Goal: Entertainment & Leisure: Consume media (video, audio)

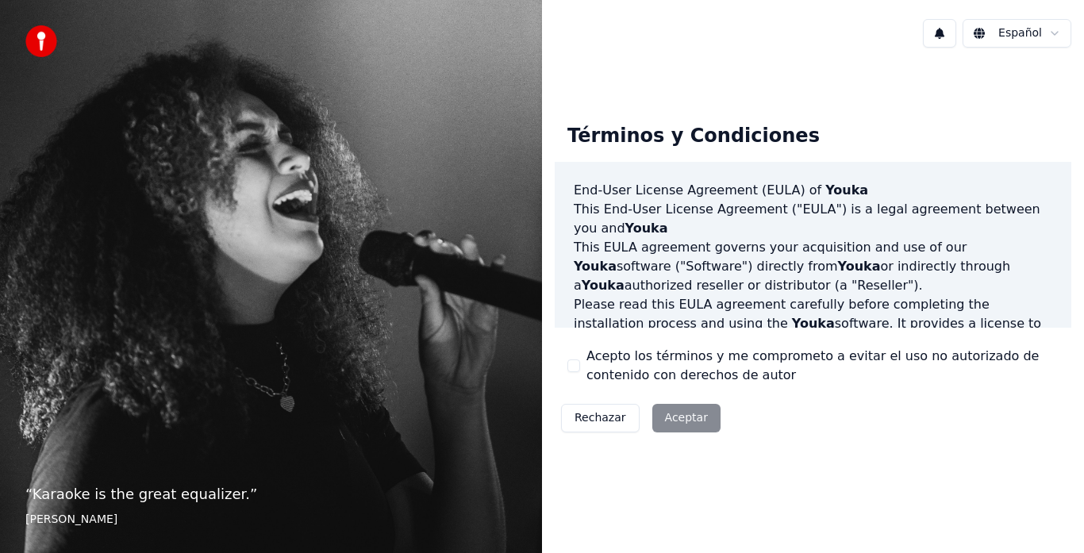
click at [576, 366] on button "Acepto los términos y me comprometo a evitar el uso no autorizado de contenido …" at bounding box center [574, 366] width 13 height 13
click at [699, 422] on button "Aceptar" at bounding box center [687, 418] width 68 height 29
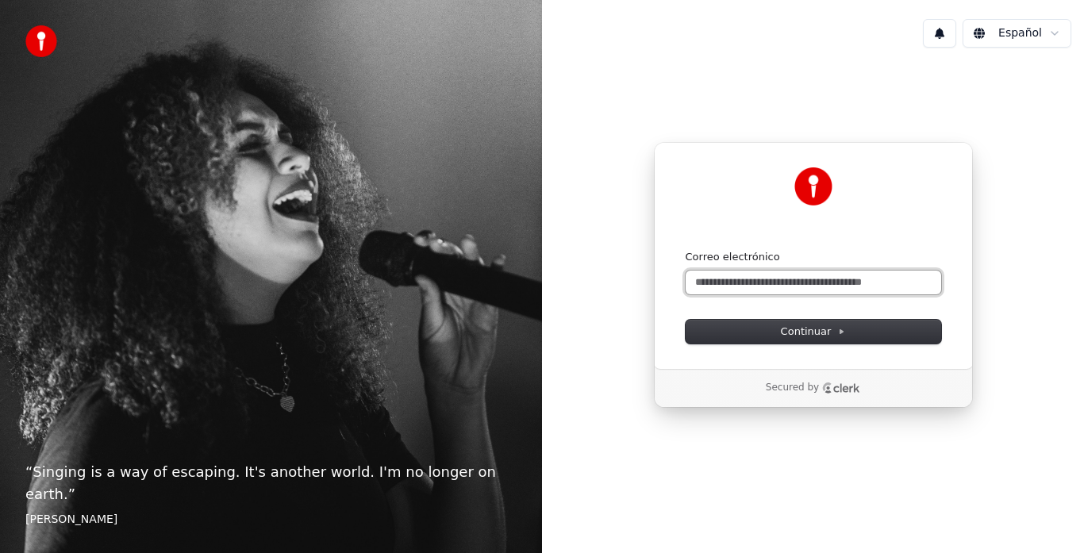
click at [802, 287] on input "Correo electrónico" at bounding box center [814, 283] width 256 height 24
type input "*"
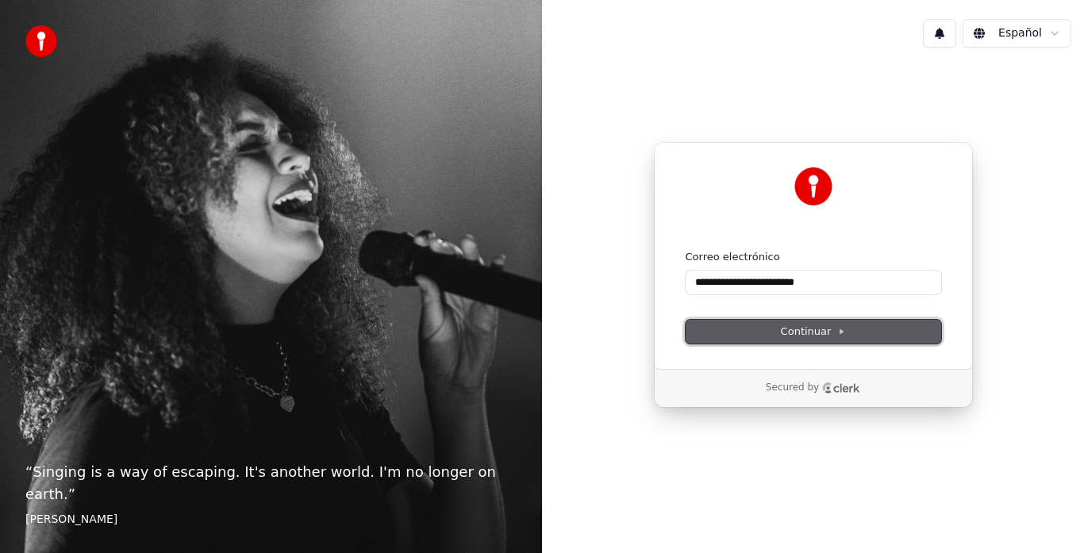
click at [825, 337] on span "Continuar" at bounding box center [813, 332] width 65 height 14
type input "**********"
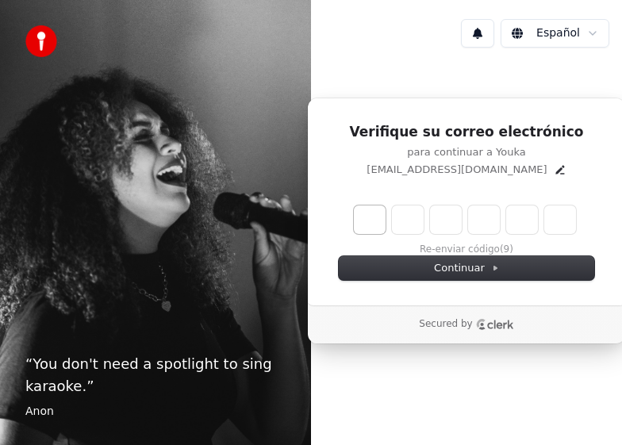
type input "*"
type input "**"
type input "*"
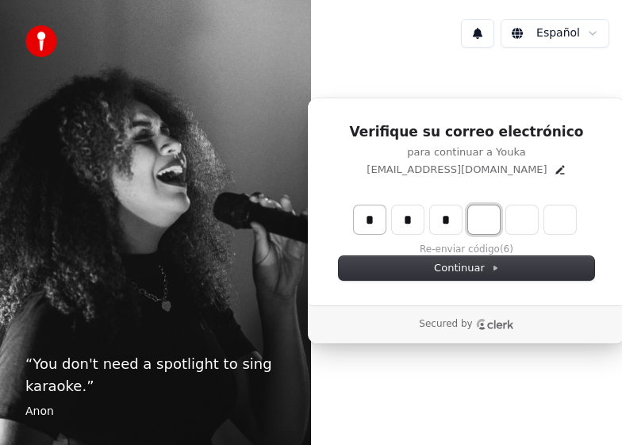
type input "***"
type input "*"
type input "****"
type input "*"
type input "*****"
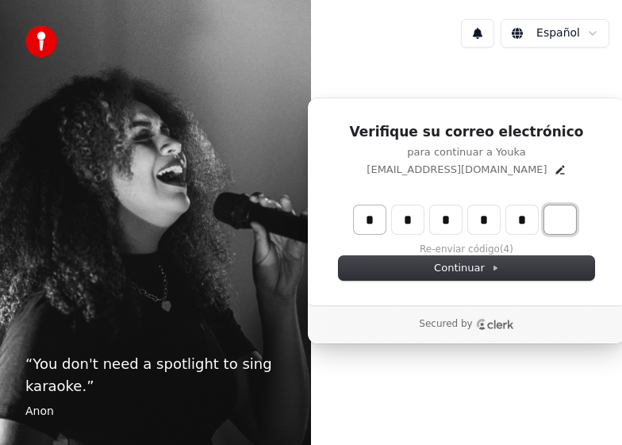
type input "*"
type input "******"
type input "*"
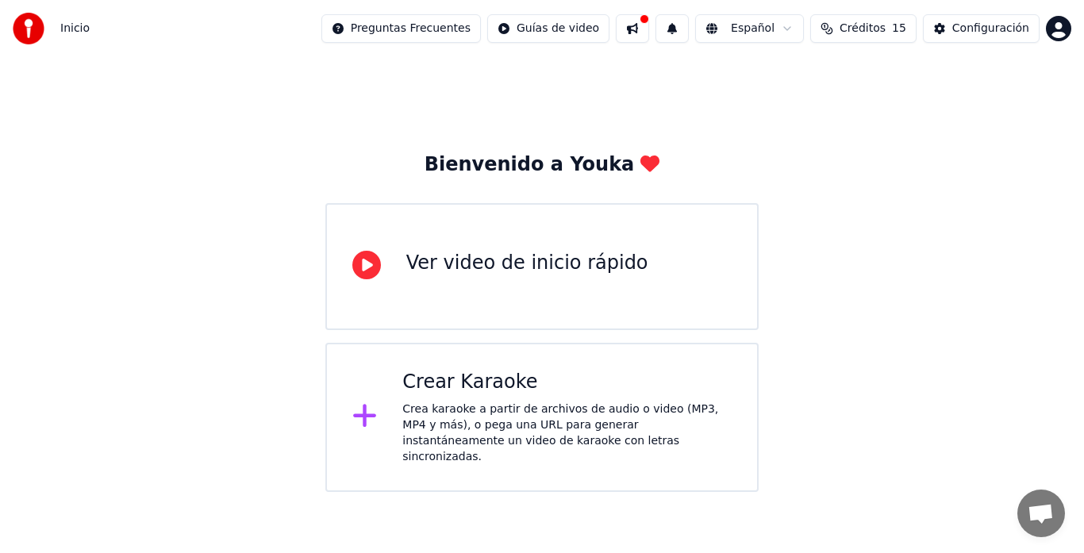
click at [491, 385] on div "Crear Karaoke" at bounding box center [566, 382] width 329 height 25
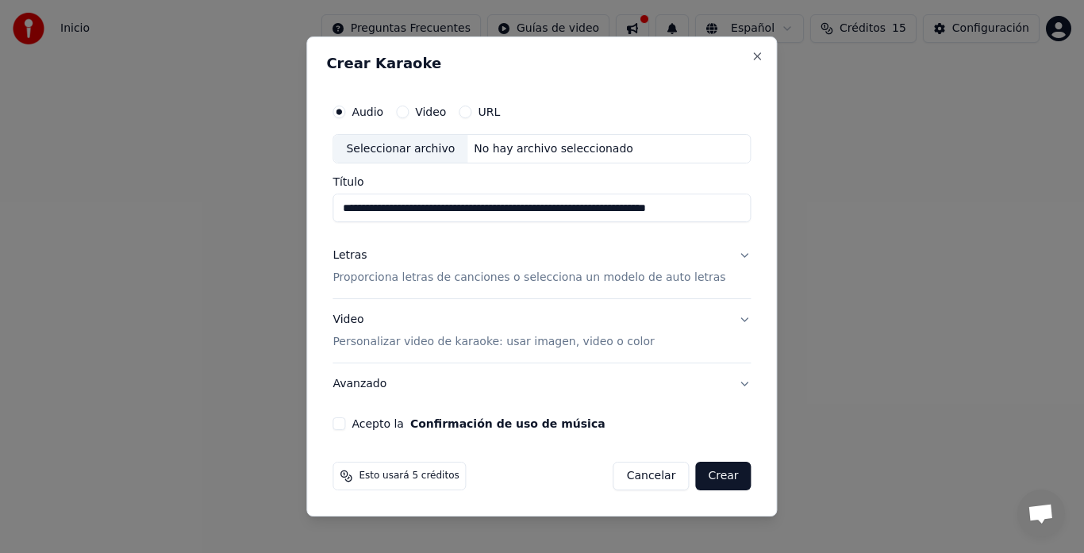
scroll to position [0, 71]
type input "**********"
click at [410, 418] on button "Confirmación de uso de música" at bounding box center [507, 423] width 195 height 11
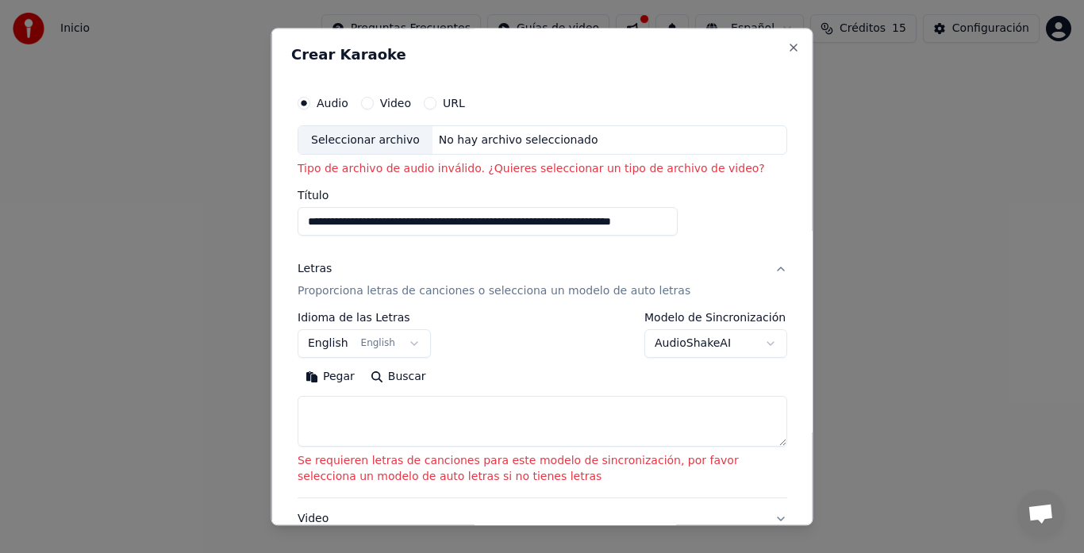
scroll to position [0, 0]
click at [369, 100] on button "Video" at bounding box center [366, 103] width 13 height 13
click at [356, 223] on input "Título" at bounding box center [536, 222] width 476 height 29
paste input "**********"
type input "**********"
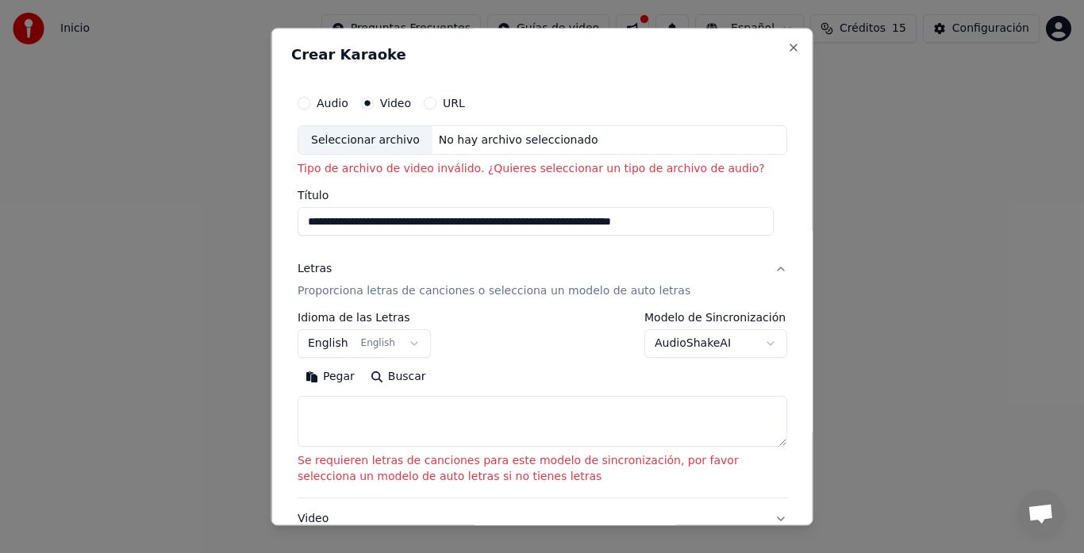
click at [412, 430] on textarea at bounding box center [543, 422] width 490 height 51
paste textarea "**********"
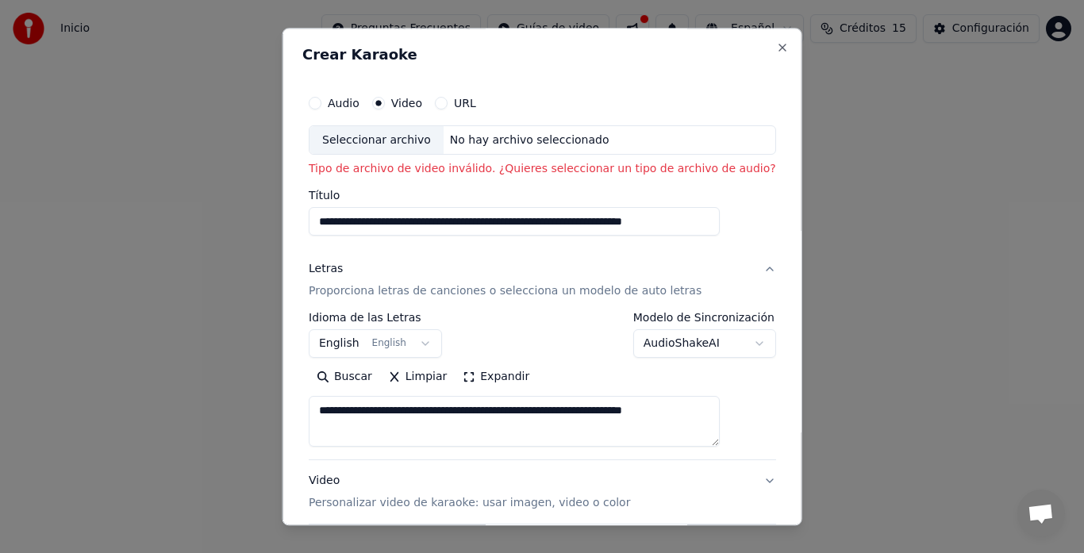
type textarea "**********"
drag, startPoint x: 718, startPoint y: 219, endPoint x: 0, endPoint y: 334, distance: 727.6
click at [0, 334] on body "**********" at bounding box center [542, 246] width 1084 height 492
type input "*"
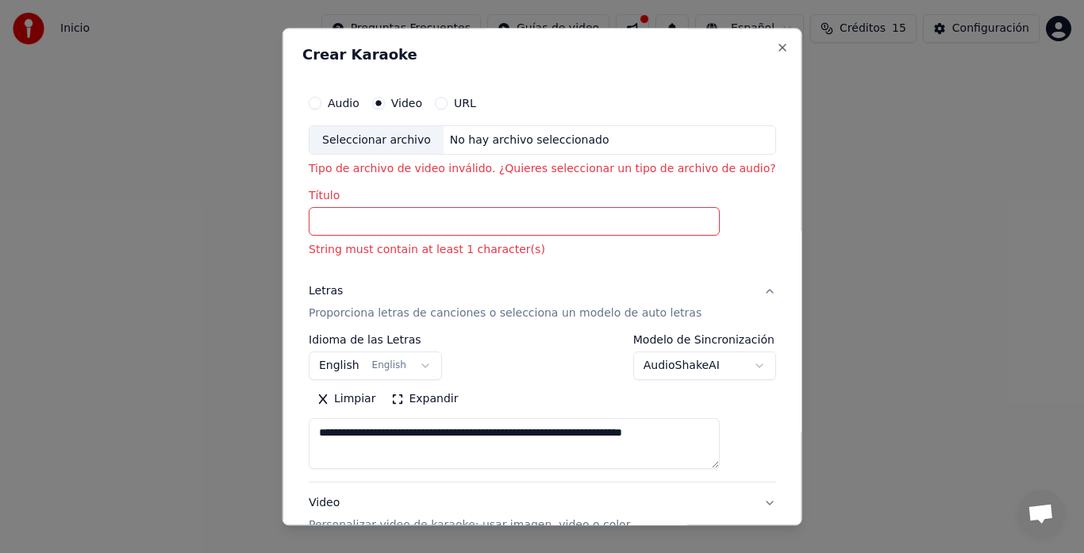
click at [430, 360] on button "English English" at bounding box center [375, 366] width 133 height 29
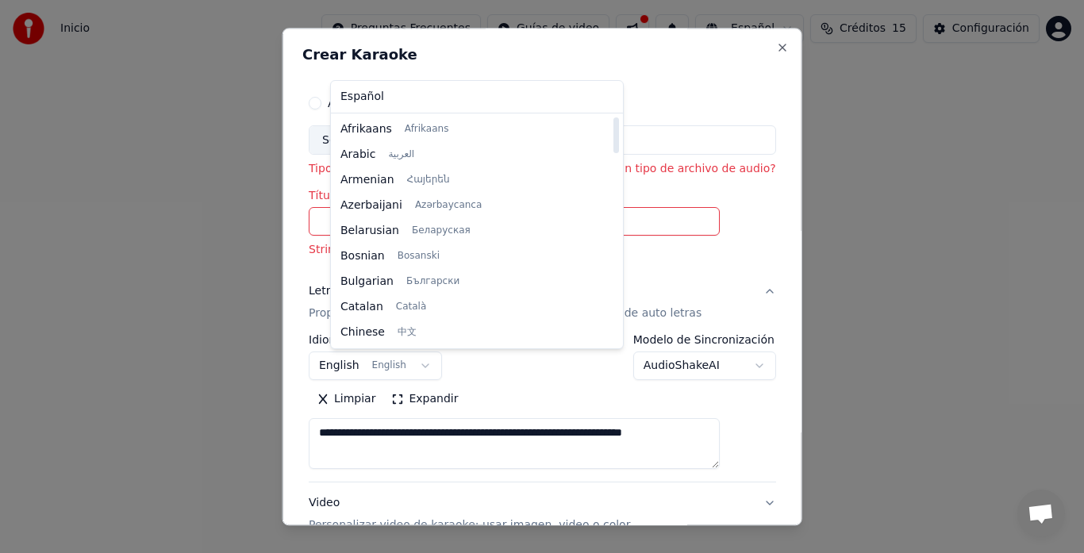
select select "**"
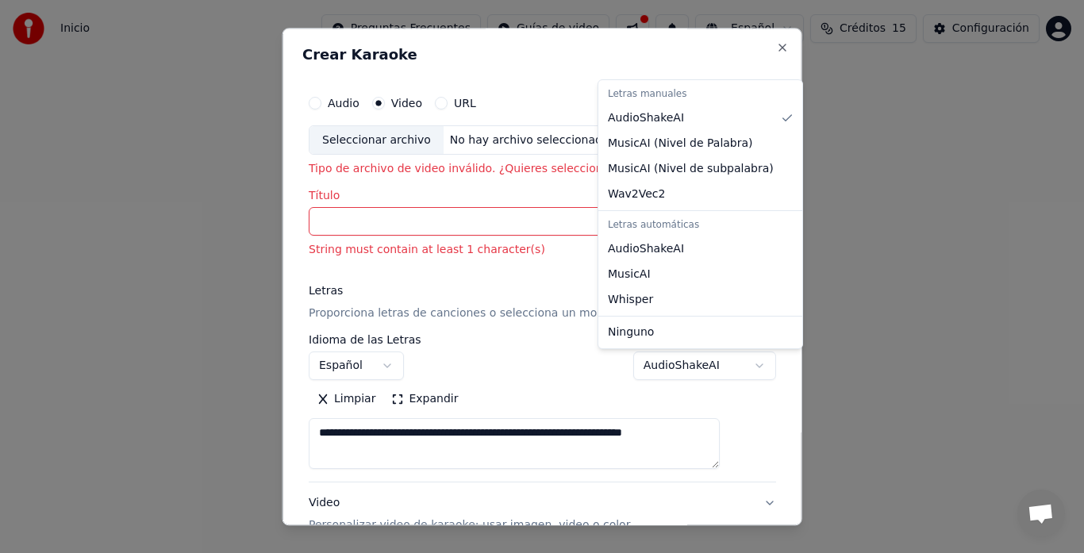
click at [718, 367] on body "**********" at bounding box center [542, 246] width 1084 height 492
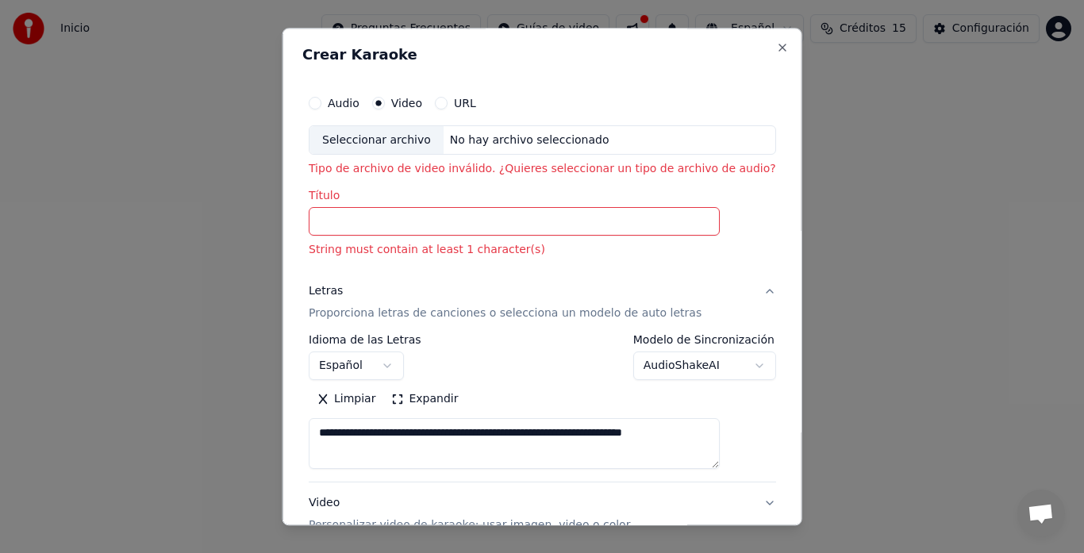
click at [718, 367] on body "**********" at bounding box center [542, 246] width 1084 height 492
click at [576, 135] on div "No hay archivo seleccionado" at bounding box center [529, 141] width 172 height 16
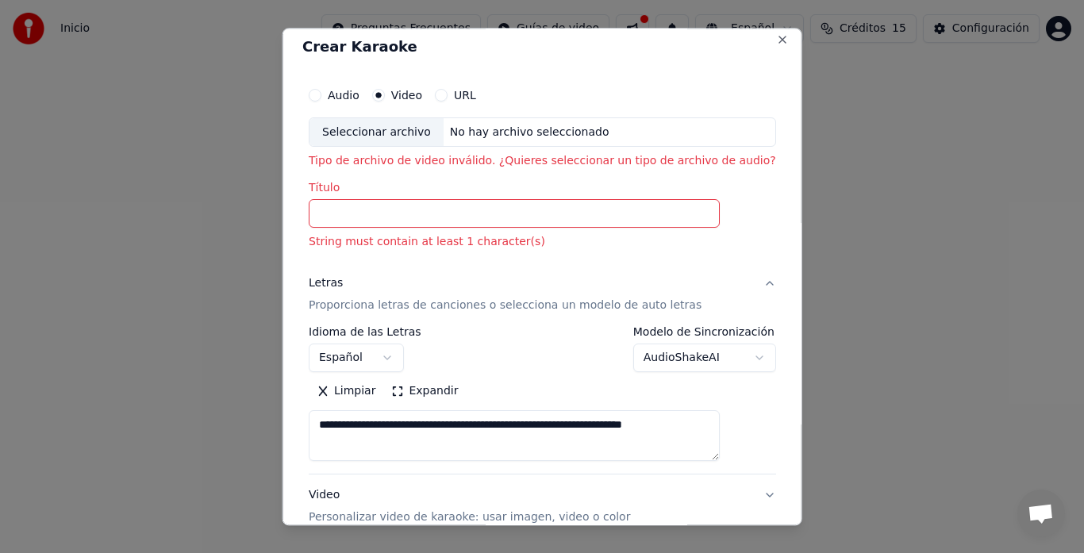
click at [448, 94] on button "URL" at bounding box center [441, 95] width 13 height 13
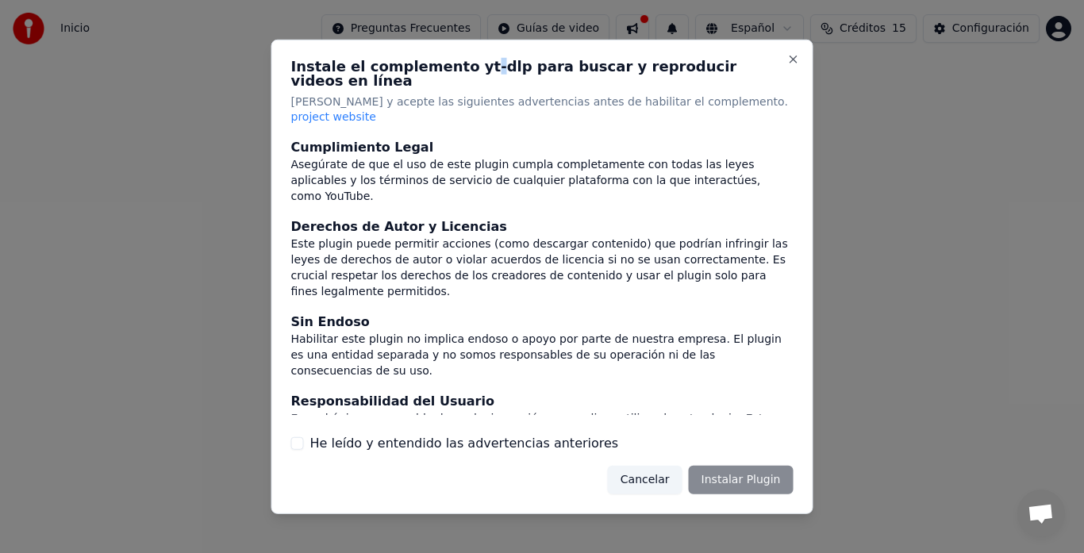
click at [465, 94] on p "[PERSON_NAME] y acepte las siguientes advertencias antes de habilitar el comple…" at bounding box center [542, 110] width 503 height 32
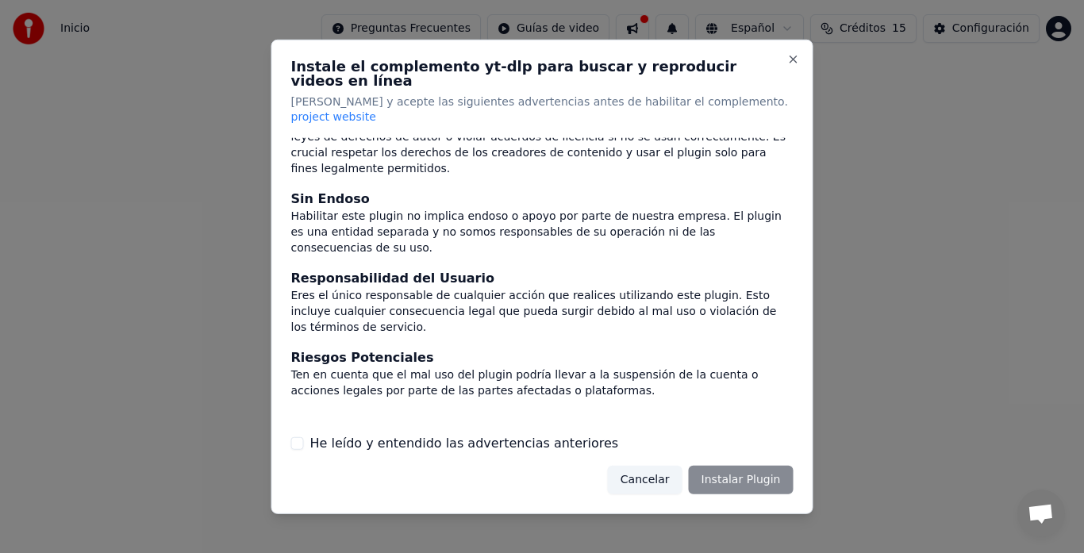
click at [298, 437] on button "He leído y entendido las advertencias anteriores" at bounding box center [297, 443] width 13 height 13
click at [727, 466] on button "Instalar Plugin" at bounding box center [741, 480] width 105 height 29
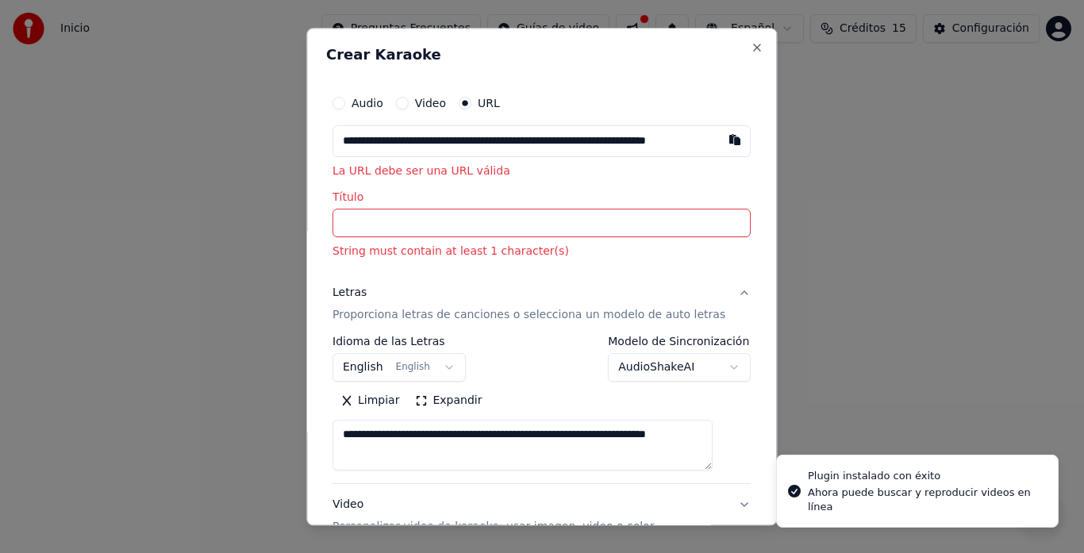
scroll to position [0, 71]
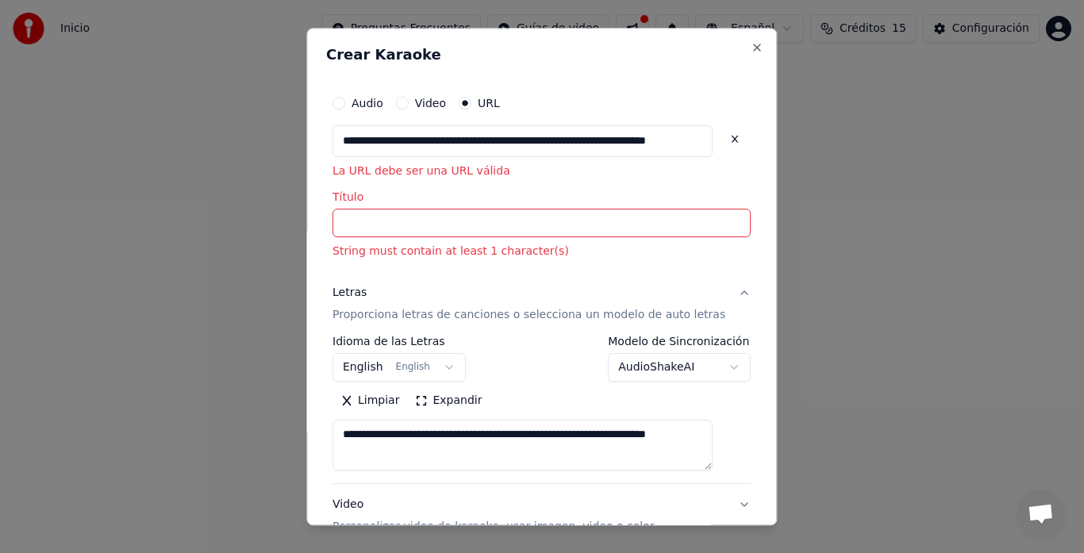
type input "**********"
drag, startPoint x: 637, startPoint y: 460, endPoint x: 391, endPoint y: 380, distance: 258.1
click at [391, 380] on div "**********" at bounding box center [542, 404] width 418 height 135
click at [391, 380] on button "English English" at bounding box center [399, 368] width 133 height 29
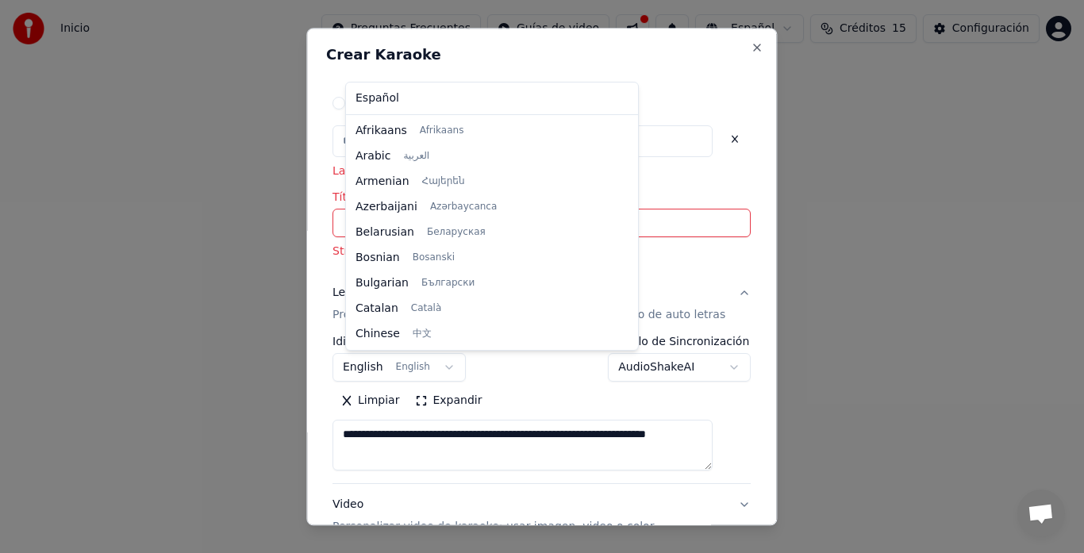
scroll to position [127, 0]
click at [639, 457] on div at bounding box center [542, 276] width 1084 height 553
click at [645, 441] on div at bounding box center [542, 276] width 1084 height 553
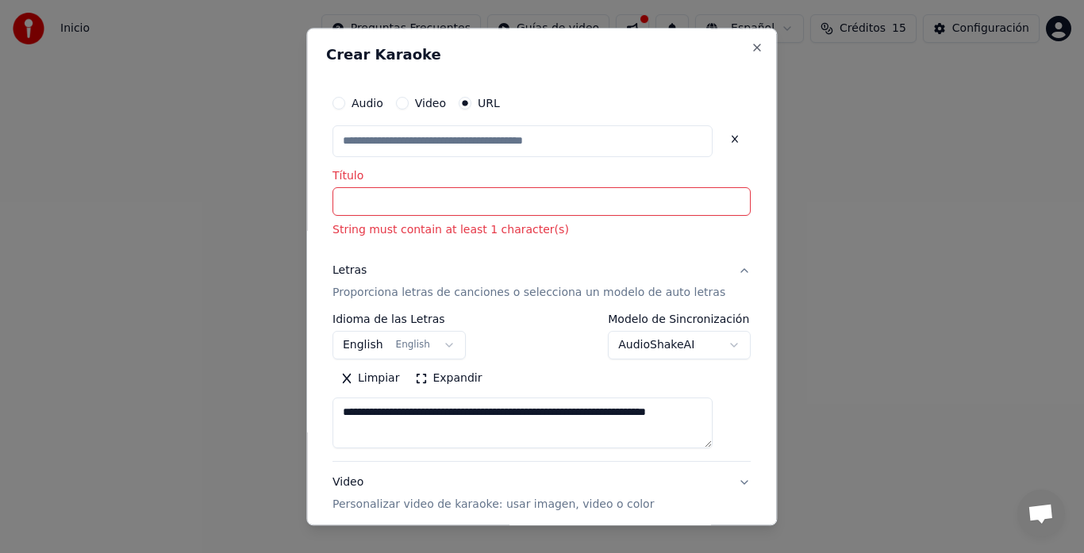
type input "**********"
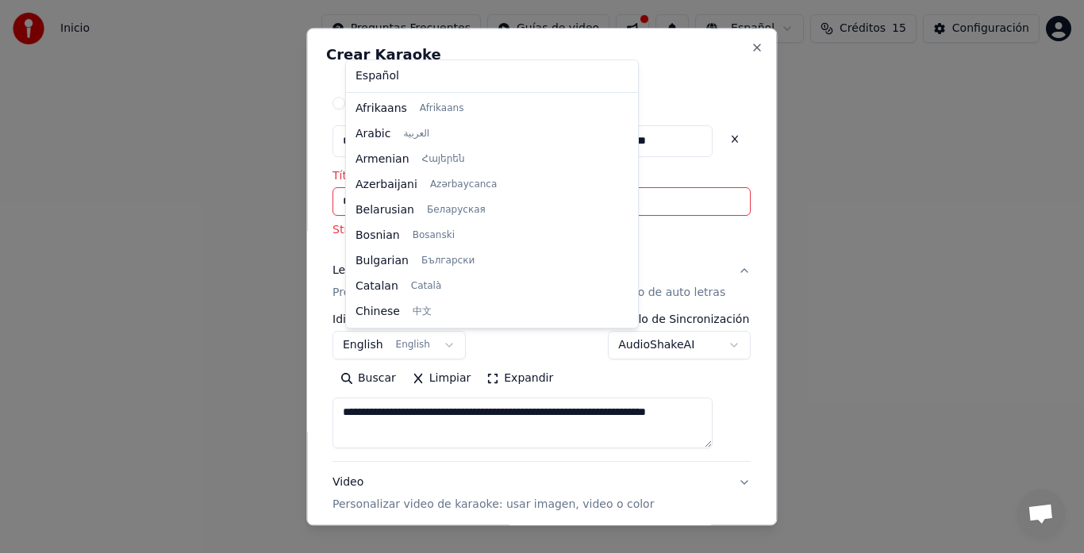
click at [461, 340] on body "**********" at bounding box center [542, 246] width 1084 height 492
drag, startPoint x: 526, startPoint y: 134, endPoint x: 402, endPoint y: 77, distance: 136.4
click at [627, 96] on div at bounding box center [631, 210] width 8 height 229
select select "**"
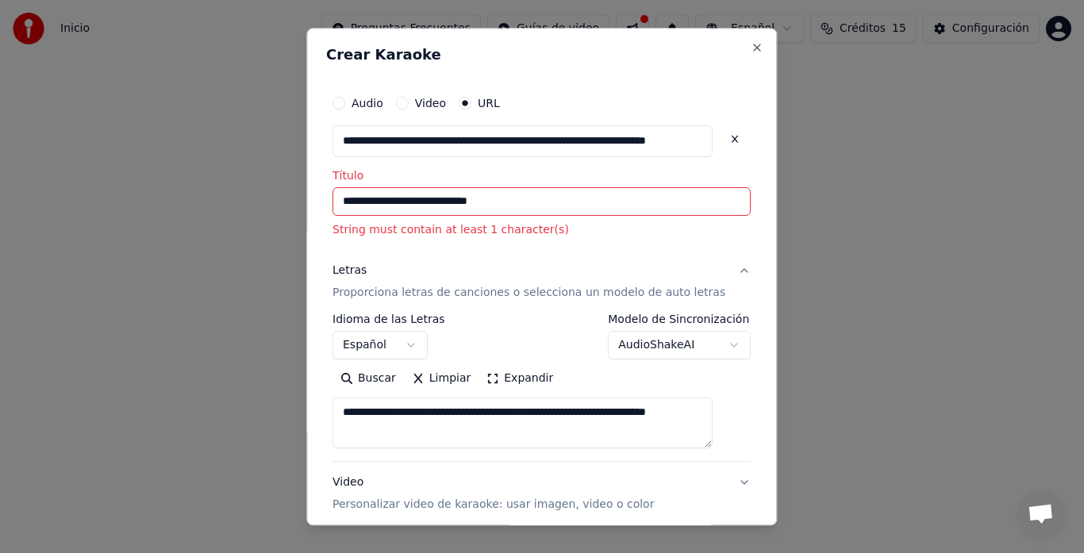
click at [402, 77] on div "**********" at bounding box center [541, 277] width 471 height 498
drag, startPoint x: 639, startPoint y: 421, endPoint x: 403, endPoint y: 405, distance: 236.3
click at [403, 405] on textarea "**********" at bounding box center [523, 424] width 380 height 51
type textarea "**********"
drag, startPoint x: 693, startPoint y: 421, endPoint x: 262, endPoint y: 445, distance: 431.7
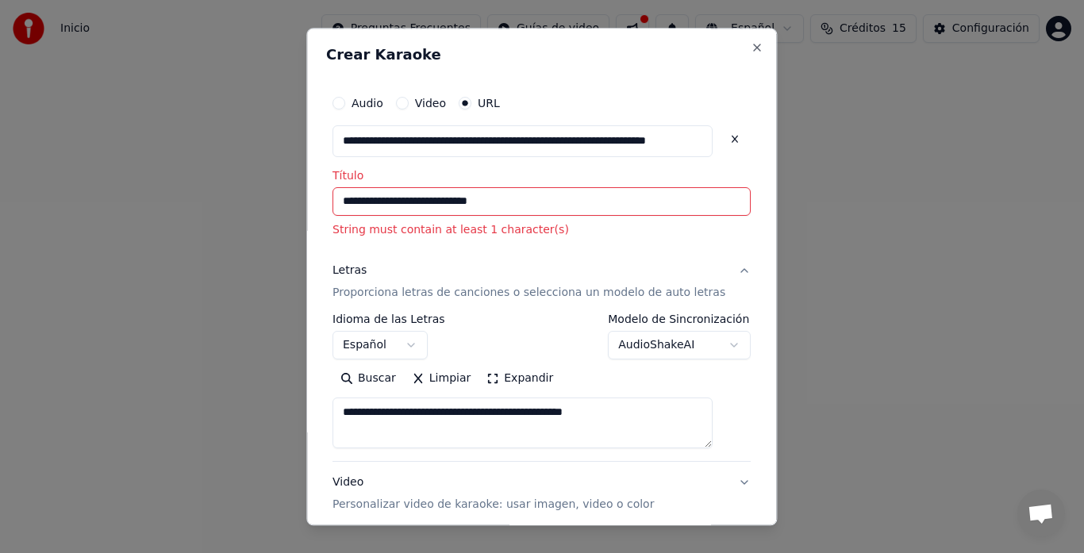
click at [262, 445] on body "**********" at bounding box center [542, 246] width 1084 height 492
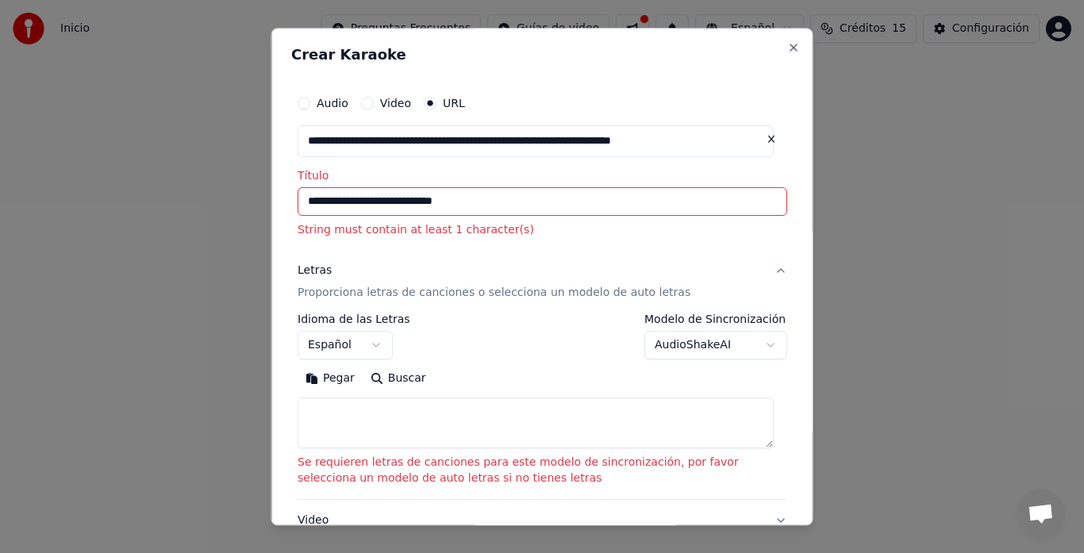
click at [375, 378] on button "Buscar" at bounding box center [397, 379] width 71 height 25
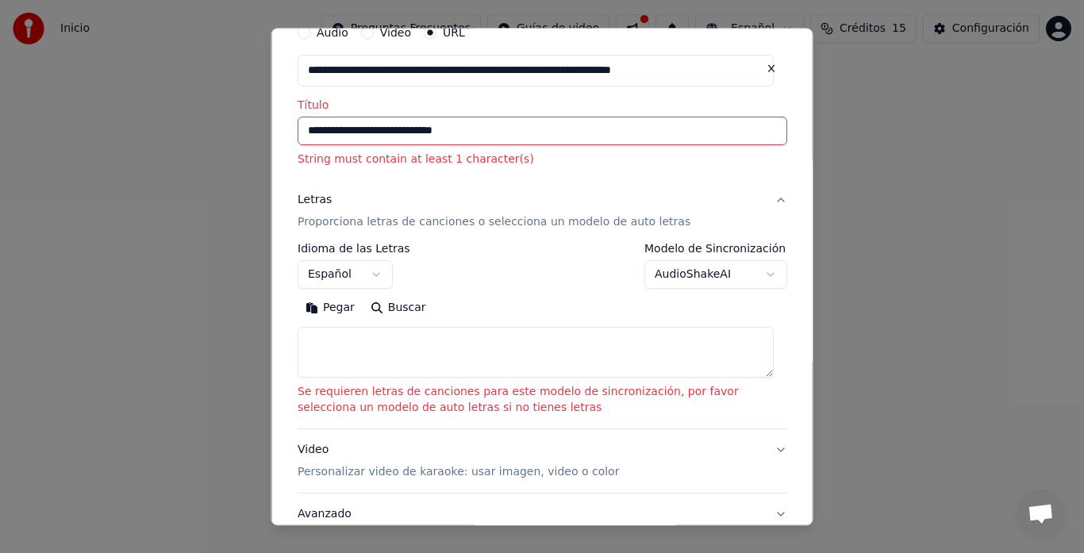
scroll to position [73, 0]
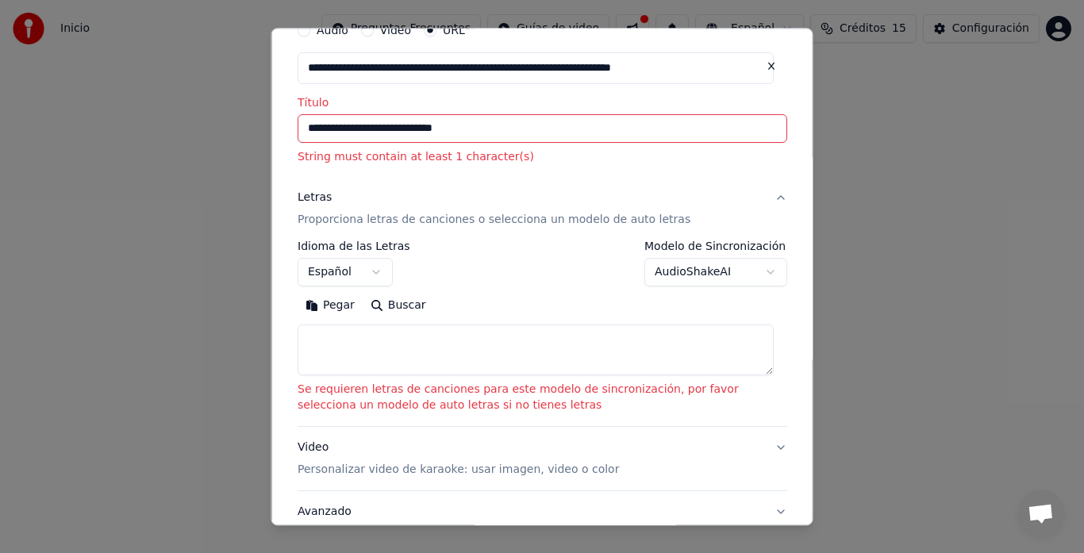
click at [753, 271] on body "**********" at bounding box center [542, 246] width 1084 height 492
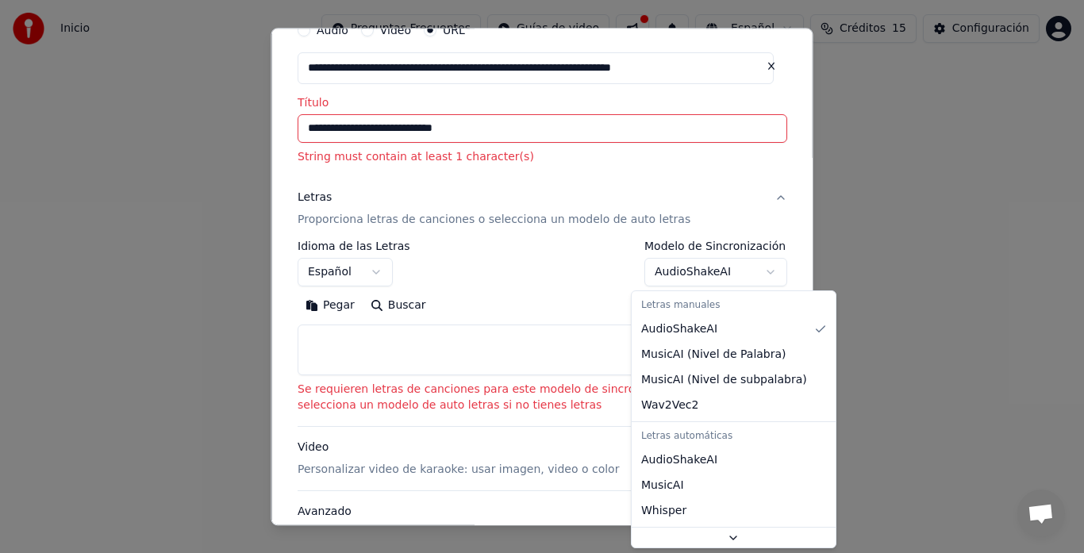
scroll to position [31, 0]
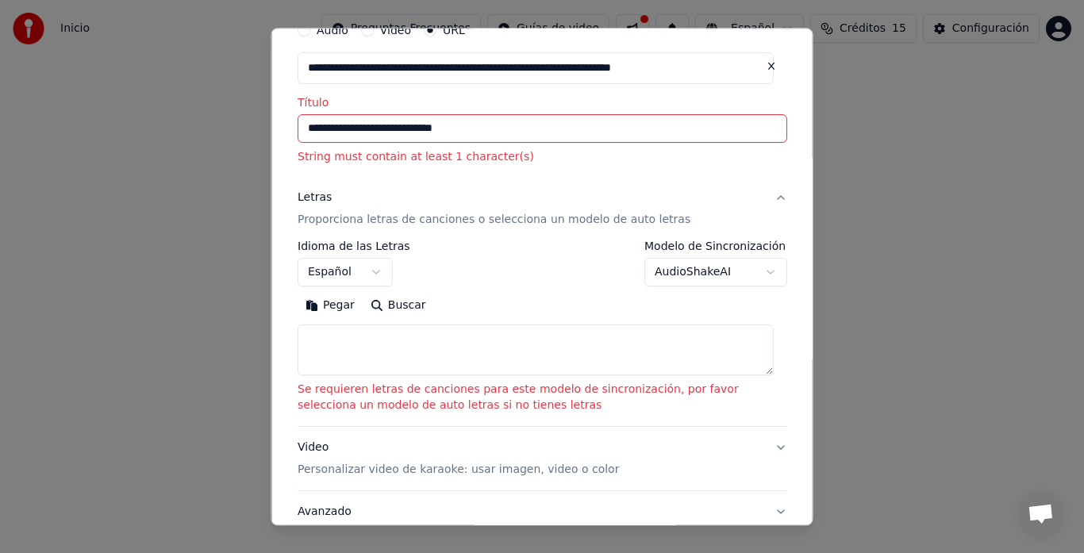
click at [573, 305] on body "**********" at bounding box center [542, 246] width 1084 height 492
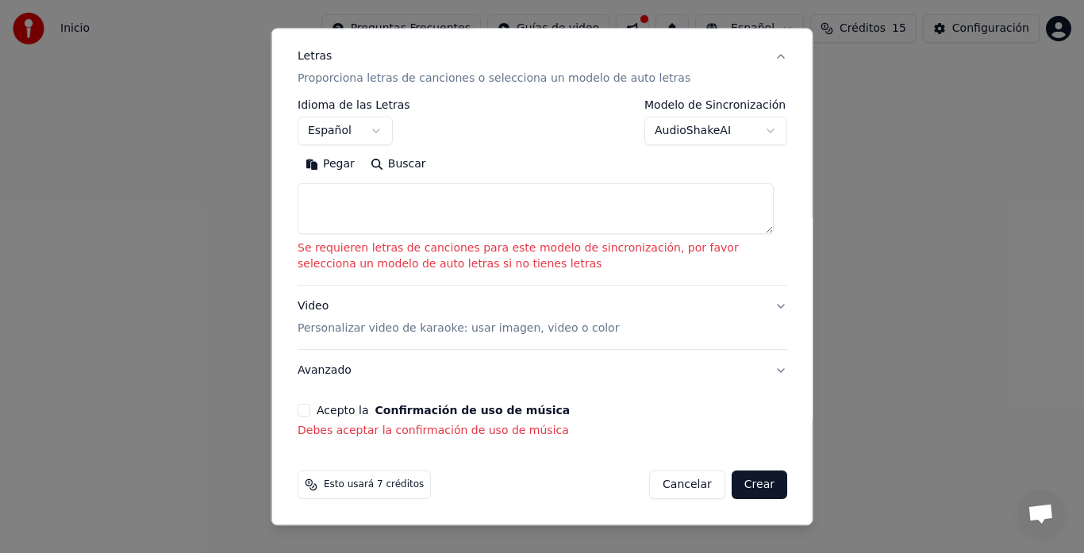
click at [306, 406] on button "Acepto la Confirmación de uso de música" at bounding box center [304, 411] width 13 height 13
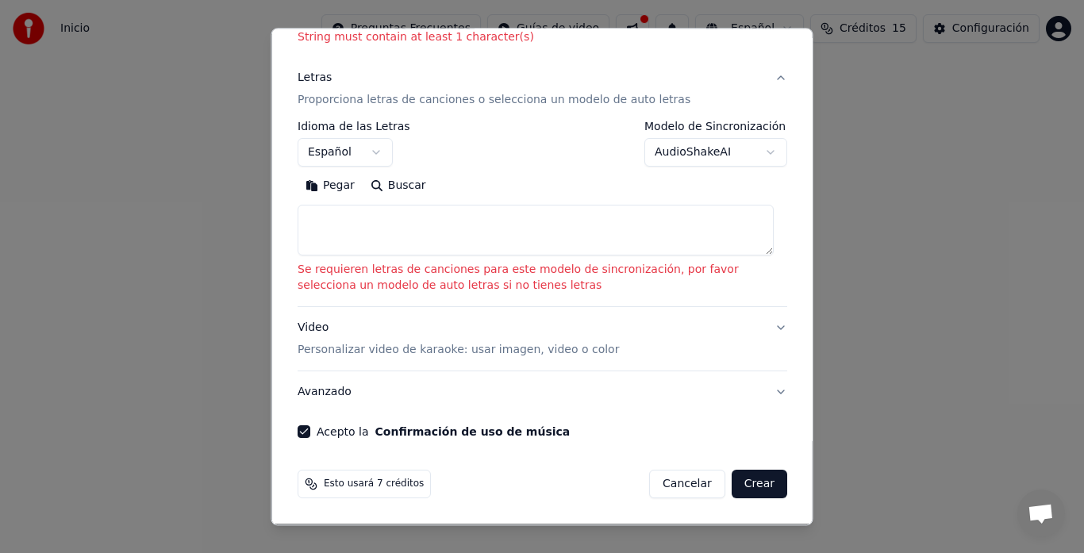
click at [306, 406] on button "Avanzado" at bounding box center [543, 392] width 490 height 41
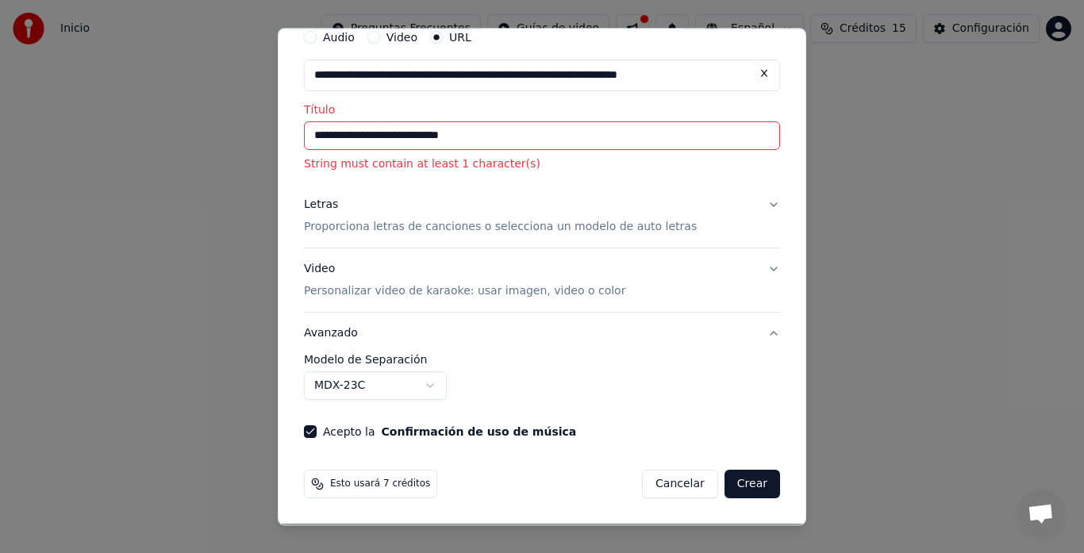
scroll to position [66, 0]
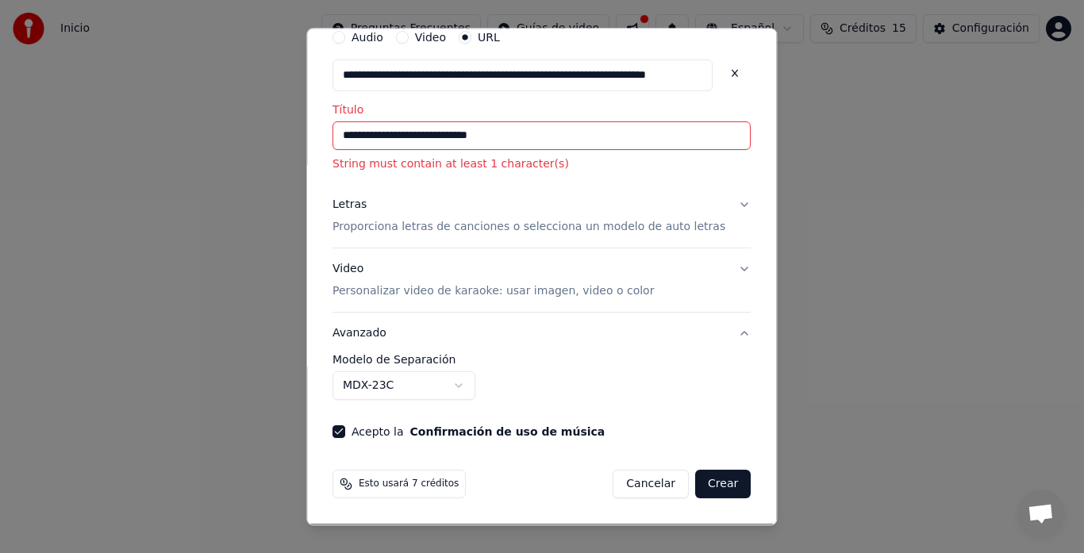
click at [718, 269] on button "Video Personalizar video de karaoke: usar imagen, video o color" at bounding box center [542, 281] width 418 height 64
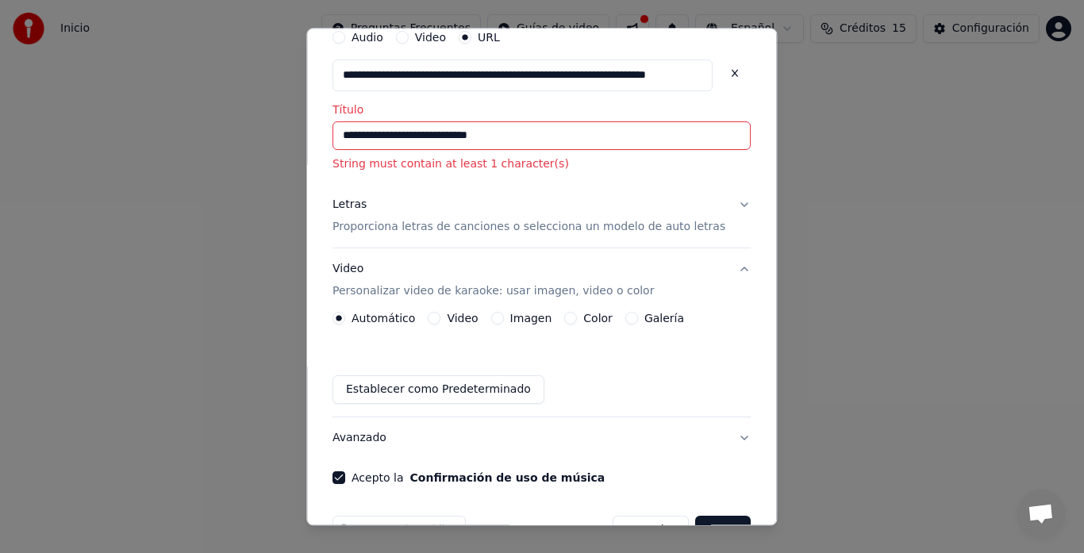
scroll to position [111, 0]
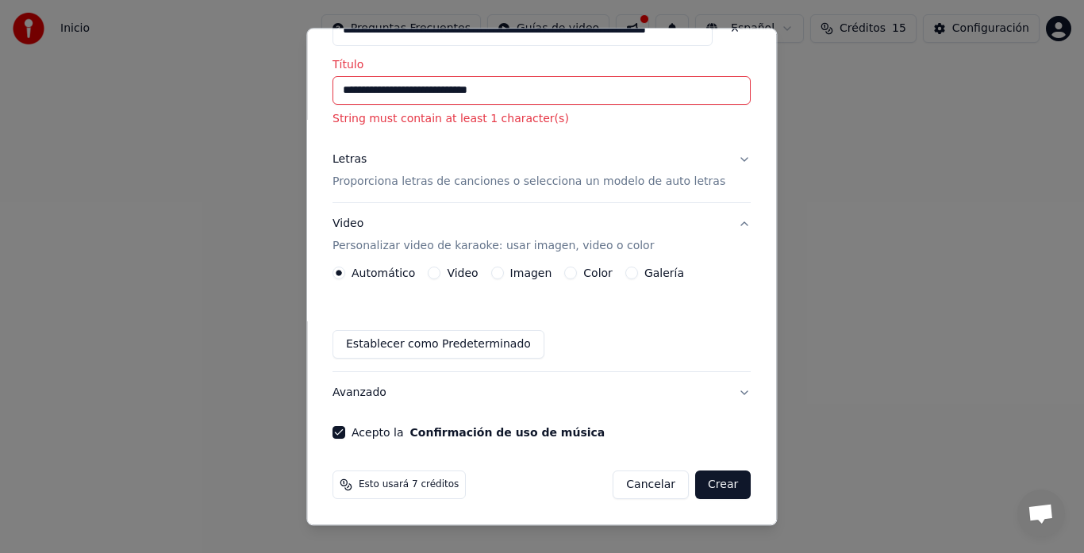
click at [695, 485] on button "Crear" at bounding box center [723, 486] width 56 height 29
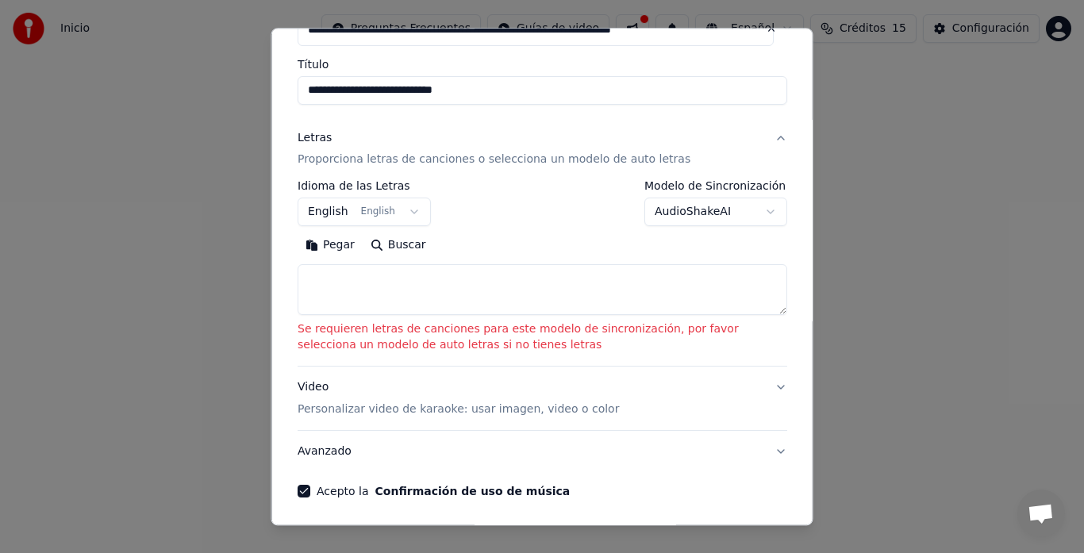
click at [503, 301] on textarea at bounding box center [543, 290] width 490 height 51
click at [498, 287] on textarea at bounding box center [543, 290] width 490 height 51
paste textarea "**********"
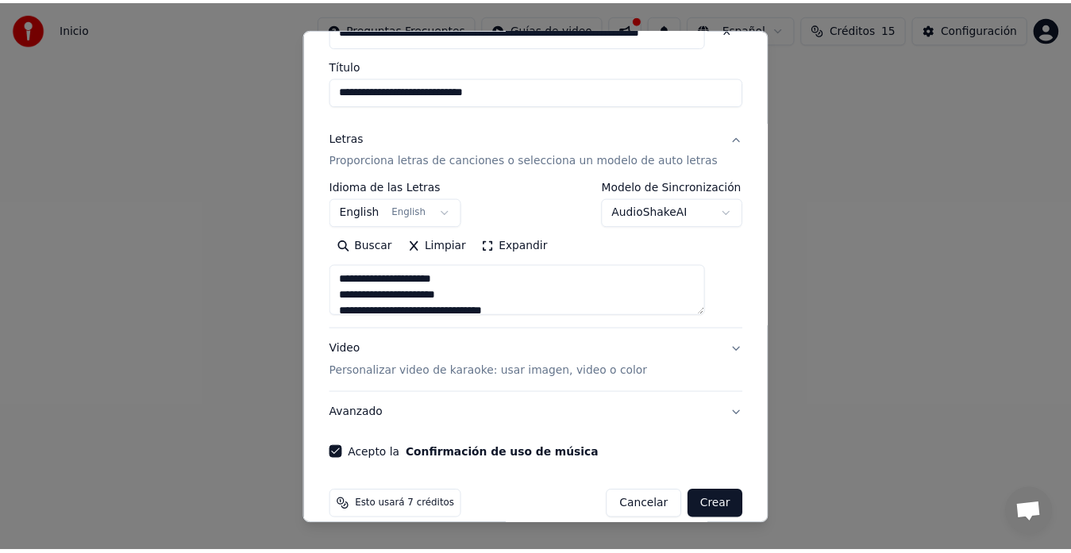
scroll to position [908, 0]
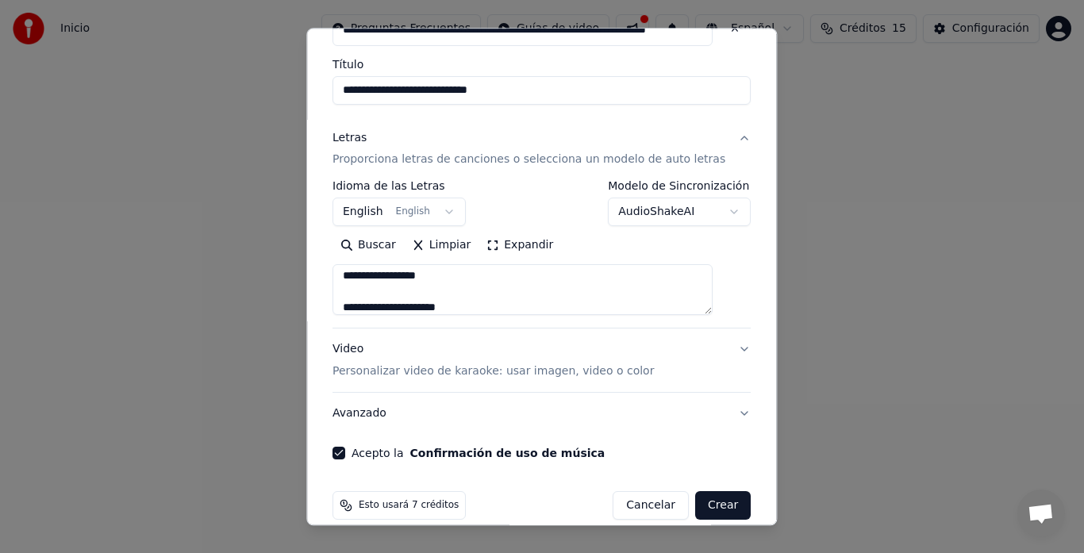
type textarea "**********"
click at [696, 510] on button "Crear" at bounding box center [723, 506] width 56 height 29
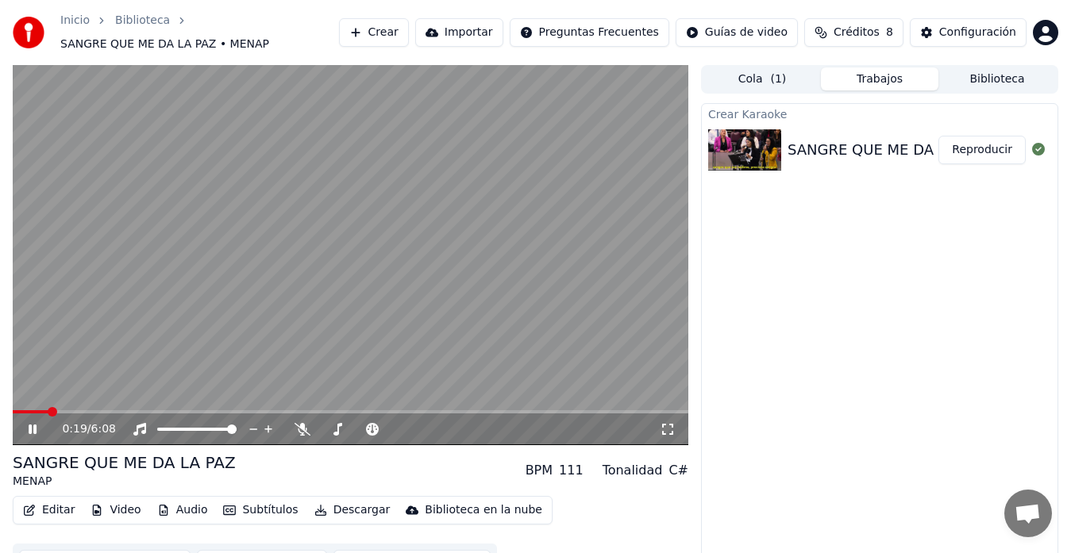
click at [668, 423] on icon at bounding box center [668, 429] width 16 height 13
click at [746, 135] on img at bounding box center [744, 149] width 73 height 41
click at [448, 425] on span at bounding box center [446, 430] width 10 height 10
click at [429, 428] on span at bounding box center [409, 429] width 39 height 3
click at [433, 425] on span at bounding box center [429, 430] width 10 height 10
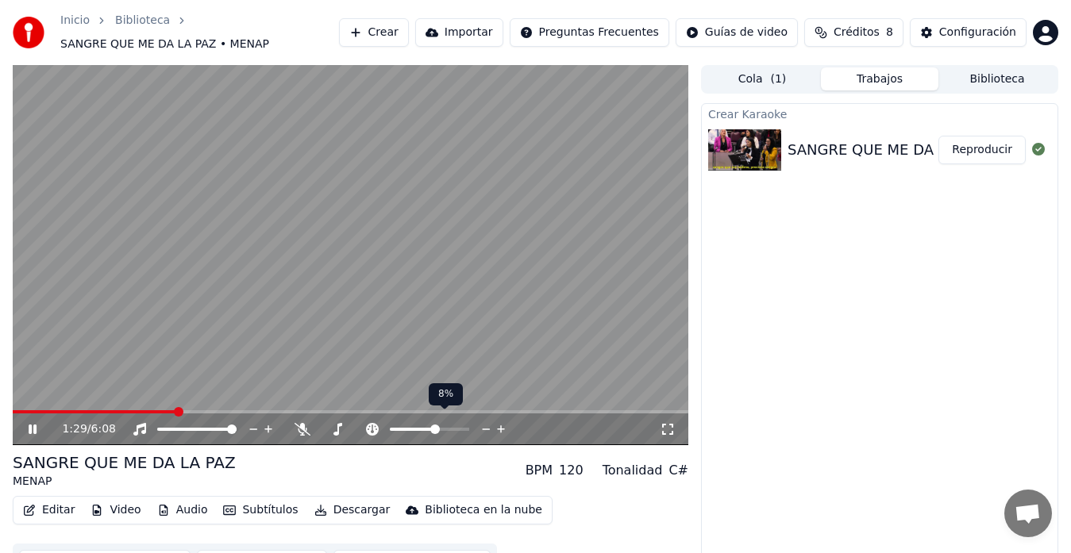
click at [436, 428] on span at bounding box center [429, 429] width 79 height 3
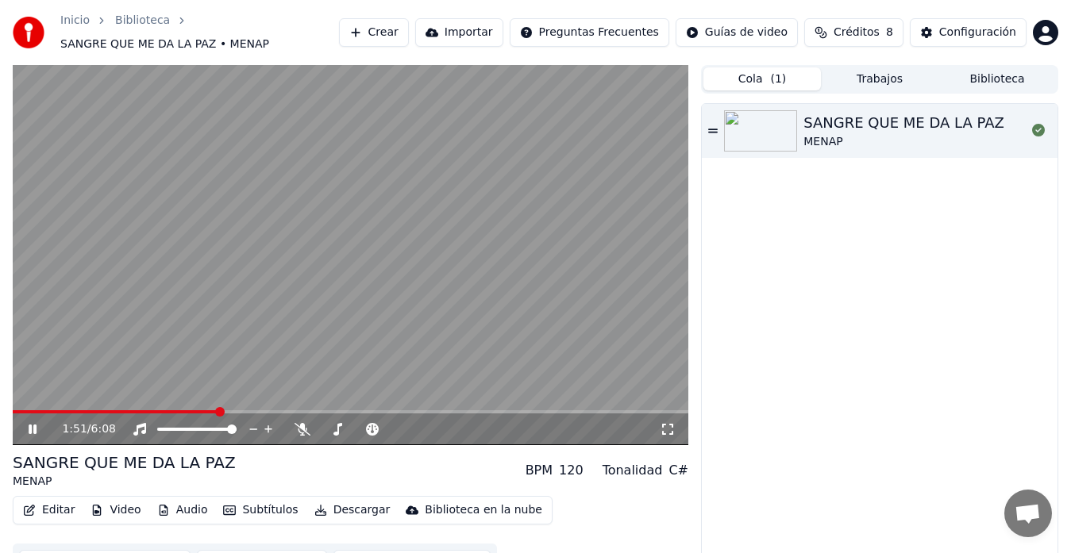
click at [745, 69] on button "Cola ( 1 )" at bounding box center [761, 78] width 117 height 23
click at [866, 67] on button "Trabajos" at bounding box center [879, 78] width 117 height 23
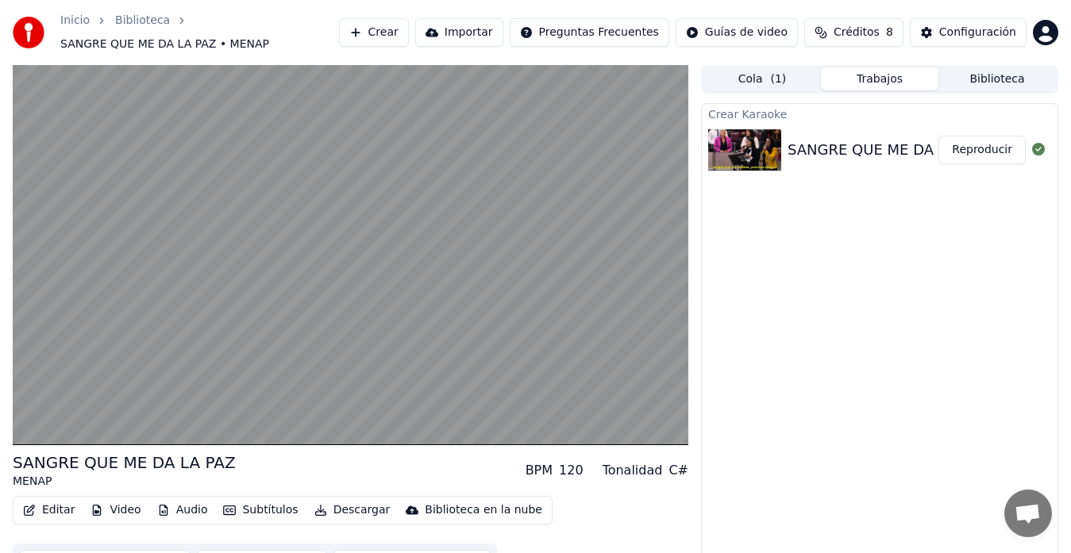
click at [978, 78] on button "Biblioteca" at bounding box center [996, 78] width 117 height 23
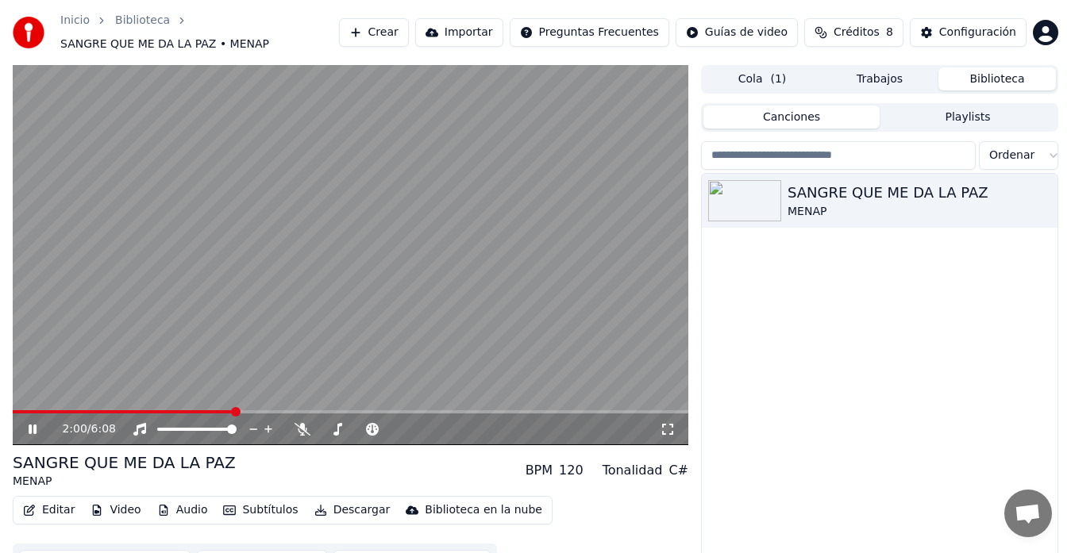
click at [845, 25] on span "Créditos" at bounding box center [857, 33] width 46 height 16
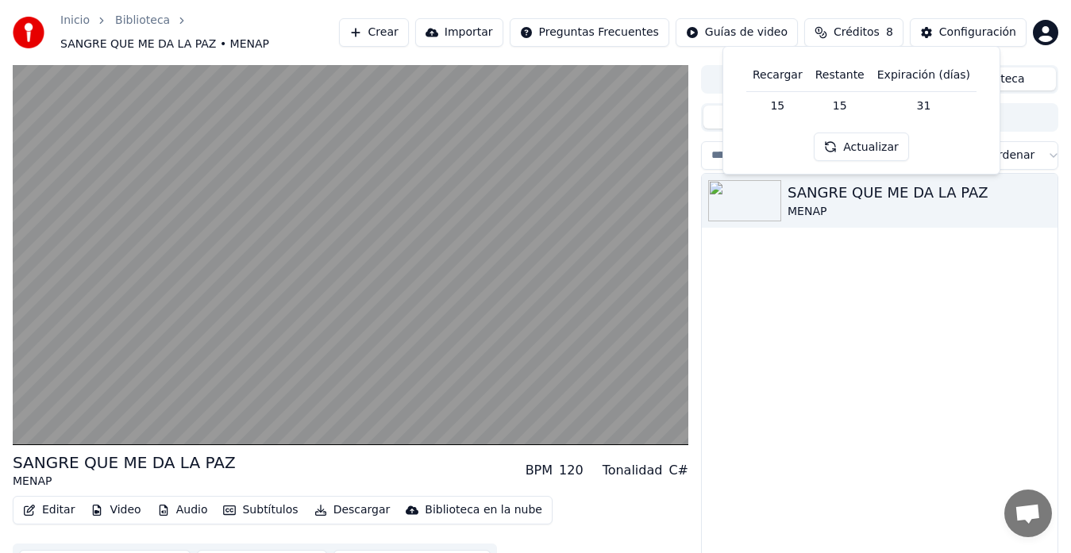
click at [852, 152] on button "Actualizar" at bounding box center [861, 147] width 94 height 29
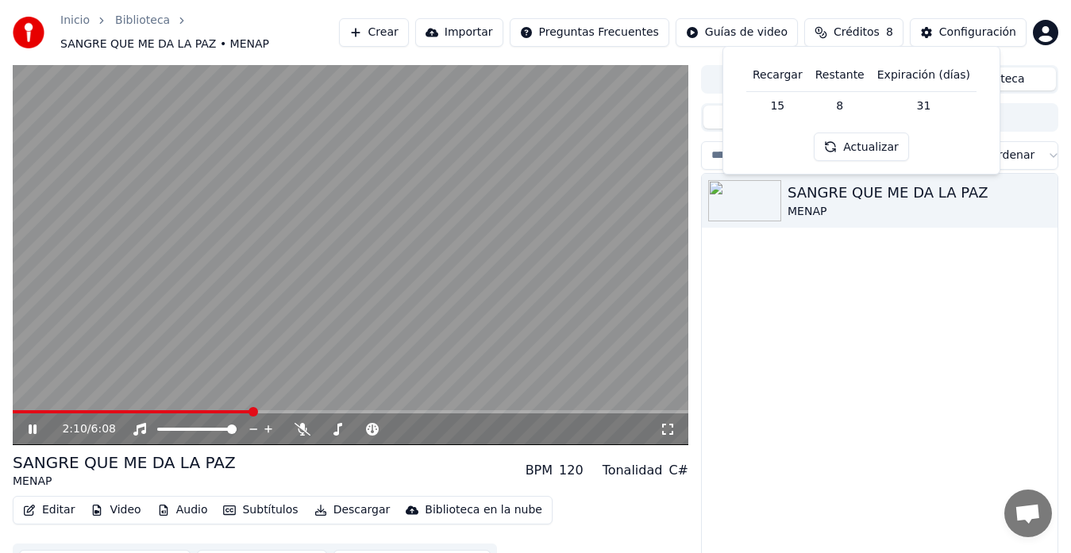
click at [483, 27] on button "Importar" at bounding box center [459, 32] width 88 height 29
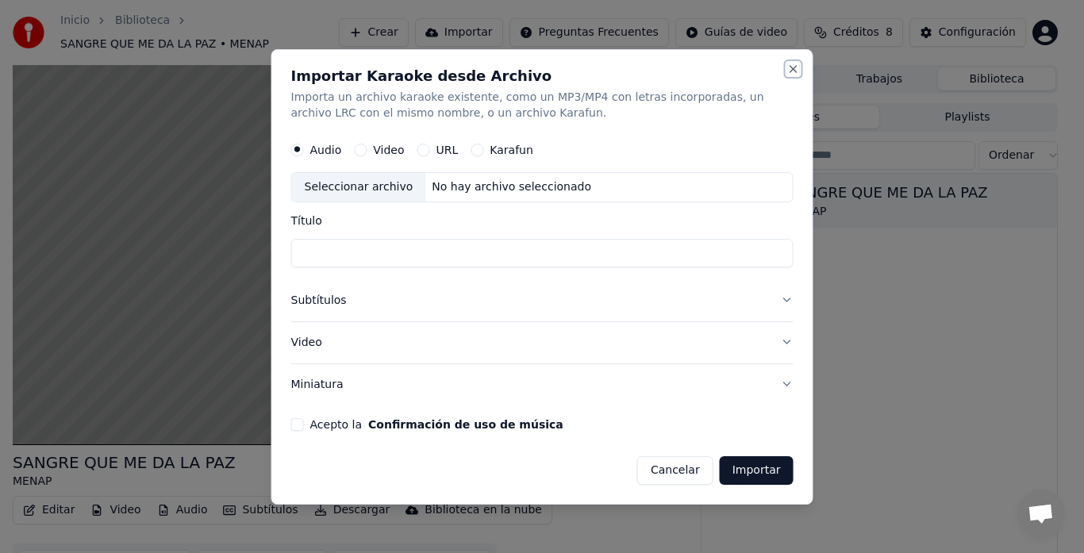
click at [792, 64] on button "Close" at bounding box center [793, 69] width 13 height 13
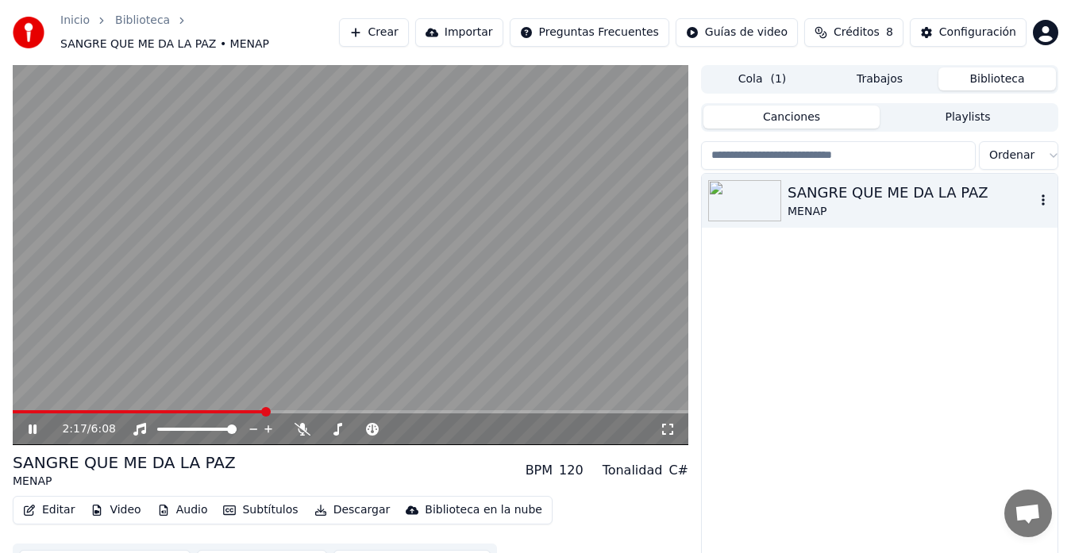
click at [841, 189] on div "SANGRE QUE ME DA LA PAZ" at bounding box center [911, 193] width 248 height 22
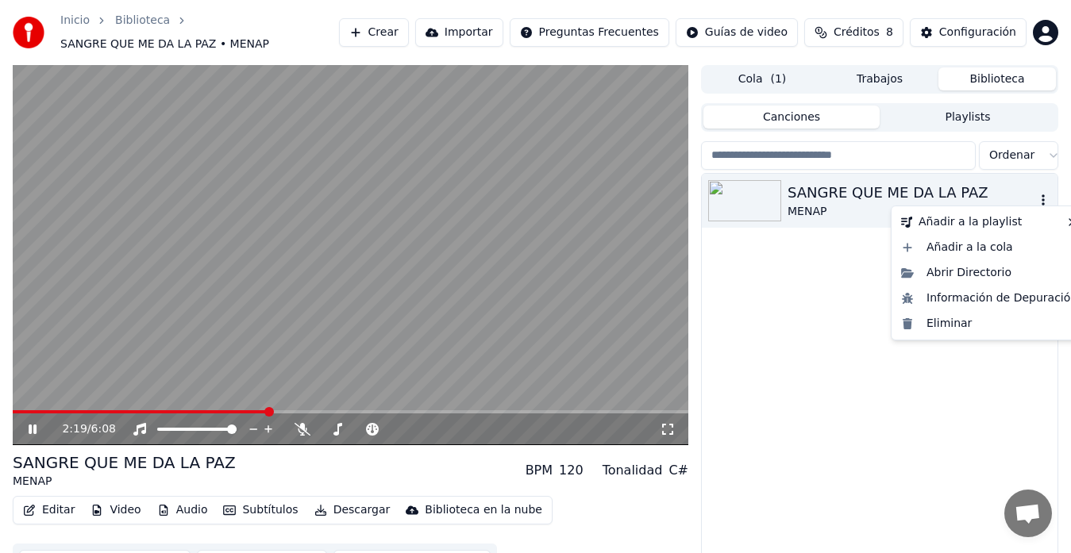
click at [1045, 197] on icon "button" at bounding box center [1043, 200] width 16 height 13
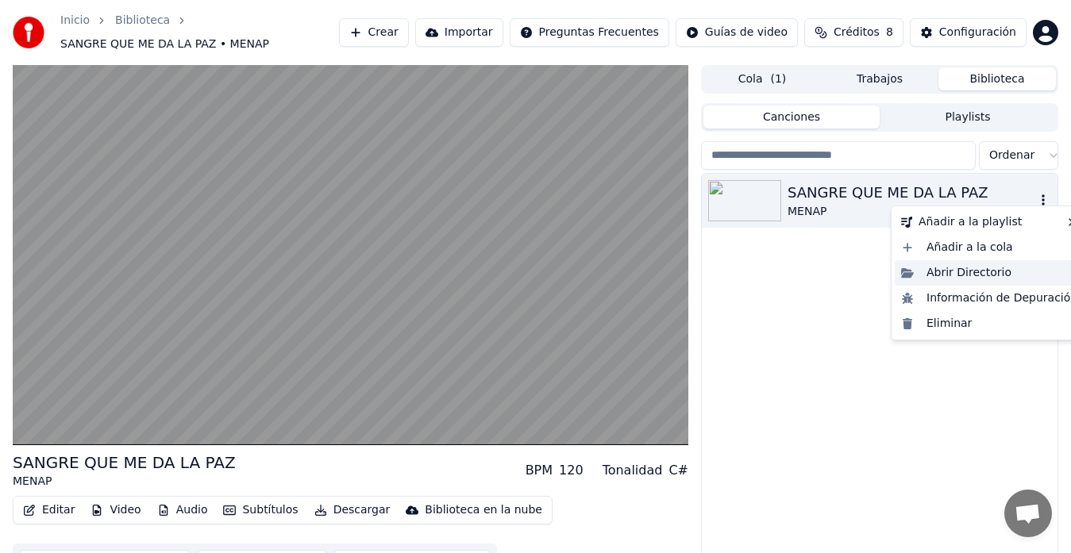
click at [967, 277] on div "Abrir Directorio" at bounding box center [989, 272] width 189 height 25
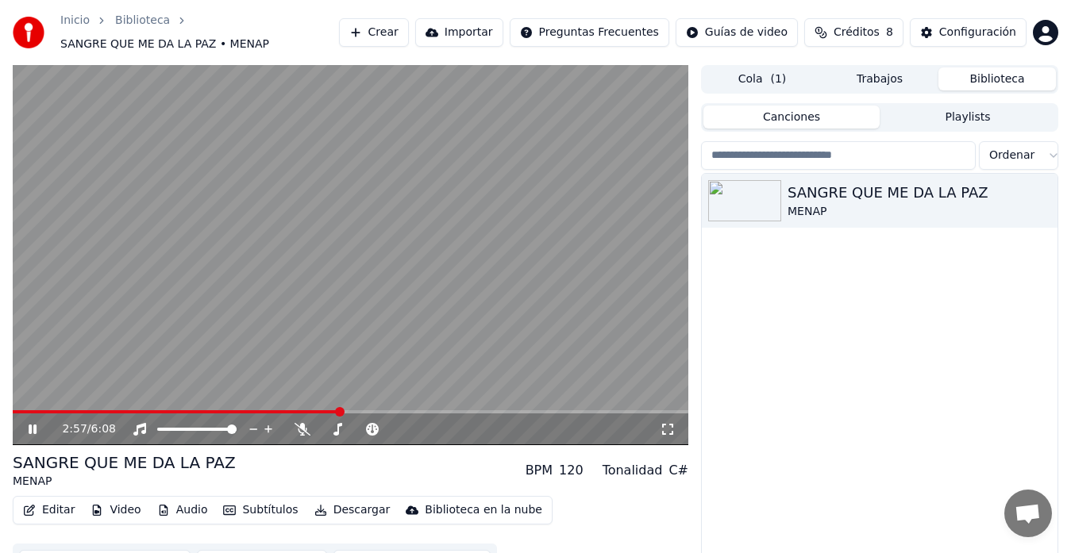
click at [497, 28] on button "Importar" at bounding box center [459, 32] width 88 height 29
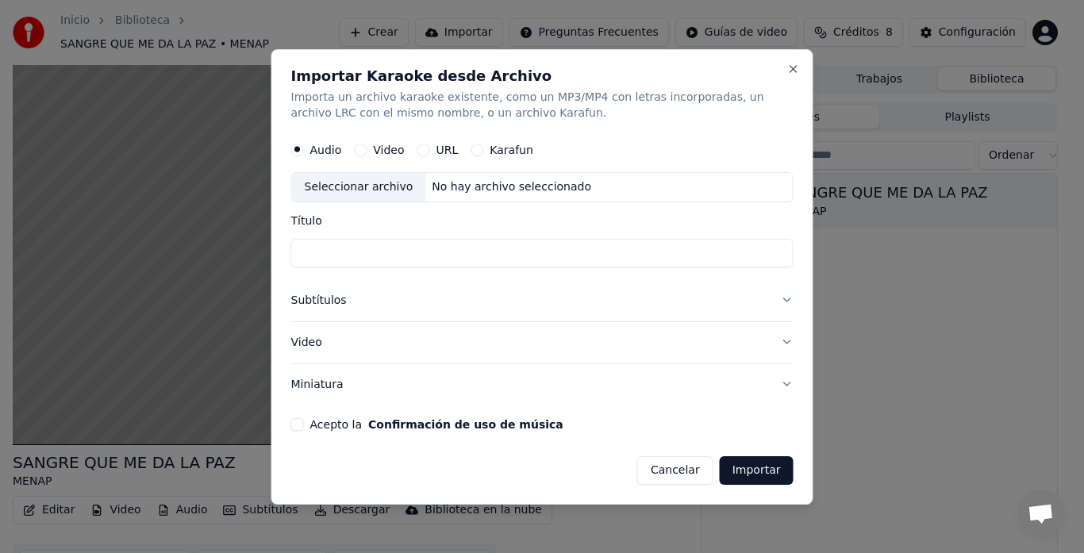
click at [301, 433] on form "Audio Video URL Karafun Seleccionar archivo No hay archivo seleccionado Título …" at bounding box center [542, 309] width 503 height 351
click at [375, 144] on label "Video" at bounding box center [388, 149] width 31 height 11
click at [367, 144] on button "Video" at bounding box center [360, 150] width 13 height 13
click at [422, 152] on button "URL" at bounding box center [424, 150] width 13 height 13
click at [789, 70] on button "Close" at bounding box center [793, 68] width 13 height 13
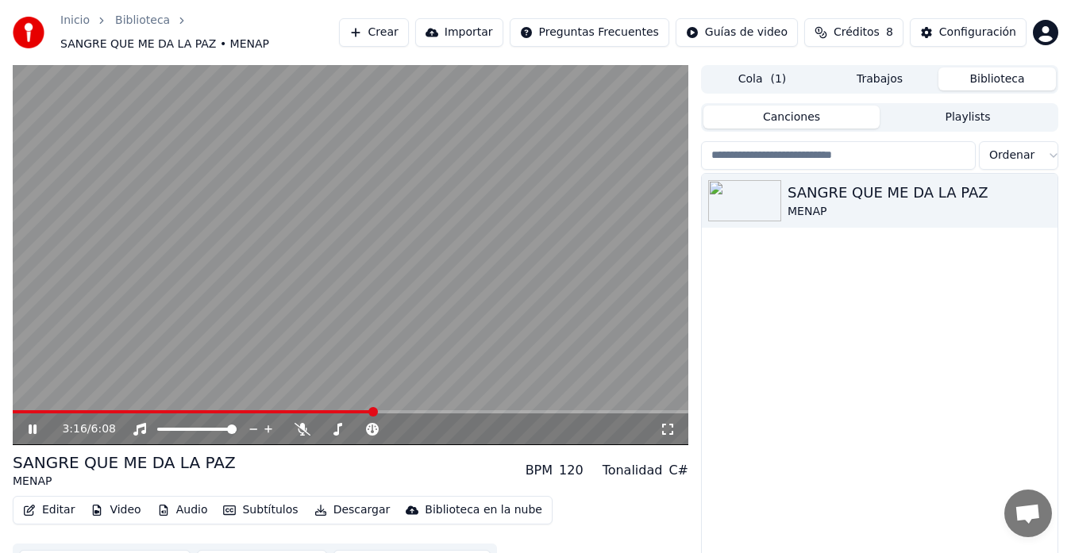
scroll to position [27, 0]
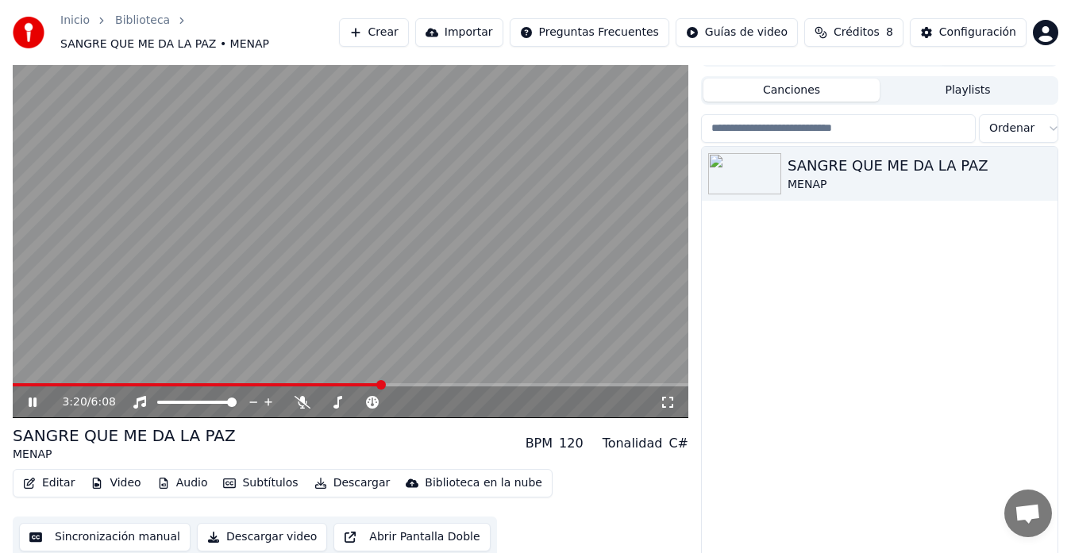
click at [113, 476] on button "Video" at bounding box center [115, 483] width 63 height 22
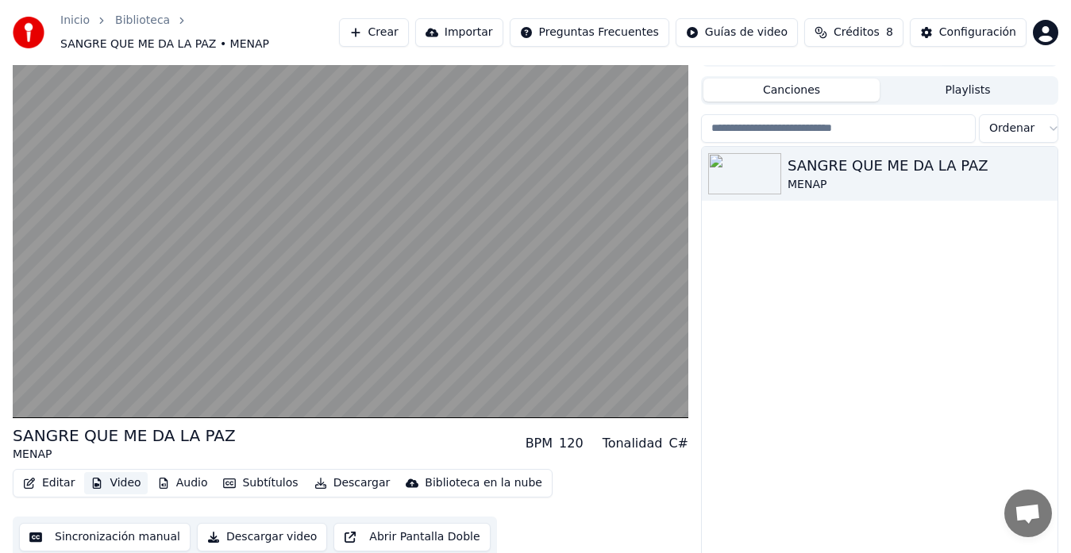
click at [90, 478] on icon "button" at bounding box center [96, 483] width 13 height 11
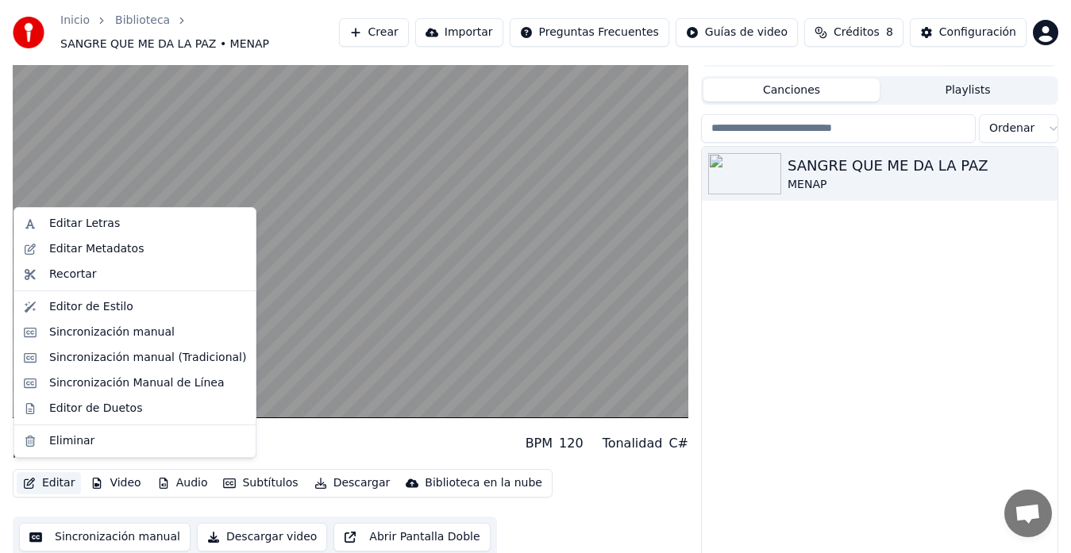
click at [62, 477] on button "Editar" at bounding box center [49, 483] width 64 height 22
click at [101, 276] on div "Recortar" at bounding box center [147, 275] width 197 height 16
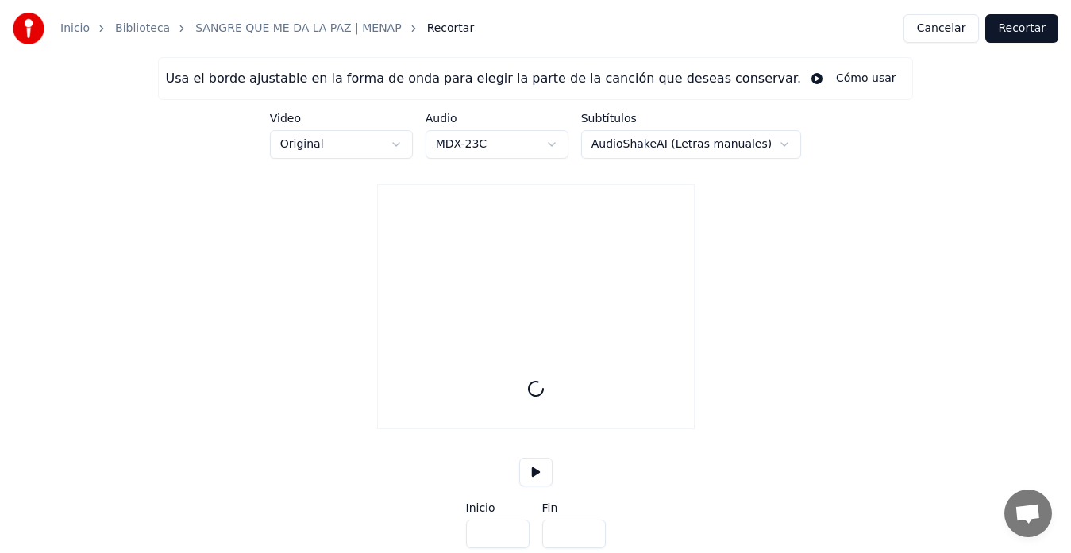
scroll to position [47, 0]
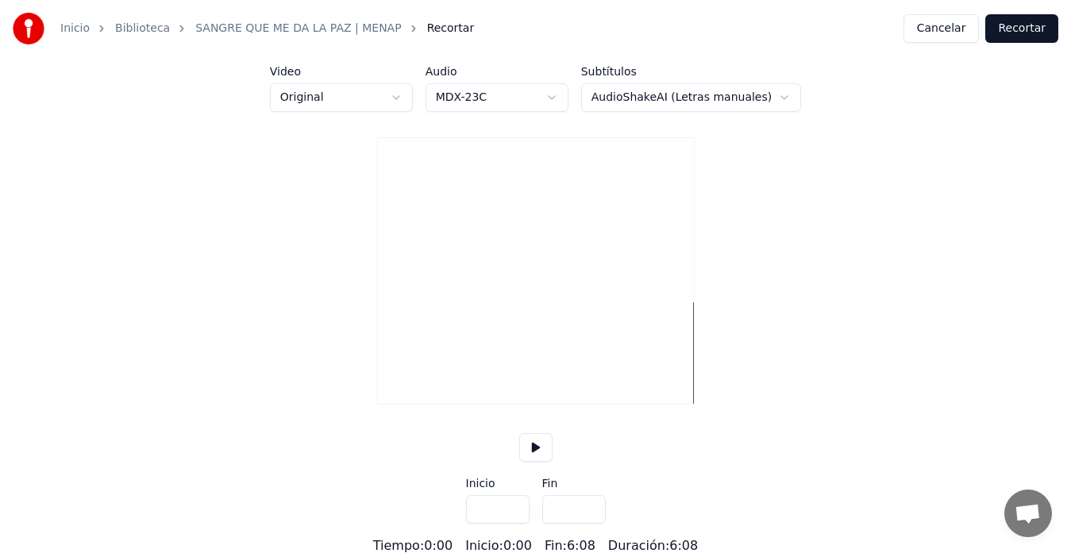
type input "*****"
click at [399, 296] on video at bounding box center [536, 217] width 316 height 158
click at [588, 248] on video at bounding box center [536, 217] width 316 height 158
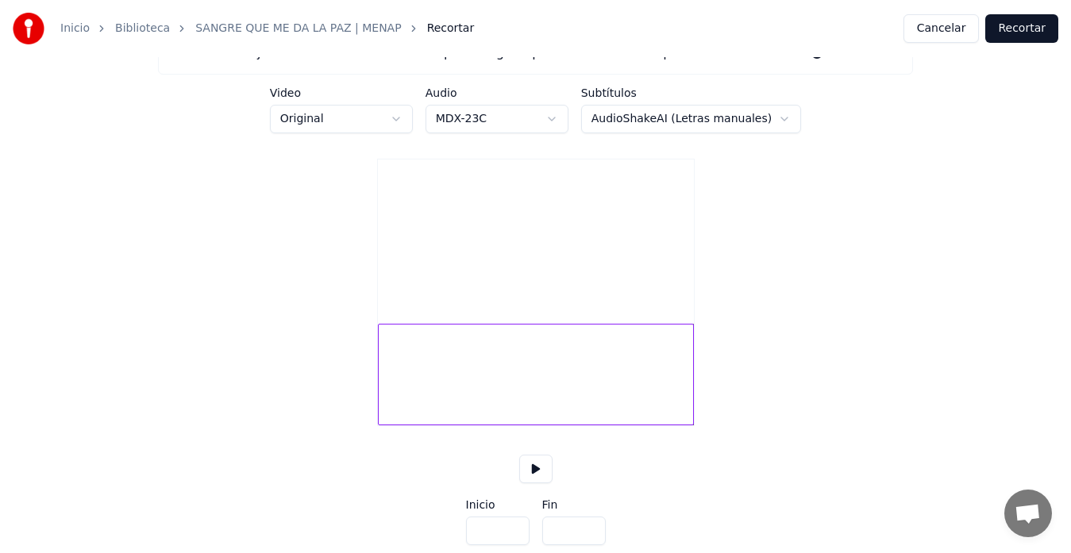
scroll to position [22, 0]
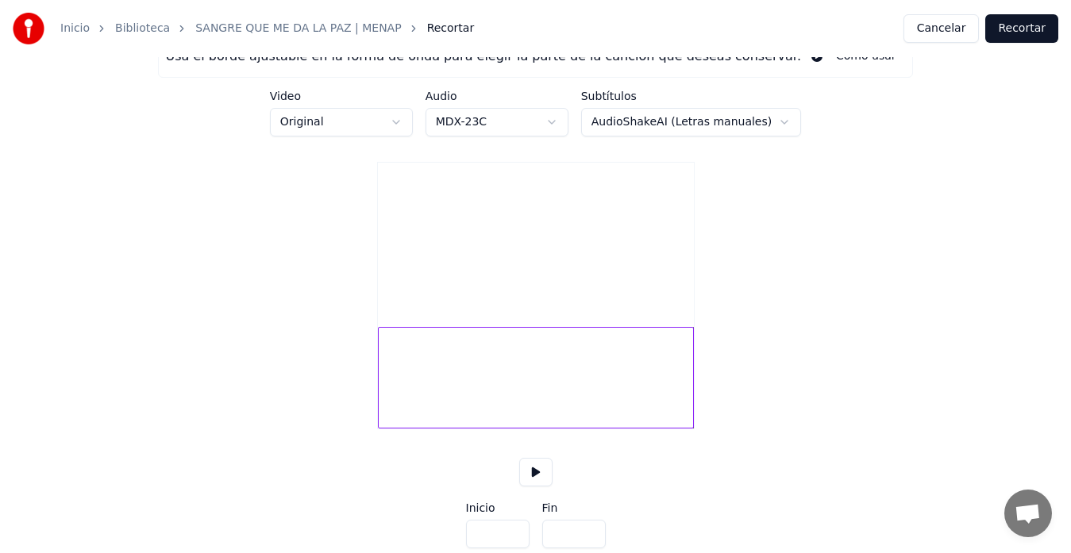
click at [971, 25] on button "Cancelar" at bounding box center [941, 28] width 76 height 29
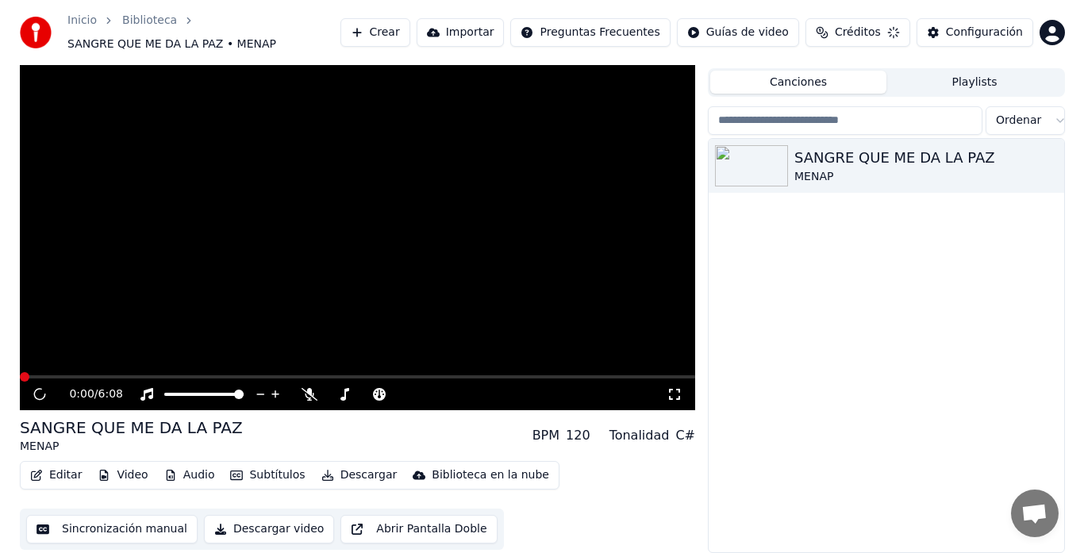
scroll to position [27, 0]
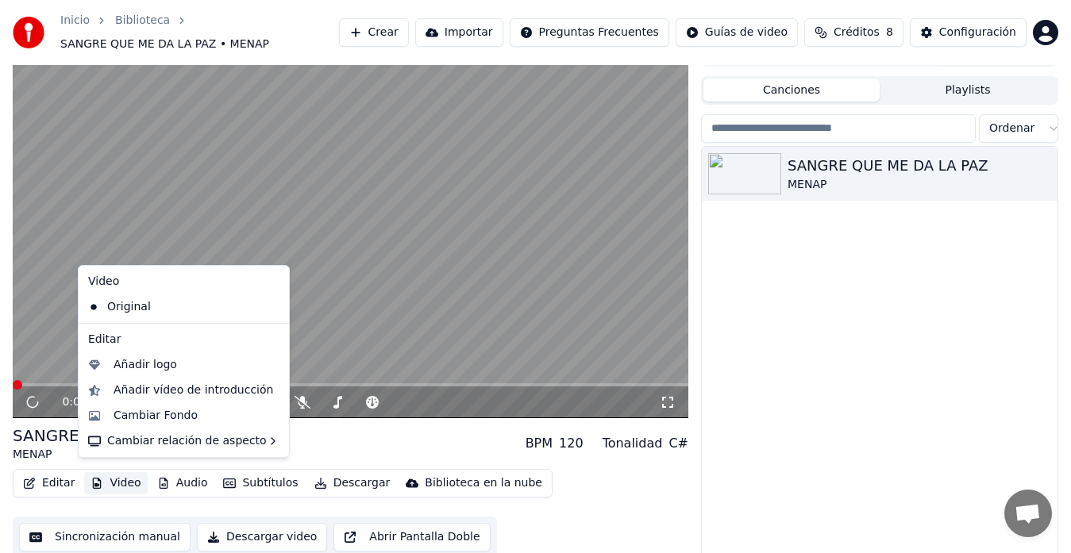
click at [107, 472] on button "Video" at bounding box center [115, 483] width 63 height 22
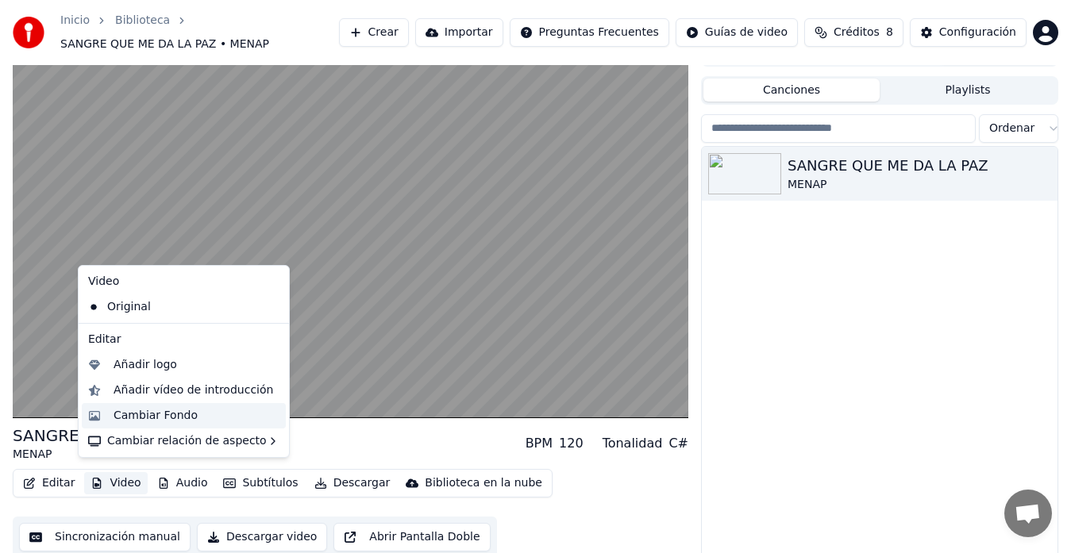
click at [168, 418] on div "Cambiar Fondo" at bounding box center [156, 416] width 84 height 16
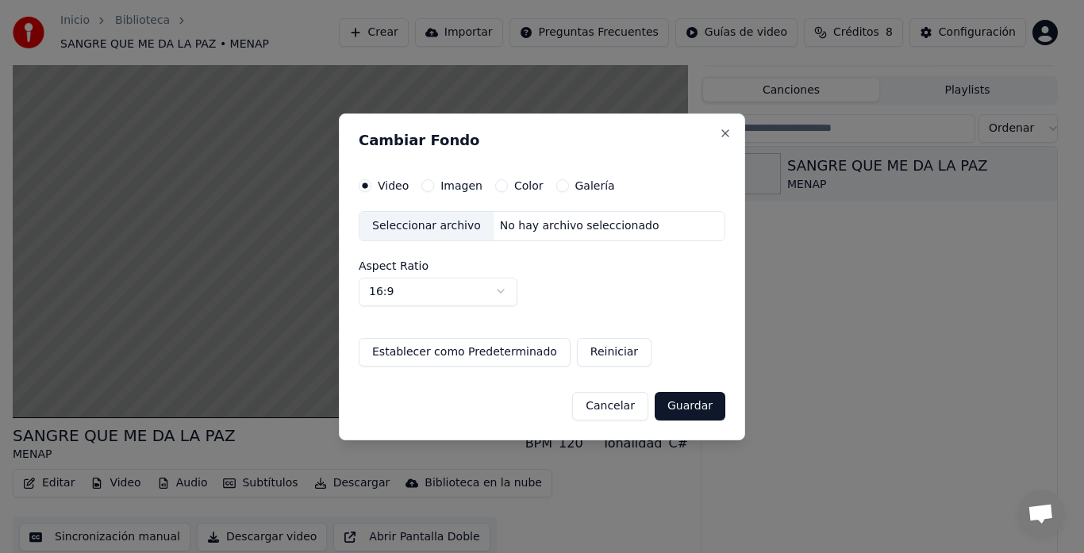
click at [441, 188] on label "Imagen" at bounding box center [462, 185] width 42 height 11
click at [434, 188] on button "Imagen" at bounding box center [428, 185] width 13 height 13
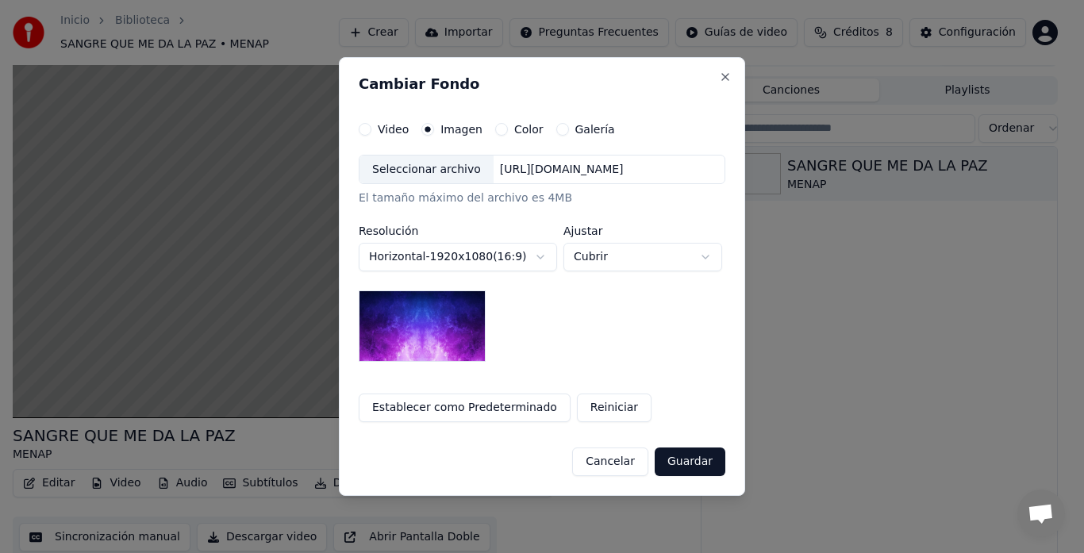
click at [412, 337] on img at bounding box center [422, 326] width 127 height 71
click at [495, 133] on div "Color" at bounding box center [519, 129] width 48 height 13
click at [715, 458] on button "Guardar" at bounding box center [690, 462] width 71 height 29
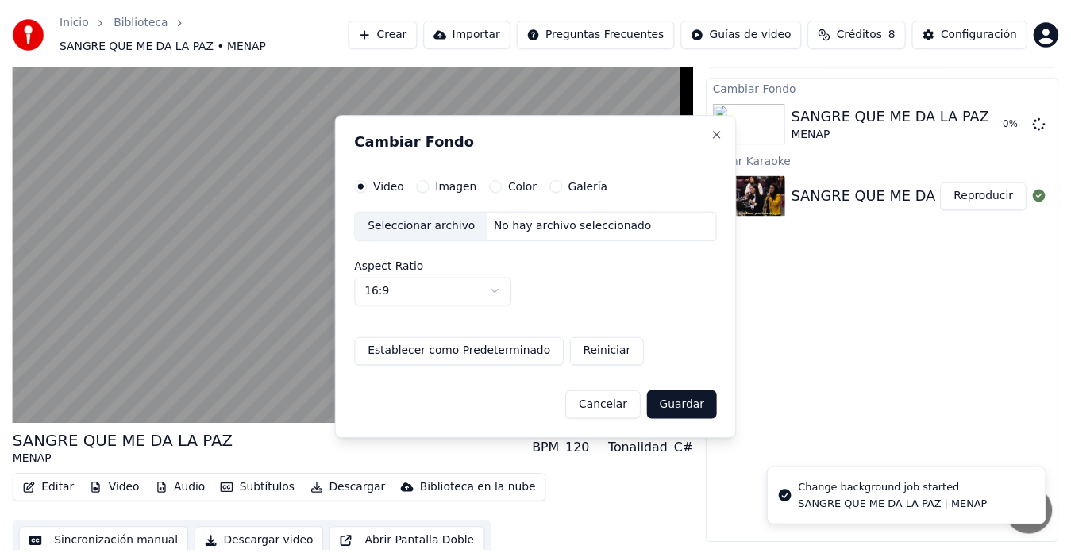
scroll to position [24, 0]
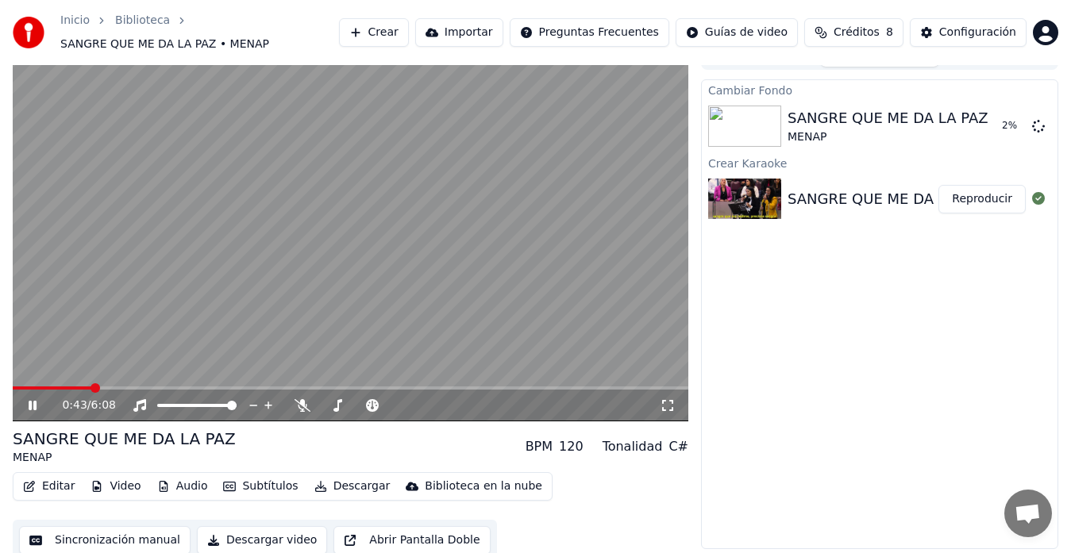
click at [28, 399] on icon at bounding box center [43, 405] width 37 height 13
click at [988, 123] on button "Reproducir" at bounding box center [981, 126] width 87 height 29
click at [668, 399] on icon at bounding box center [668, 405] width 16 height 13
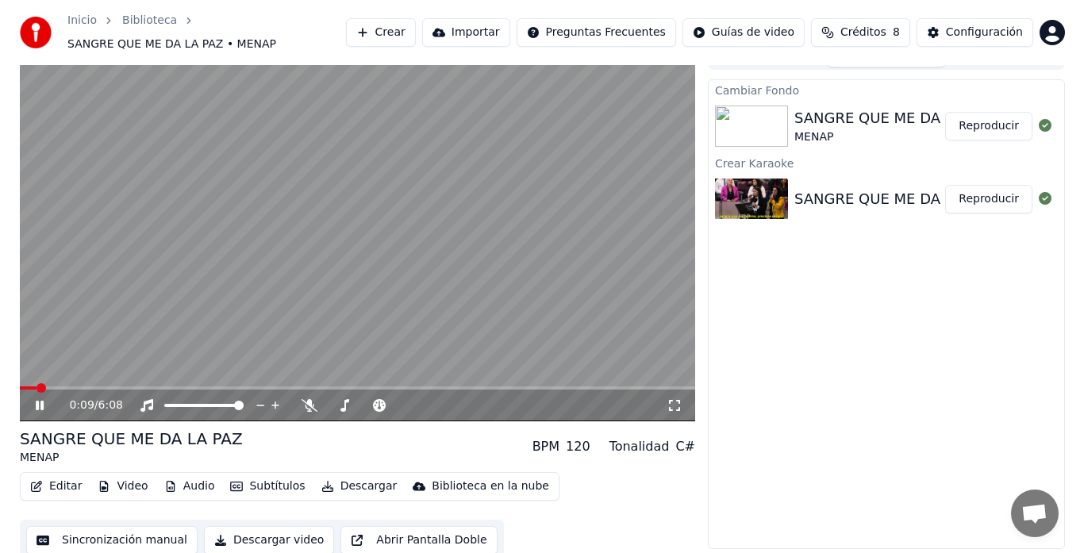
scroll to position [4, 0]
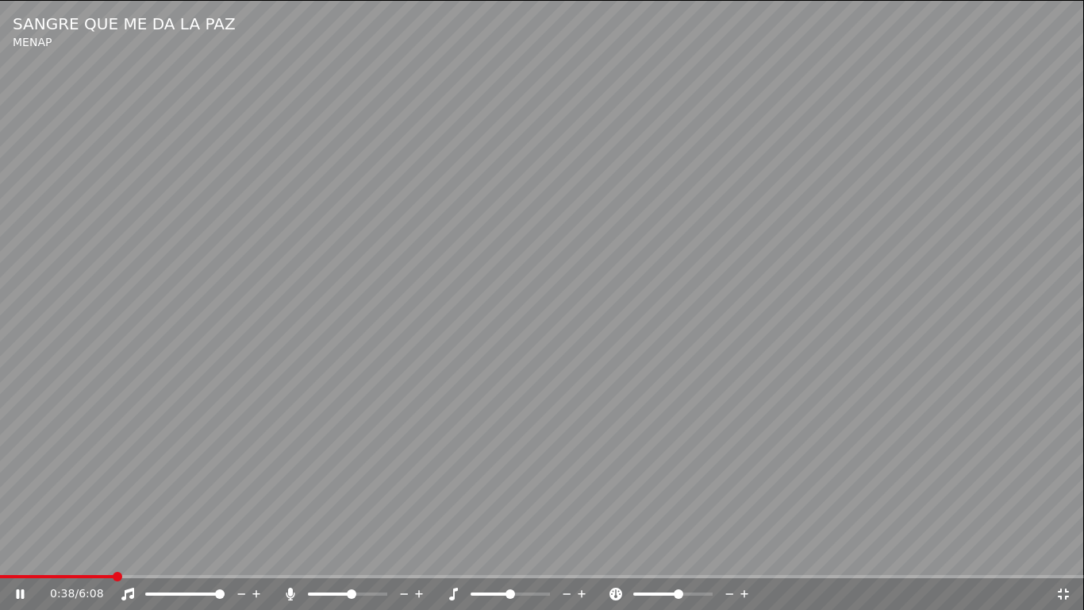
click at [358, 553] on span at bounding box center [347, 593] width 79 height 3
click at [225, 553] on span at bounding box center [220, 594] width 10 height 10
click at [356, 553] on span at bounding box center [352, 594] width 10 height 10
click at [689, 553] on span at bounding box center [688, 594] width 10 height 10
click at [509, 553] on span at bounding box center [511, 594] width 10 height 10
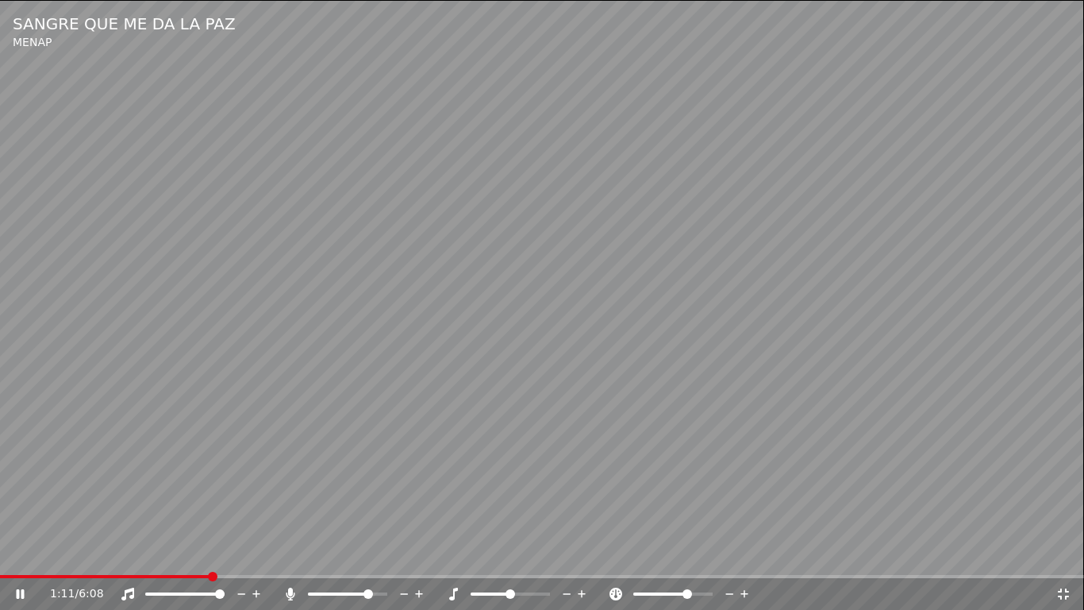
click at [509, 553] on span at bounding box center [511, 594] width 10 height 10
click at [579, 553] on icon at bounding box center [582, 594] width 15 height 16
click at [568, 553] on icon at bounding box center [567, 594] width 15 height 16
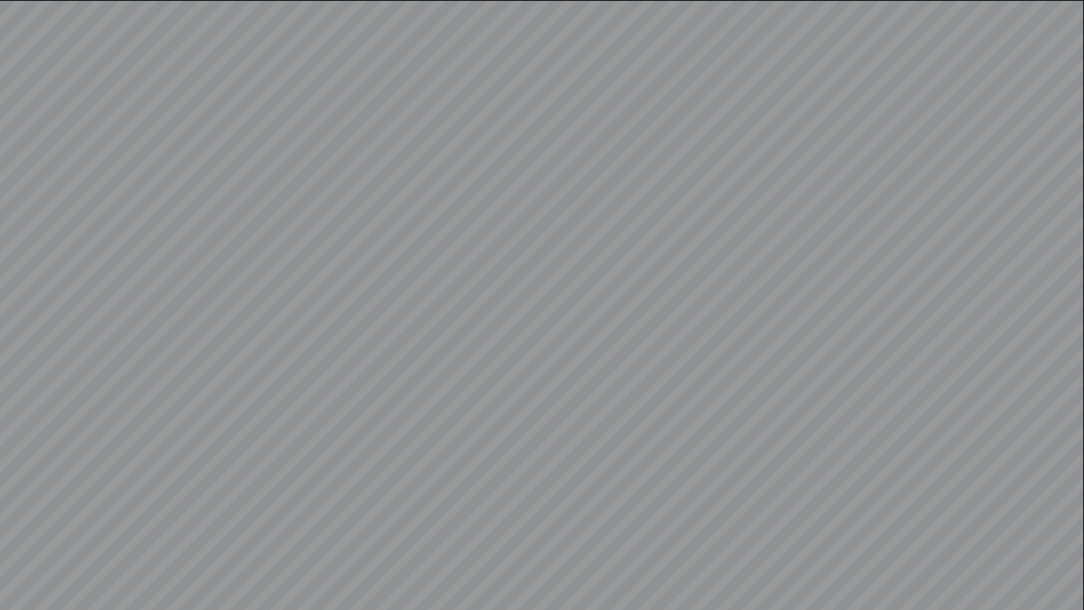
click at [568, 553] on video at bounding box center [542, 305] width 1084 height 610
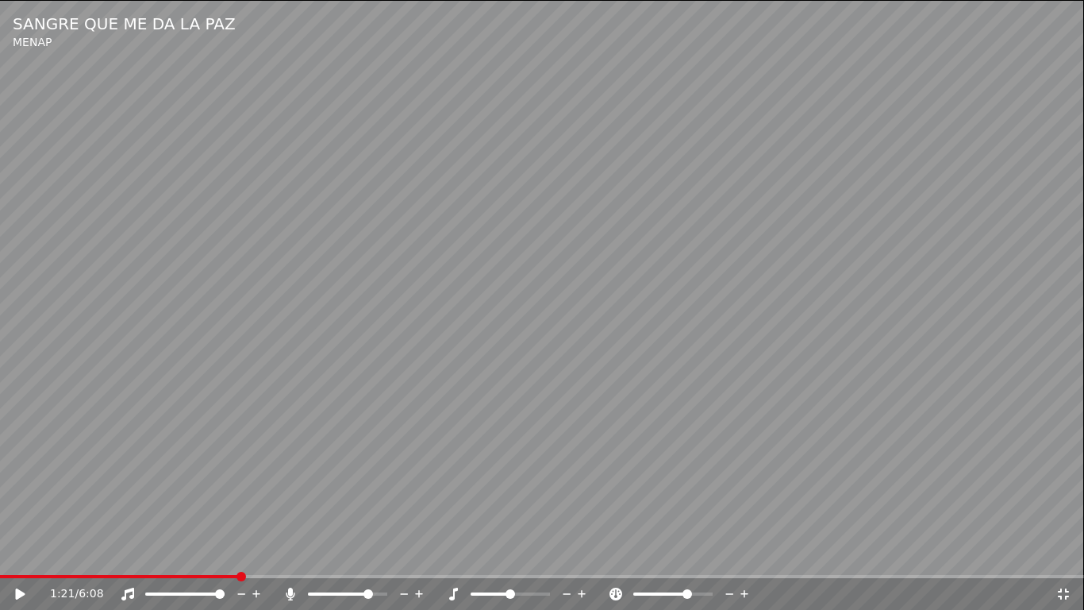
click at [568, 553] on icon at bounding box center [567, 594] width 15 height 16
click at [568, 466] on video at bounding box center [542, 305] width 1084 height 610
click at [585, 553] on icon at bounding box center [582, 594] width 15 height 16
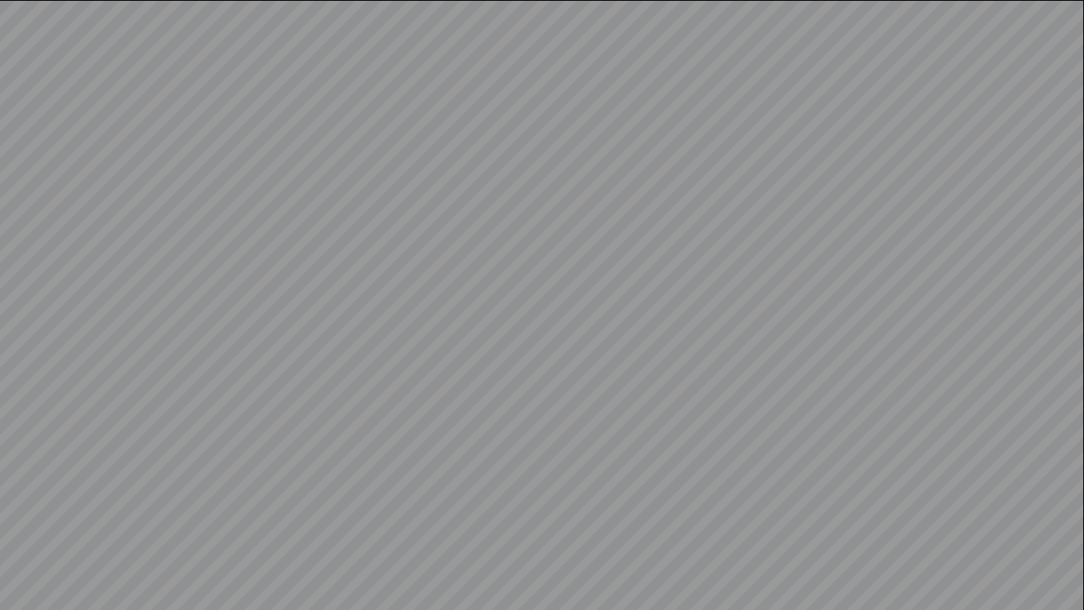
click at [366, 553] on video at bounding box center [542, 305] width 1084 height 610
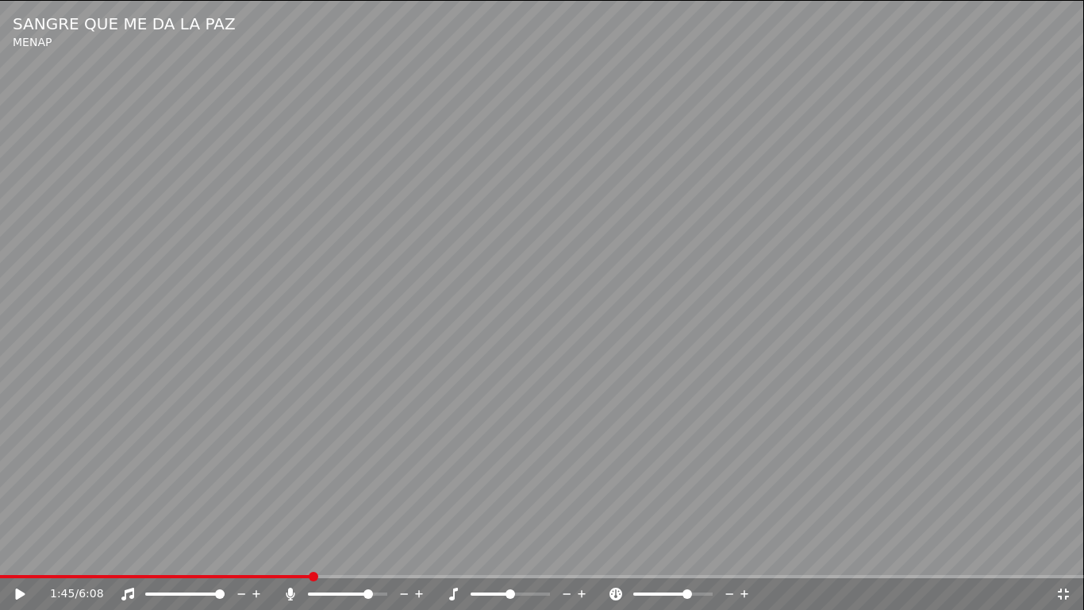
click at [366, 553] on span at bounding box center [369, 594] width 10 height 10
click at [390, 382] on video at bounding box center [542, 305] width 1084 height 610
click at [308, 553] on span at bounding box center [313, 594] width 10 height 10
click at [183, 553] on div at bounding box center [200, 594] width 128 height 16
drag, startPoint x: 325, startPoint y: 597, endPoint x: 415, endPoint y: 596, distance: 90.5
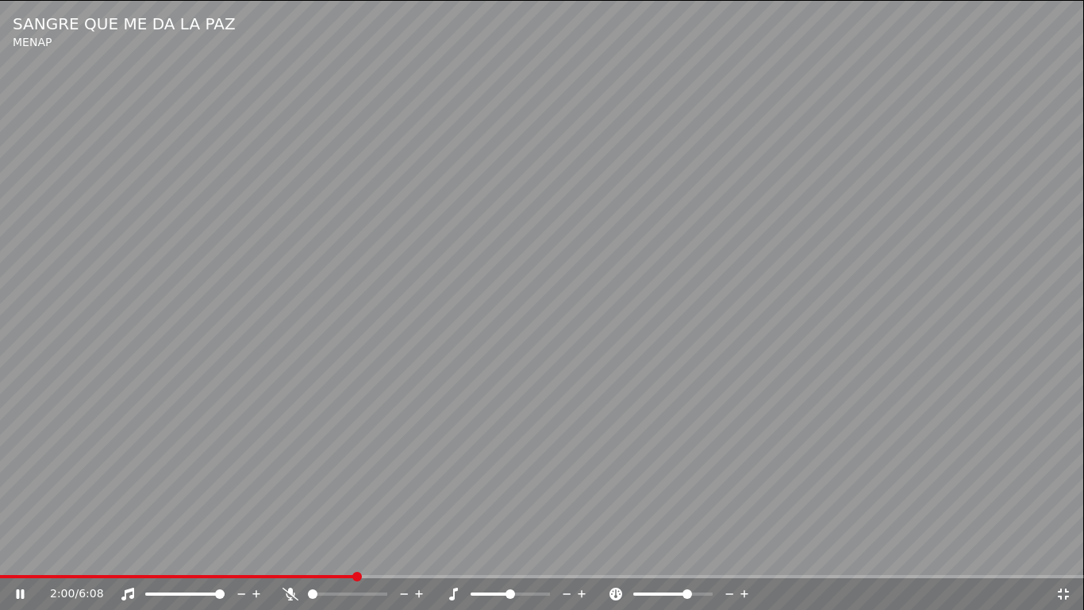
click at [415, 553] on div at bounding box center [362, 594] width 128 height 16
click at [344, 553] on div at bounding box center [362, 594] width 128 height 16
click at [387, 553] on span at bounding box center [383, 594] width 10 height 10
click at [171, 553] on div at bounding box center [200, 594] width 128 height 16
click at [172, 553] on span at bounding box center [158, 593] width 27 height 3
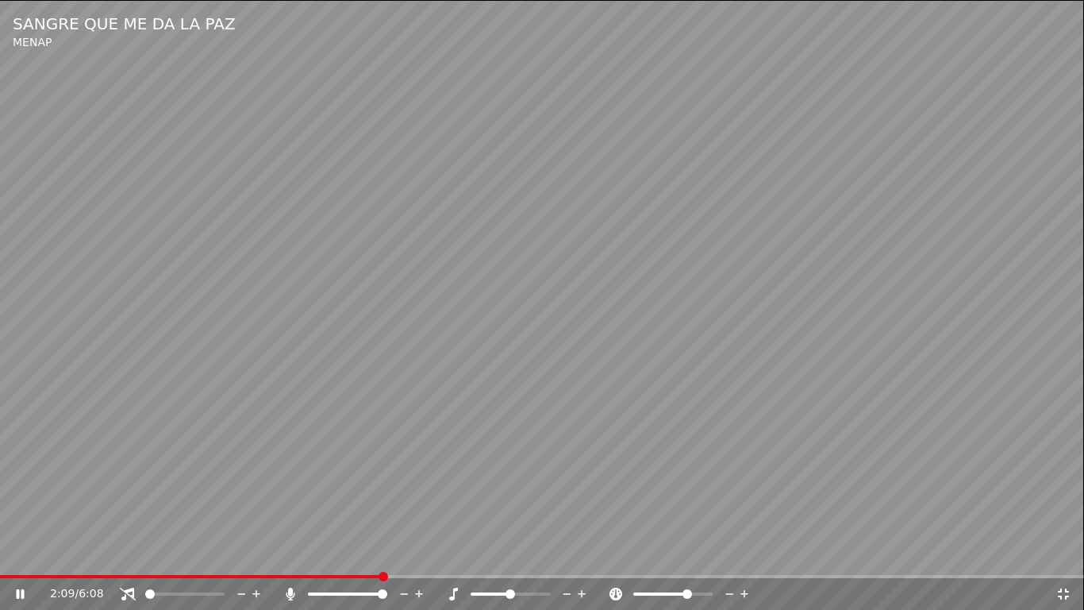
click at [145, 553] on span at bounding box center [150, 594] width 10 height 10
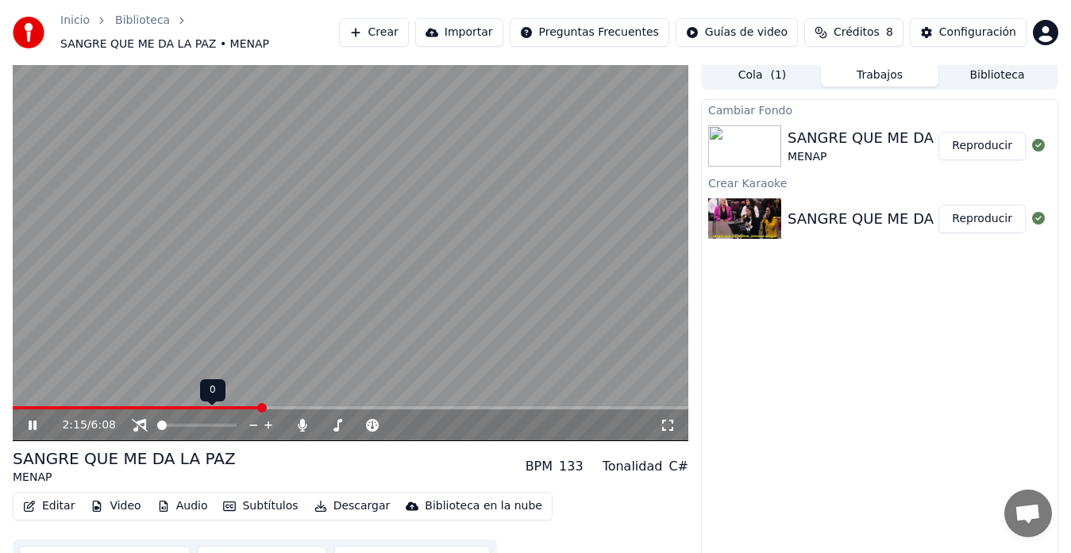
click at [268, 422] on icon at bounding box center [268, 426] width 8 height 8
click at [237, 425] on span at bounding box center [232, 426] width 10 height 10
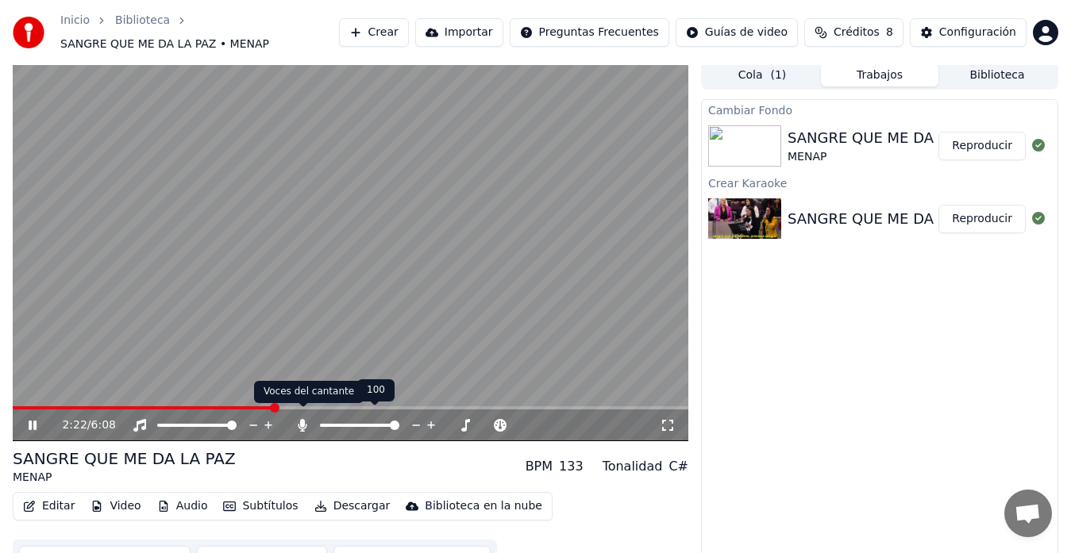
click at [306, 419] on icon at bounding box center [302, 425] width 9 height 13
click at [306, 419] on icon at bounding box center [303, 425] width 16 height 13
click at [306, 419] on icon at bounding box center [302, 425] width 9 height 13
click at [300, 419] on icon at bounding box center [303, 425] width 16 height 13
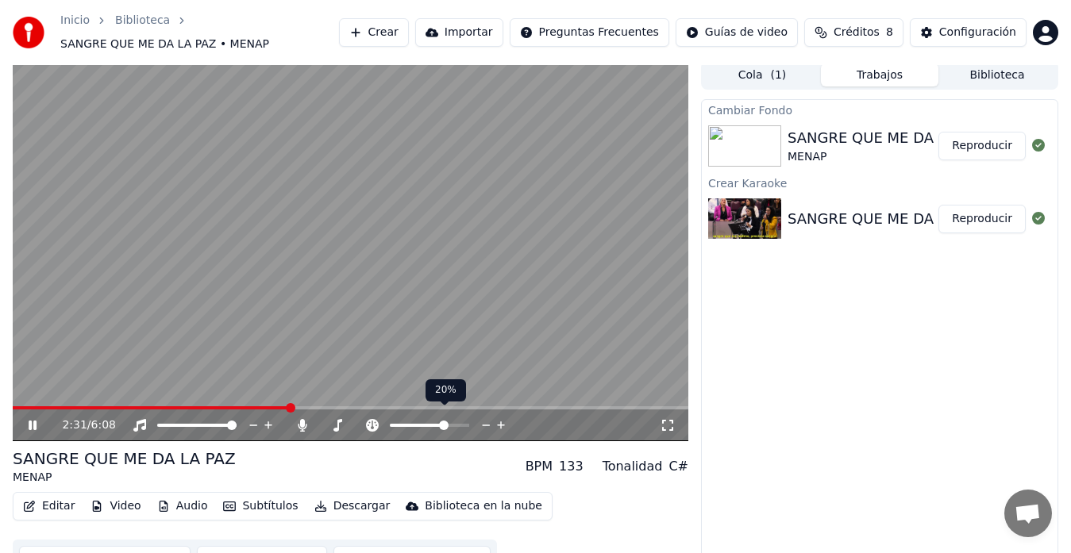
click at [485, 418] on icon at bounding box center [486, 426] width 15 height 16
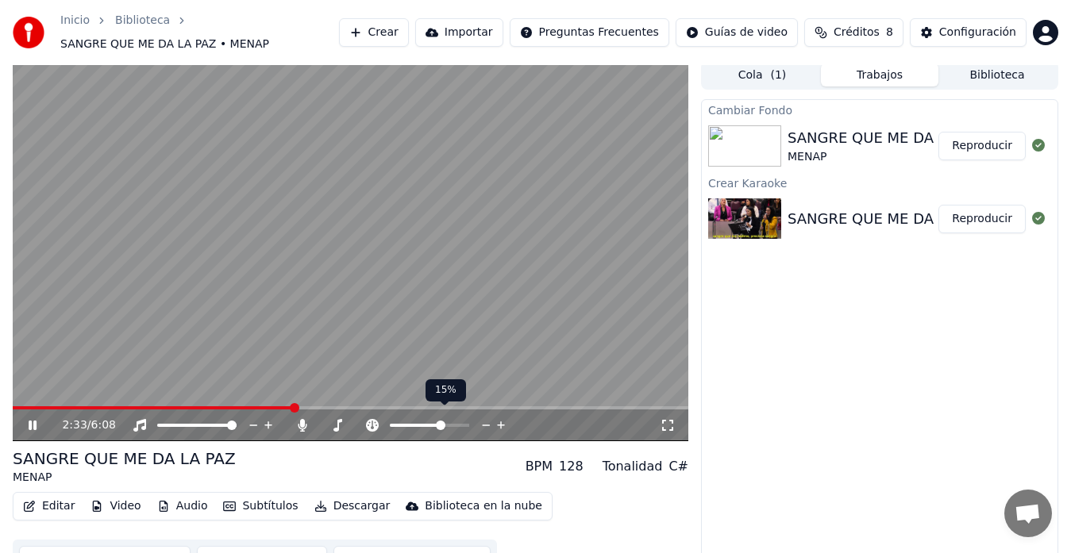
click at [485, 418] on icon at bounding box center [486, 426] width 15 height 16
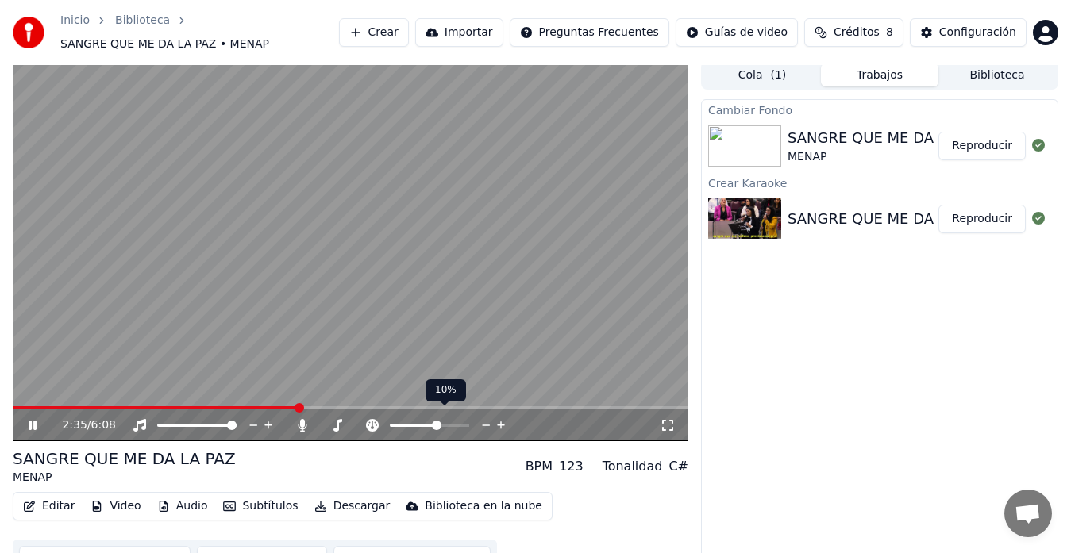
click at [485, 418] on icon at bounding box center [486, 426] width 15 height 16
click at [486, 418] on icon at bounding box center [486, 426] width 15 height 16
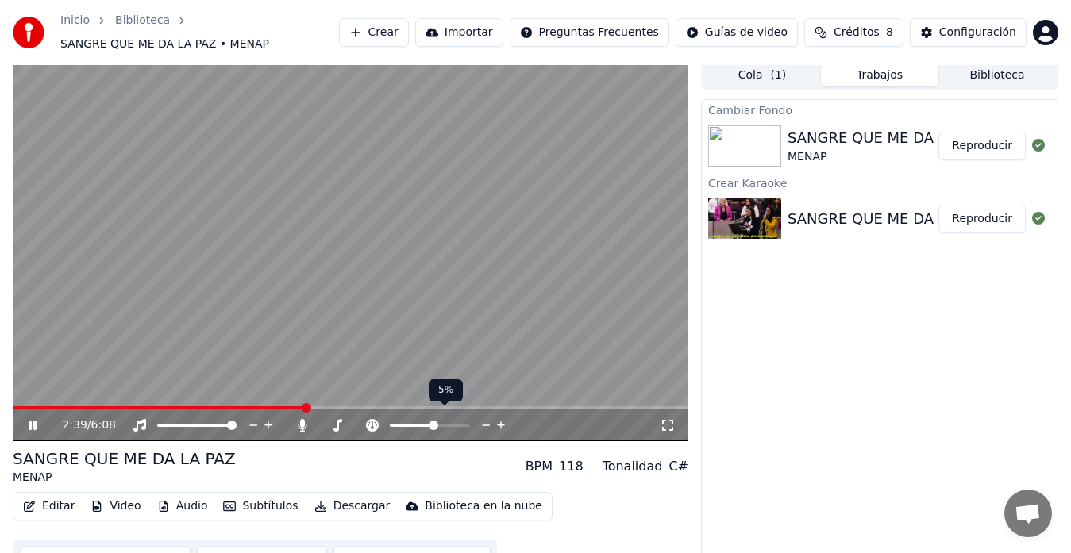
click at [486, 418] on icon at bounding box center [486, 426] width 15 height 16
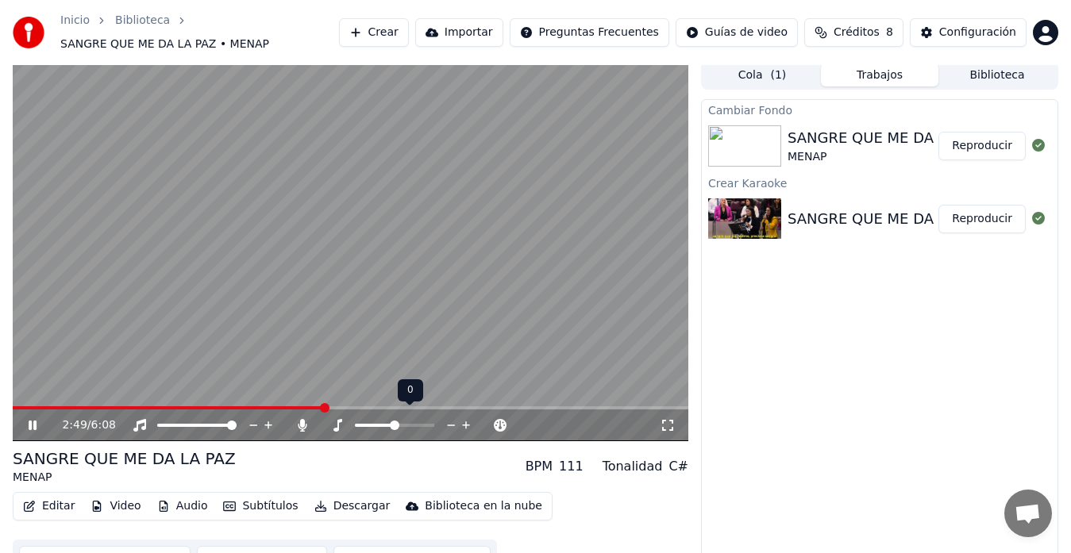
click at [470, 420] on icon at bounding box center [466, 426] width 15 height 16
click at [465, 419] on icon at bounding box center [466, 426] width 15 height 16
click at [450, 425] on icon at bounding box center [452, 426] width 8 height 2
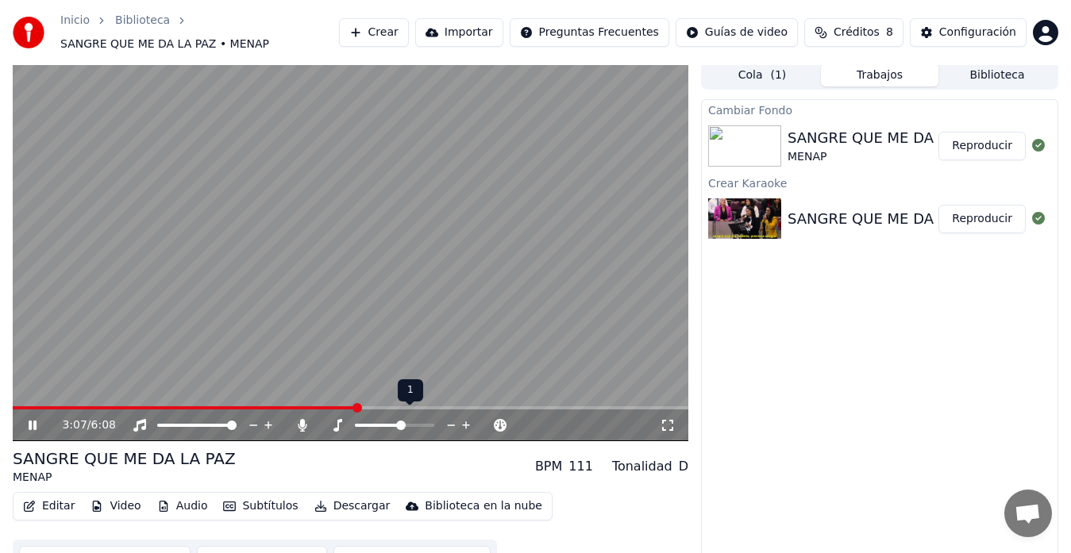
click at [450, 425] on icon at bounding box center [452, 426] width 8 height 2
click at [464, 418] on icon at bounding box center [466, 426] width 15 height 16
click at [303, 419] on icon at bounding box center [302, 425] width 9 height 13
click at [668, 419] on icon at bounding box center [668, 425] width 16 height 13
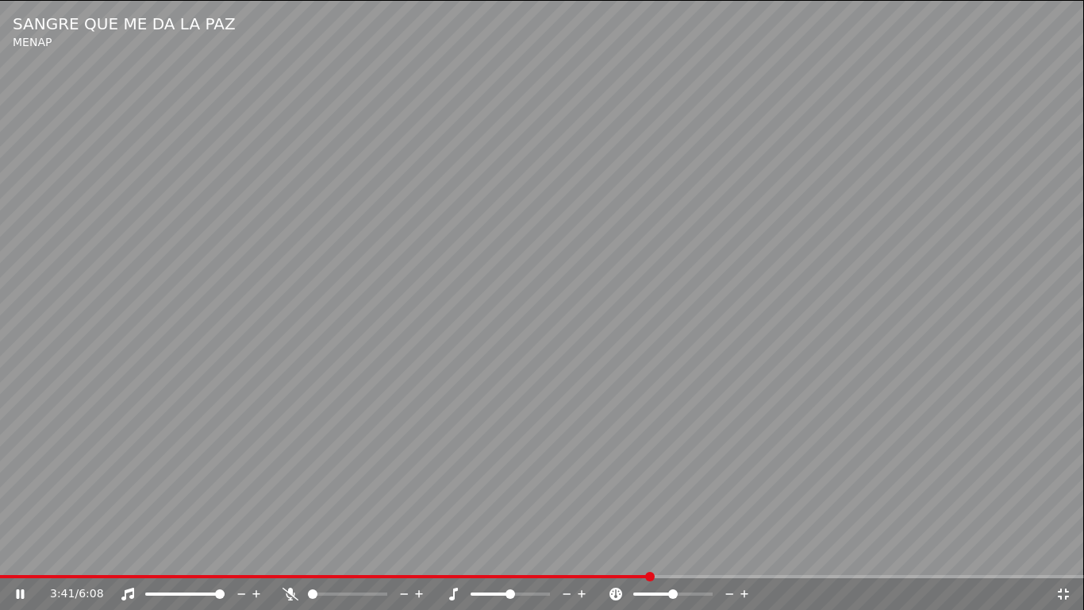
click at [1067, 553] on icon at bounding box center [1063, 593] width 11 height 11
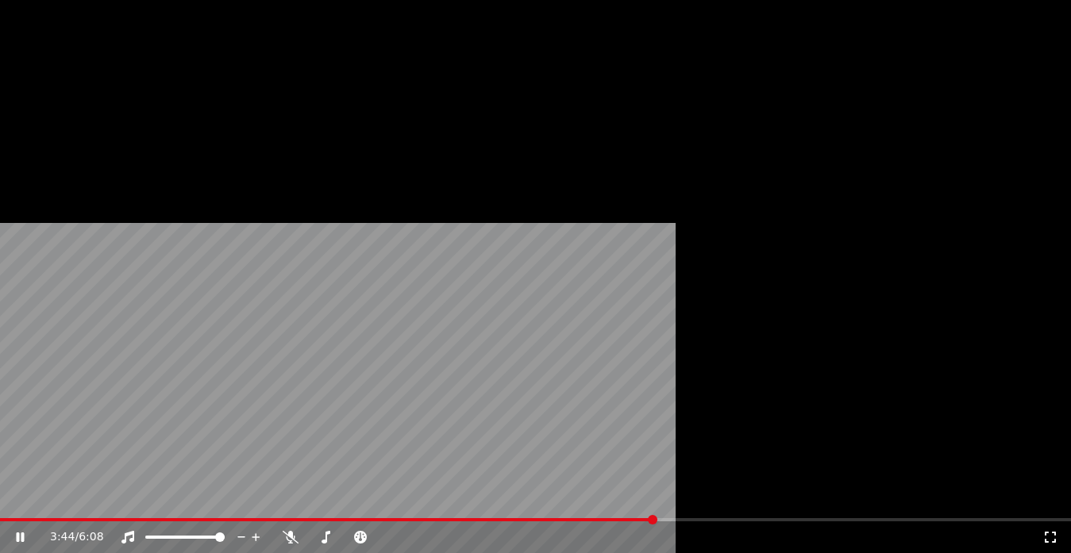
click at [334, 137] on button "Descargar" at bounding box center [352, 126] width 89 height 22
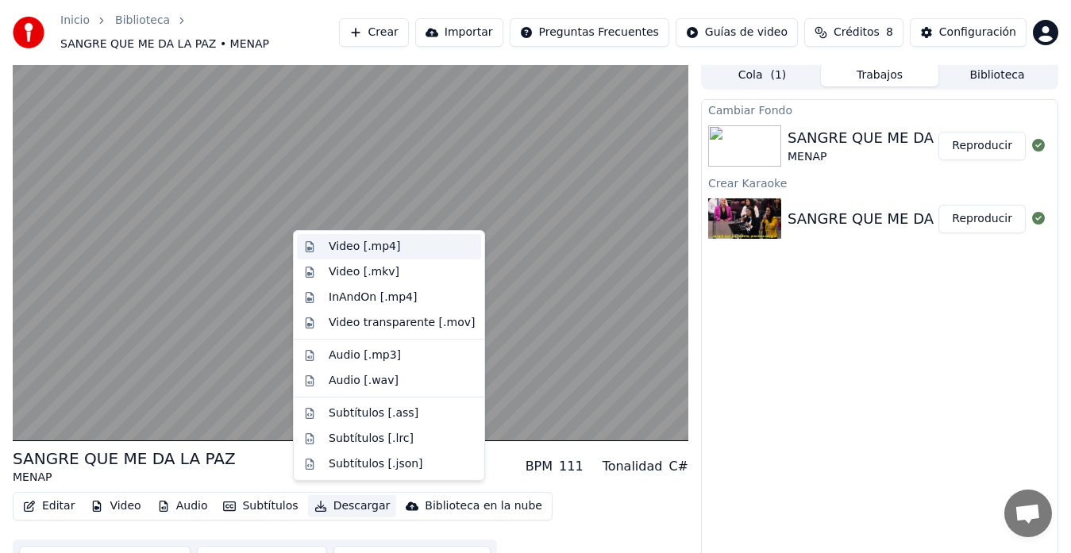
click at [395, 247] on div "Video [.mp4]" at bounding box center [402, 247] width 146 height 16
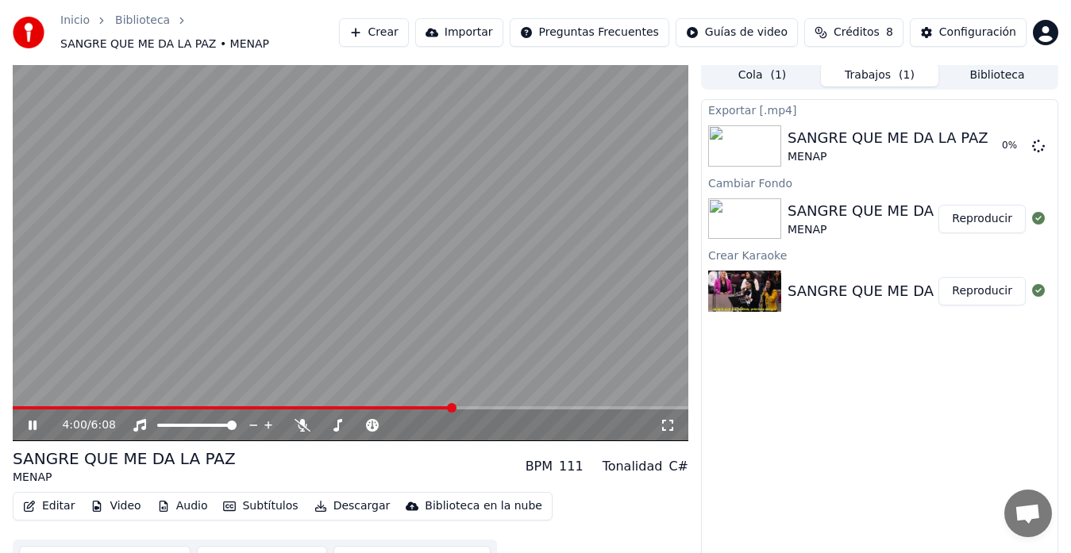
click at [345, 501] on button "Descargar" at bounding box center [352, 506] width 89 height 22
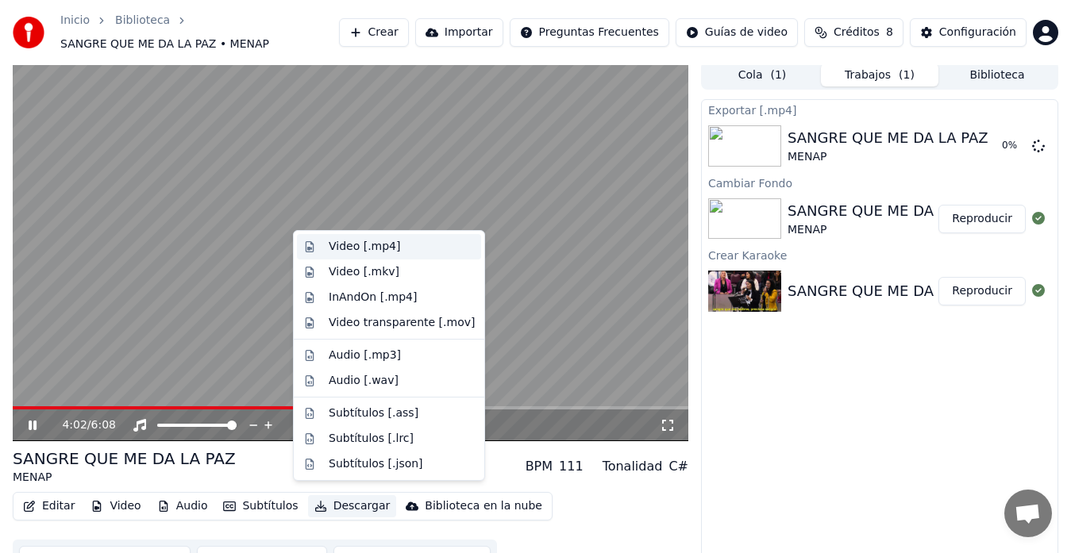
click at [360, 244] on div "Video [.mp4]" at bounding box center [364, 247] width 71 height 16
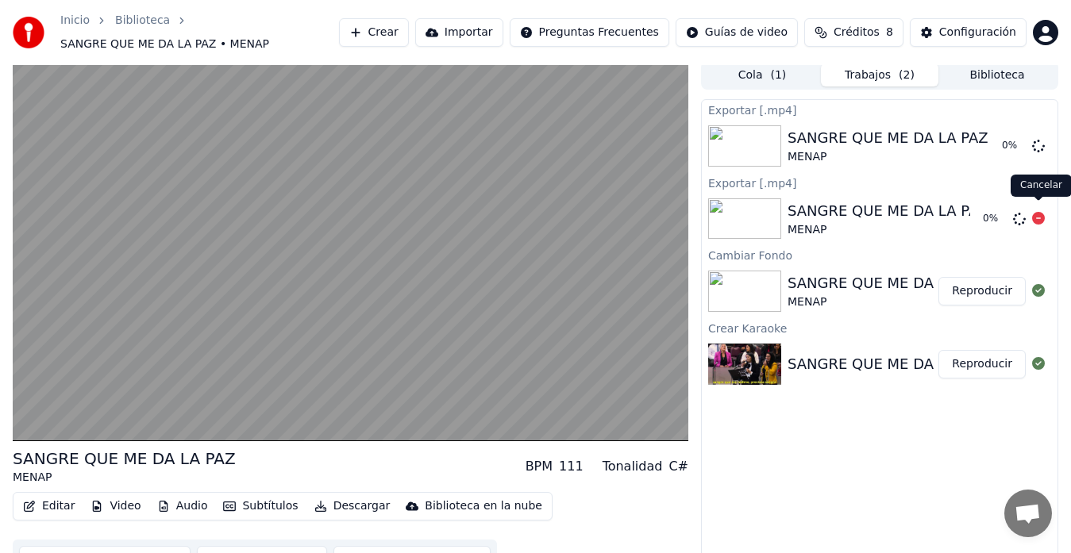
click at [1035, 214] on icon at bounding box center [1038, 218] width 13 height 13
click at [1034, 212] on icon at bounding box center [1038, 218] width 13 height 13
click at [1041, 217] on icon at bounding box center [1038, 218] width 13 height 13
click at [1006, 64] on button "Biblioteca" at bounding box center [996, 75] width 117 height 23
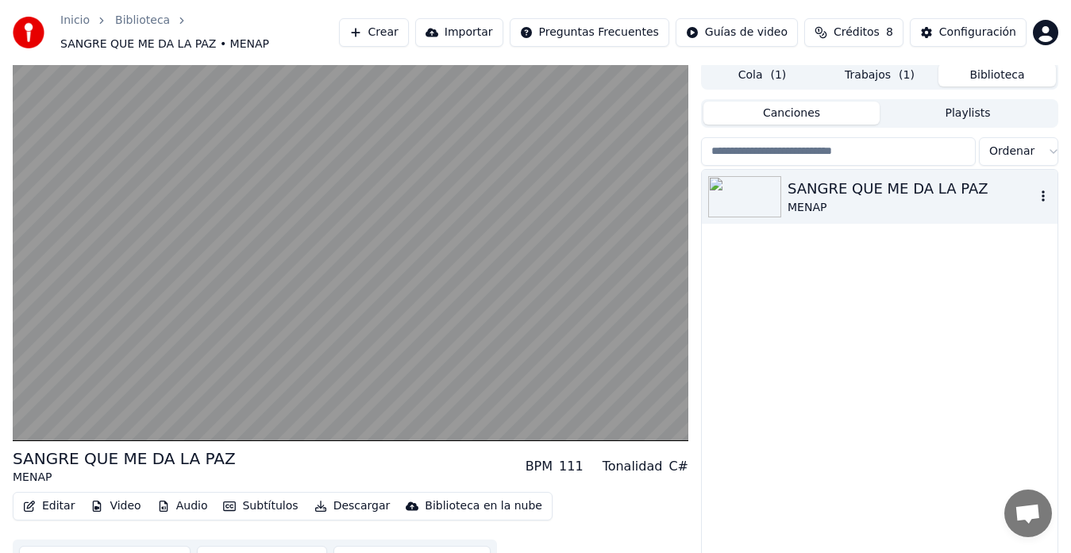
click at [827, 191] on div "SANGRE QUE ME DA LA PAZ" at bounding box center [911, 189] width 248 height 22
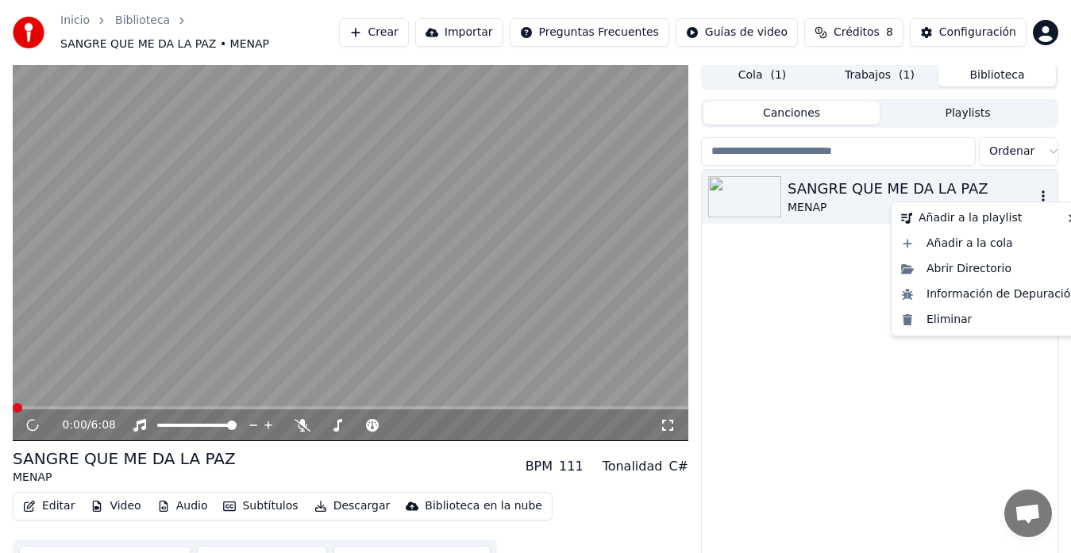
click at [1046, 190] on icon "button" at bounding box center [1043, 196] width 16 height 13
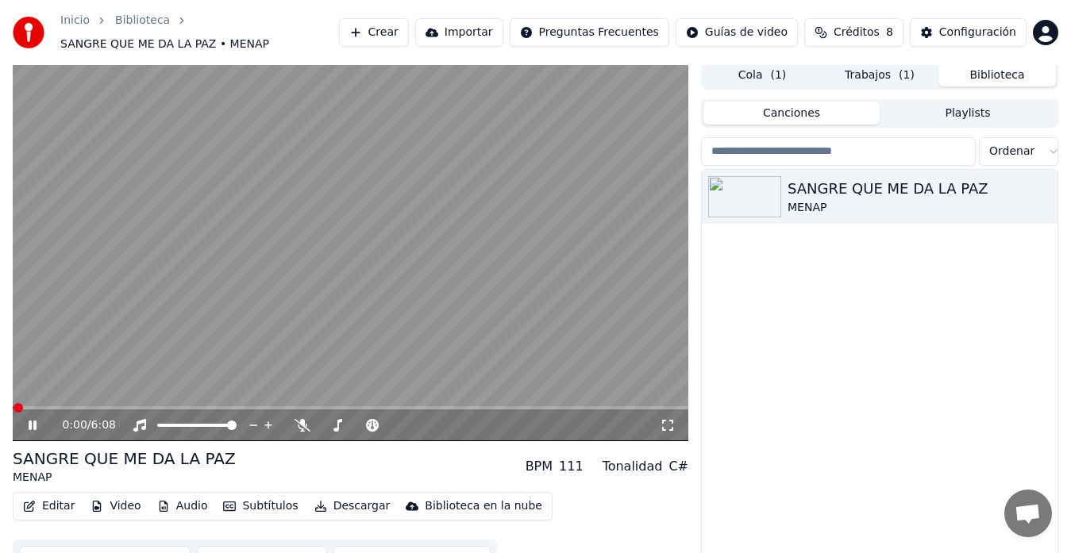
click at [772, 67] on span "( 1 )" at bounding box center [778, 75] width 16 height 16
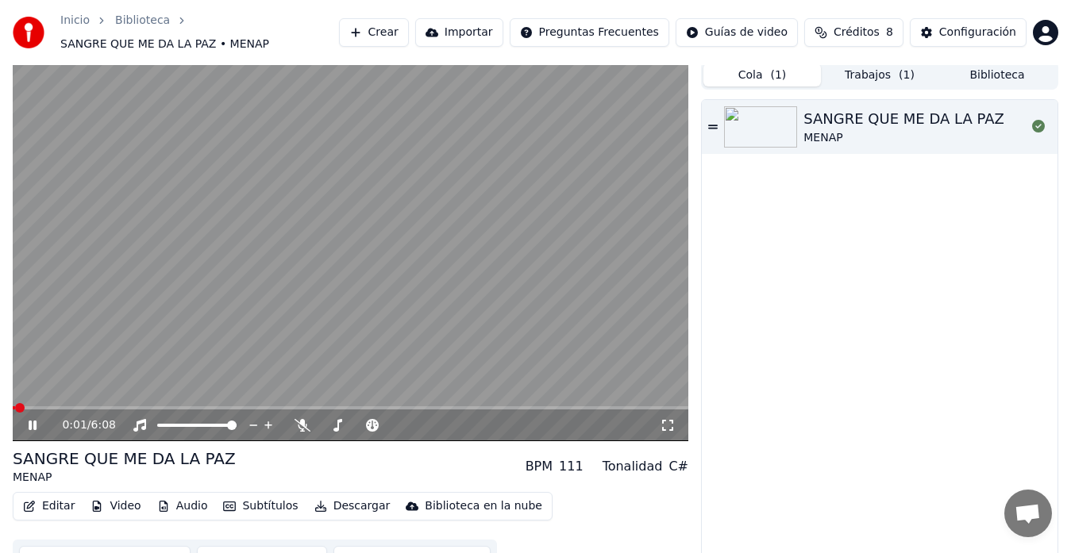
click at [881, 69] on button "Trabajos ( 1 )" at bounding box center [879, 75] width 117 height 23
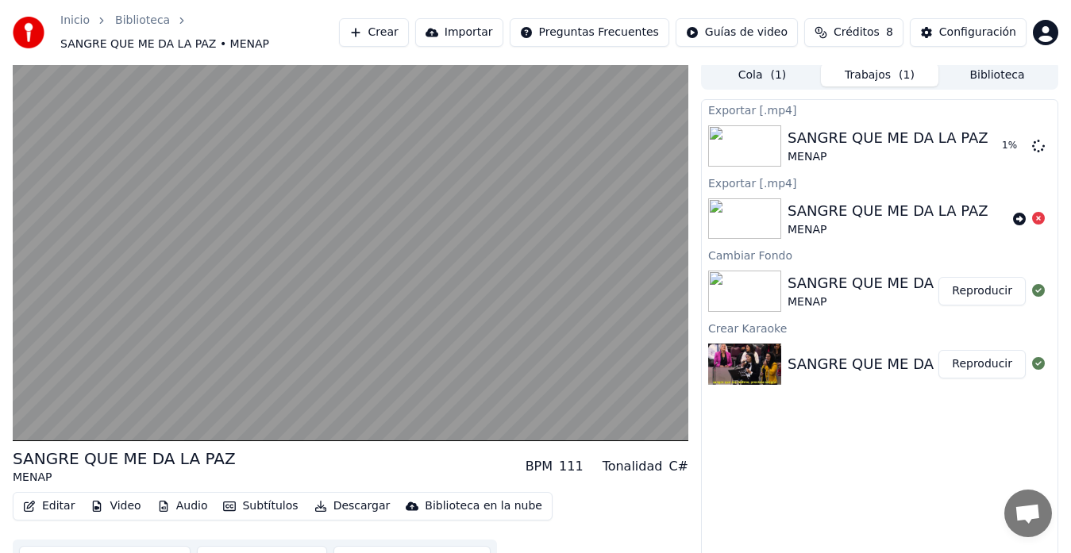
click at [1005, 74] on button "Biblioteca" at bounding box center [996, 75] width 117 height 23
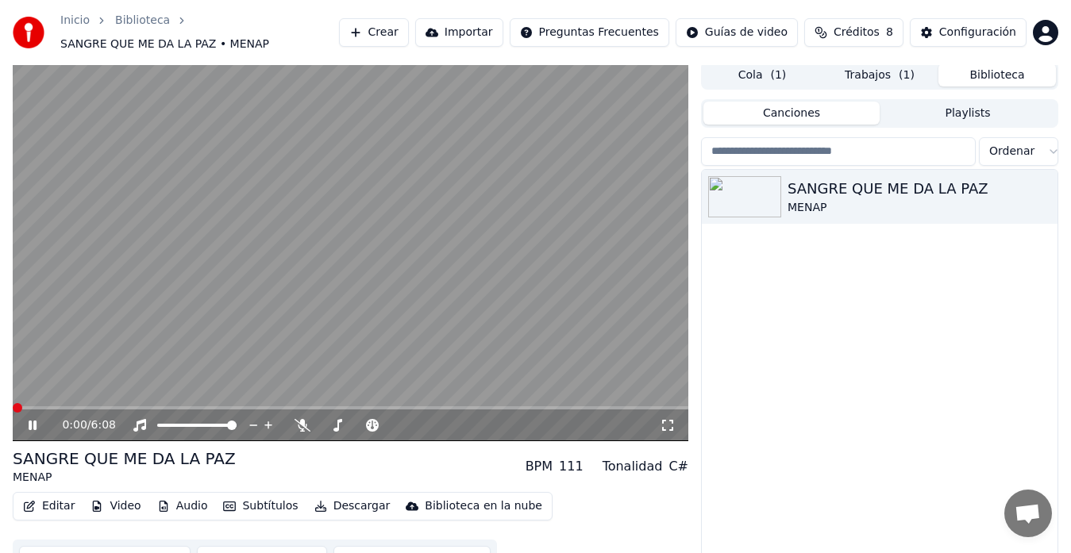
click at [13, 405] on span at bounding box center [18, 408] width 10 height 10
click at [37, 422] on icon at bounding box center [43, 425] width 37 height 13
click at [255, 499] on button "Subtítulos" at bounding box center [260, 506] width 87 height 22
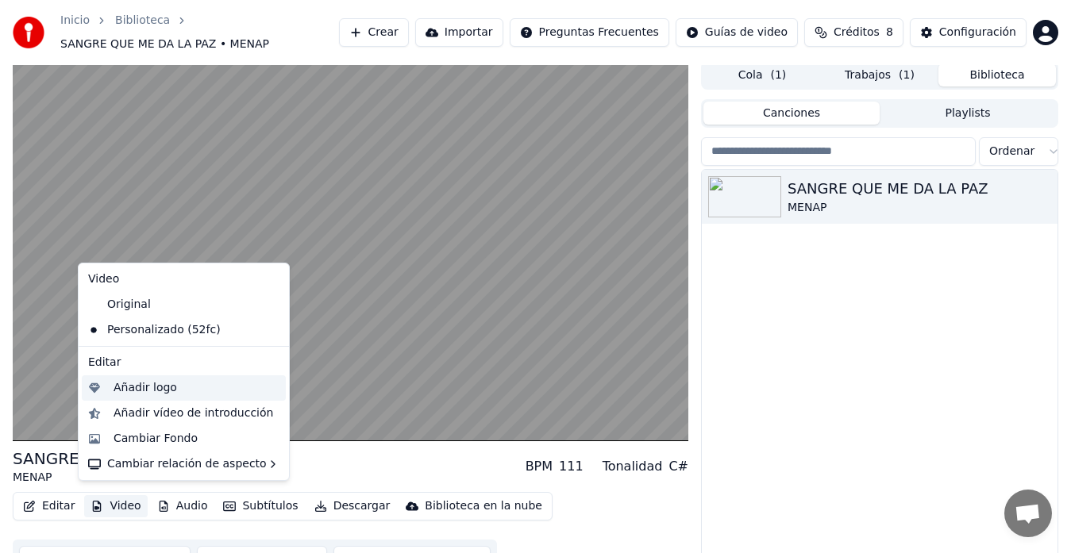
click at [172, 387] on div "Añadir logo" at bounding box center [197, 388] width 166 height 16
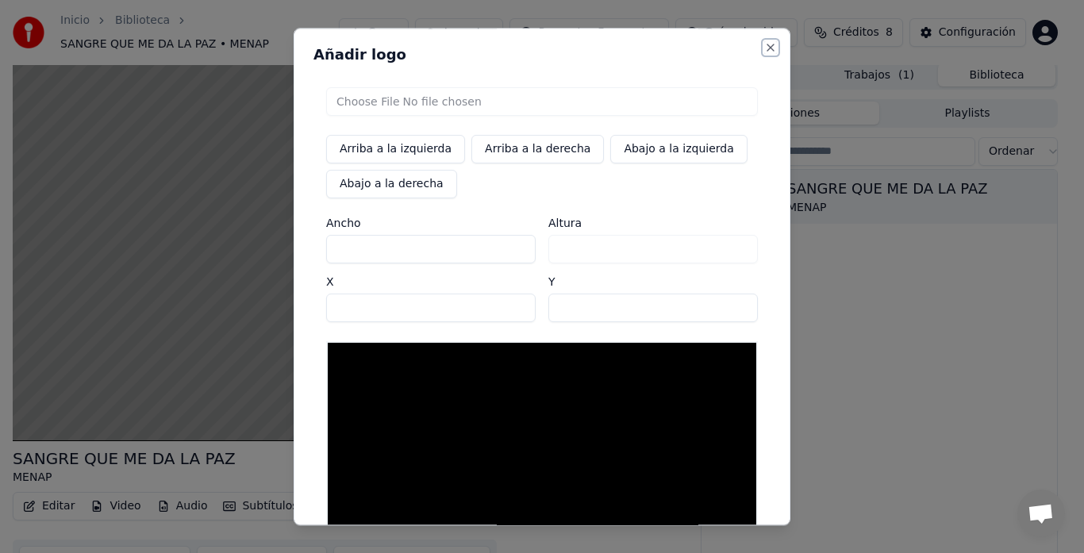
click at [766, 48] on button "Close" at bounding box center [770, 47] width 13 height 13
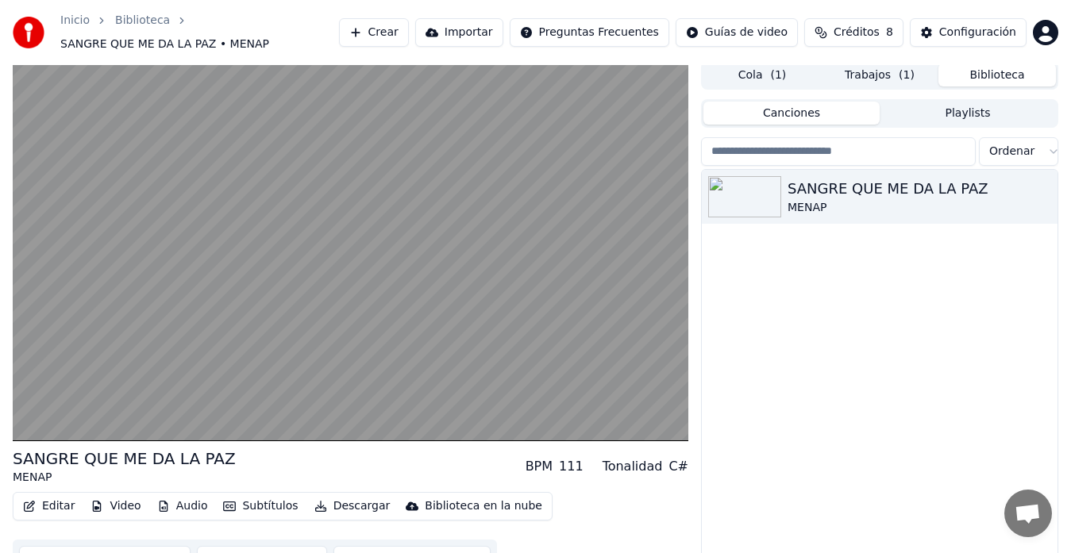
click at [53, 495] on button "Editar" at bounding box center [49, 506] width 64 height 22
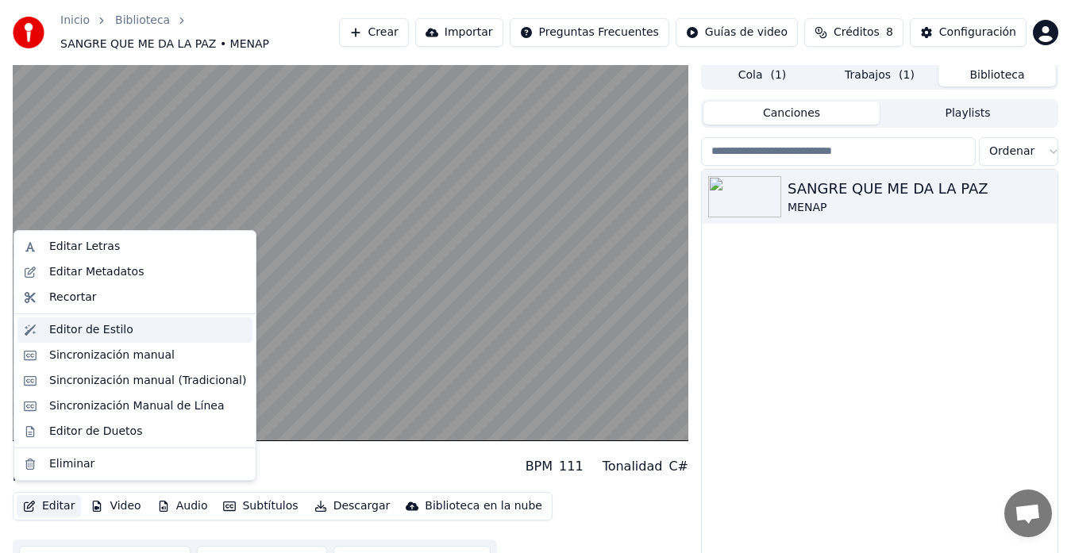
click at [98, 335] on div "Editor de Estilo" at bounding box center [91, 330] width 84 height 16
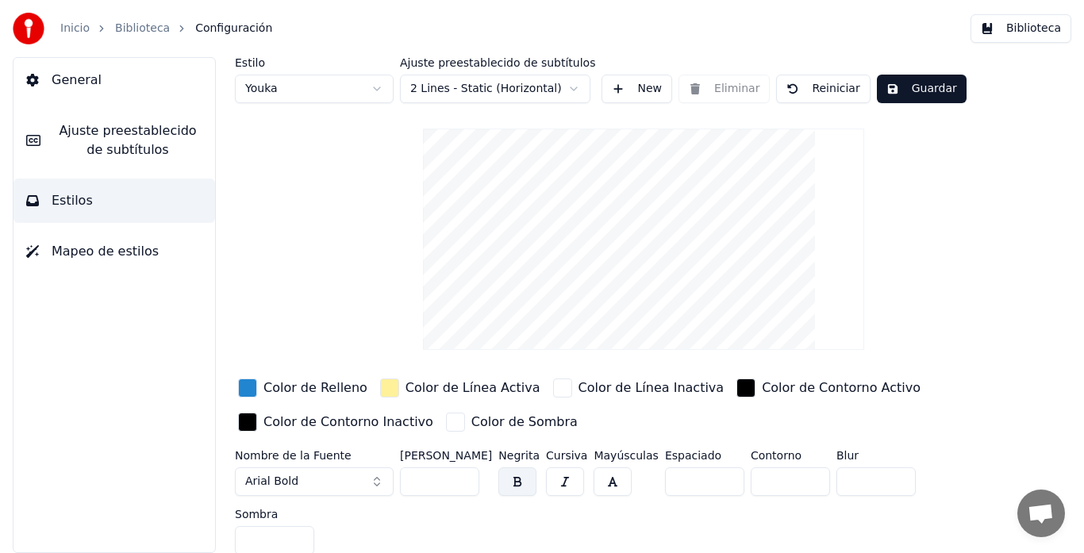
click at [75, 26] on link "Inicio" at bounding box center [74, 29] width 29 height 16
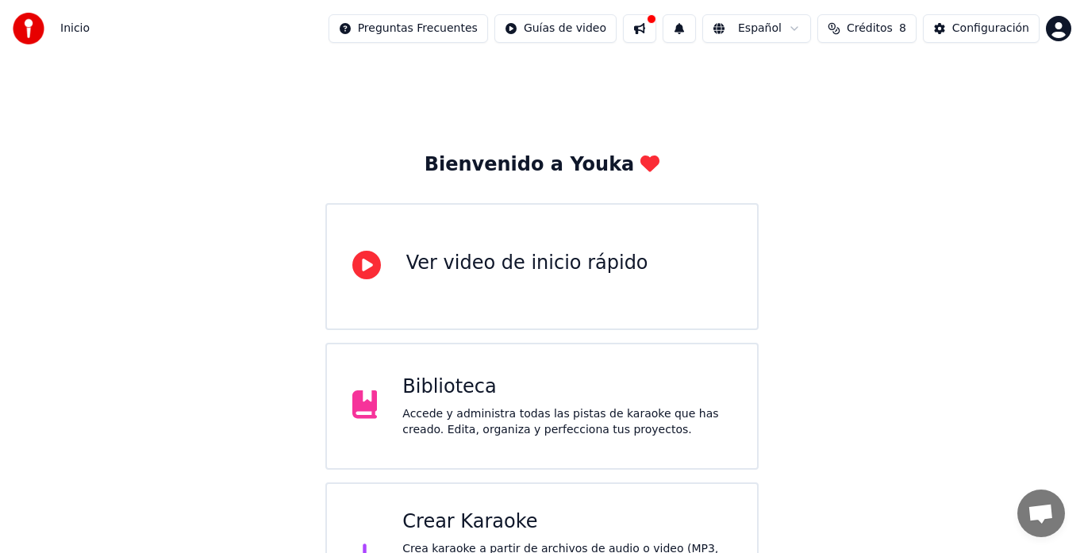
click at [545, 27] on html "Inicio Preguntas Frecuentes Guías de video Español Créditos 8 Configuración Bie…" at bounding box center [542, 316] width 1084 height 632
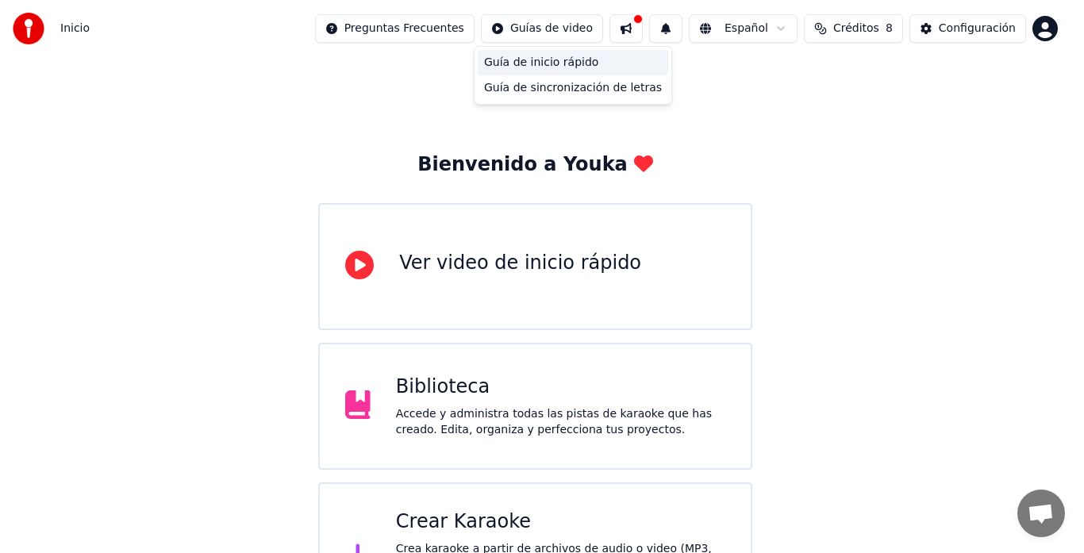
click at [552, 64] on div "Guía de inicio rápido" at bounding box center [573, 62] width 191 height 25
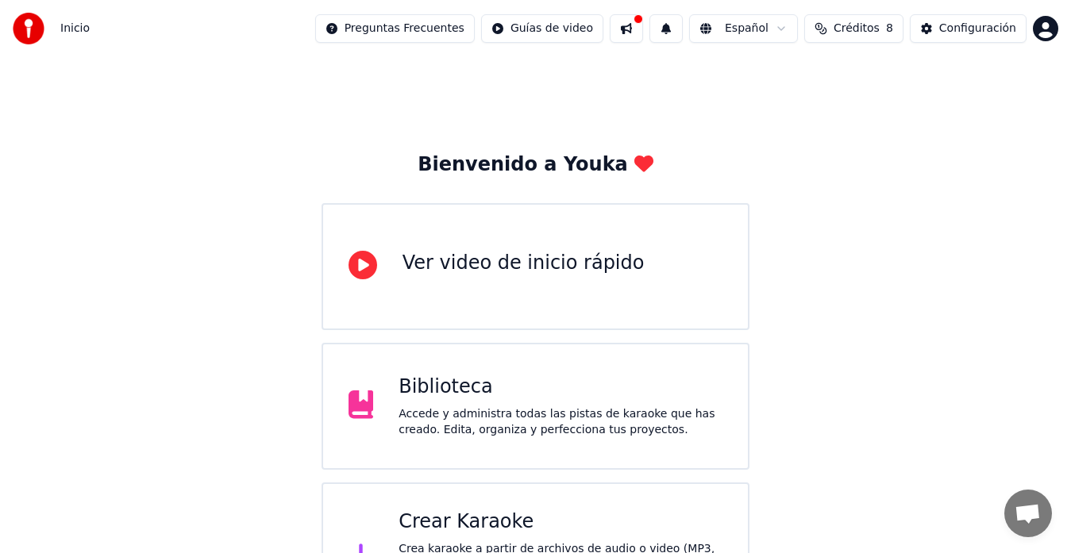
click at [639, 35] on button at bounding box center [626, 28] width 33 height 29
click at [464, 403] on div "Biblioteca Accede y administra todas las pistas de karaoke que has creado. Edit…" at bounding box center [561, 407] width 324 height 64
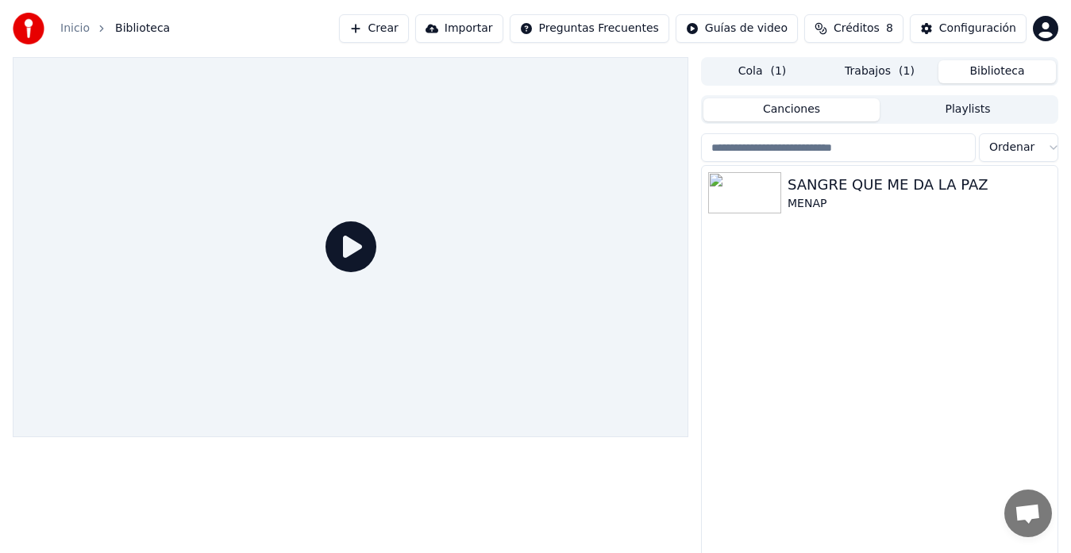
click at [746, 201] on img at bounding box center [744, 192] width 73 height 41
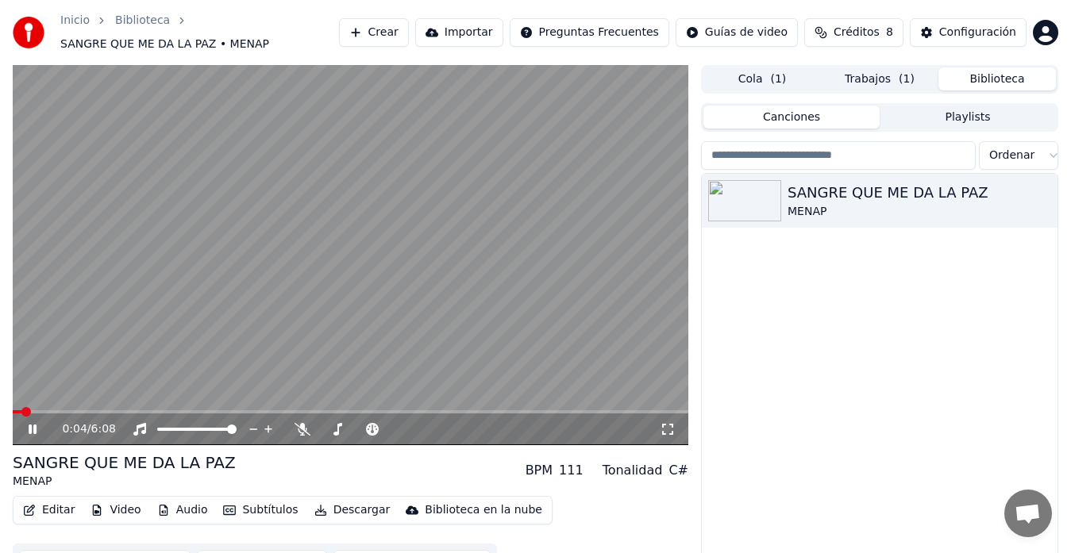
scroll to position [27, 0]
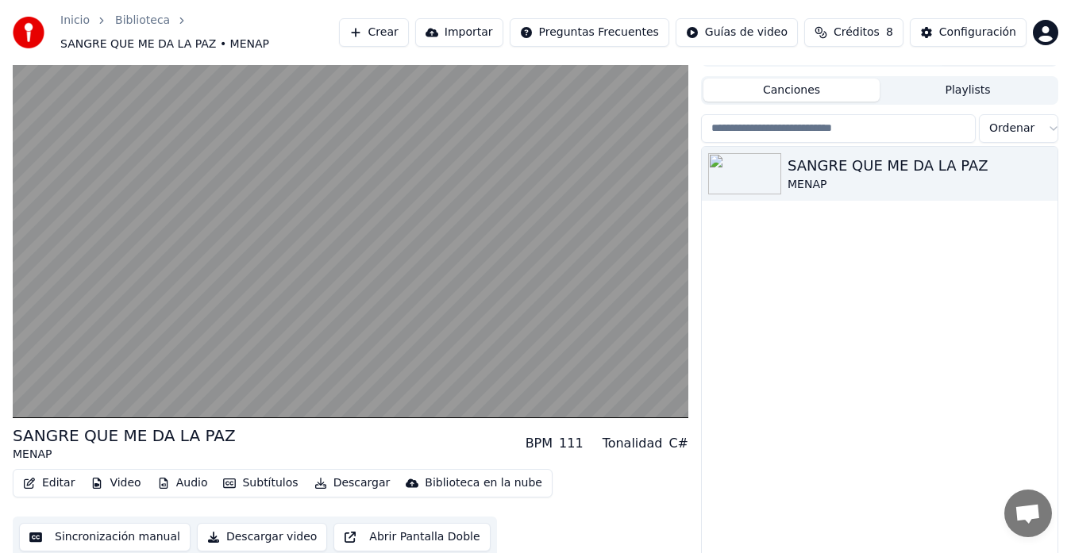
click at [221, 529] on button "Descargar video" at bounding box center [262, 537] width 130 height 29
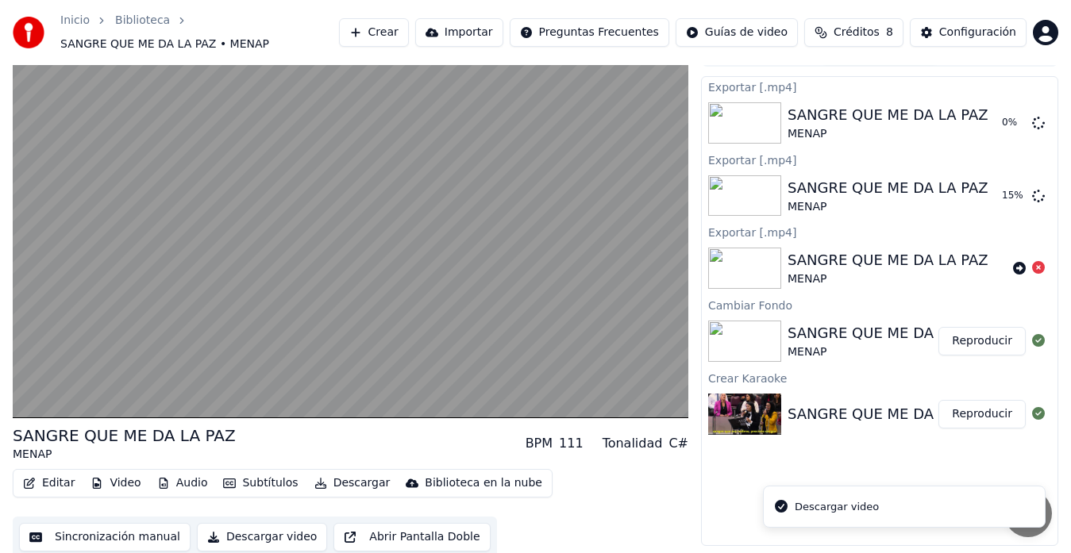
scroll to position [24, 0]
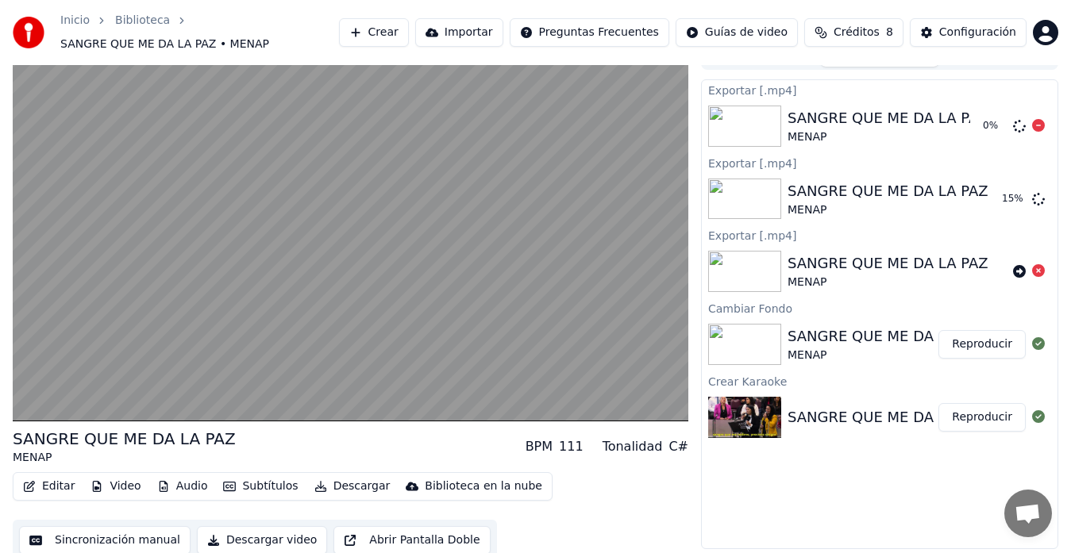
click at [1049, 128] on div "SANGRE QUE ME DA LA PAZ MENAP 0 %" at bounding box center [880, 126] width 356 height 54
click at [1038, 119] on icon at bounding box center [1038, 125] width 13 height 13
click at [1038, 265] on icon at bounding box center [1038, 270] width 13 height 13
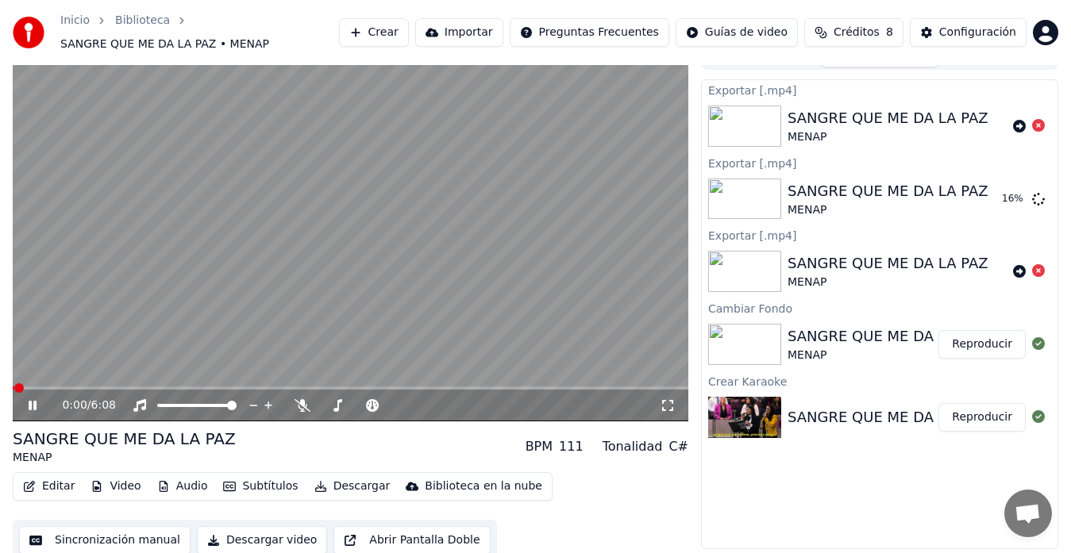
click at [35, 401] on icon at bounding box center [33, 406] width 8 height 10
click at [471, 21] on button "Importar" at bounding box center [459, 32] width 88 height 29
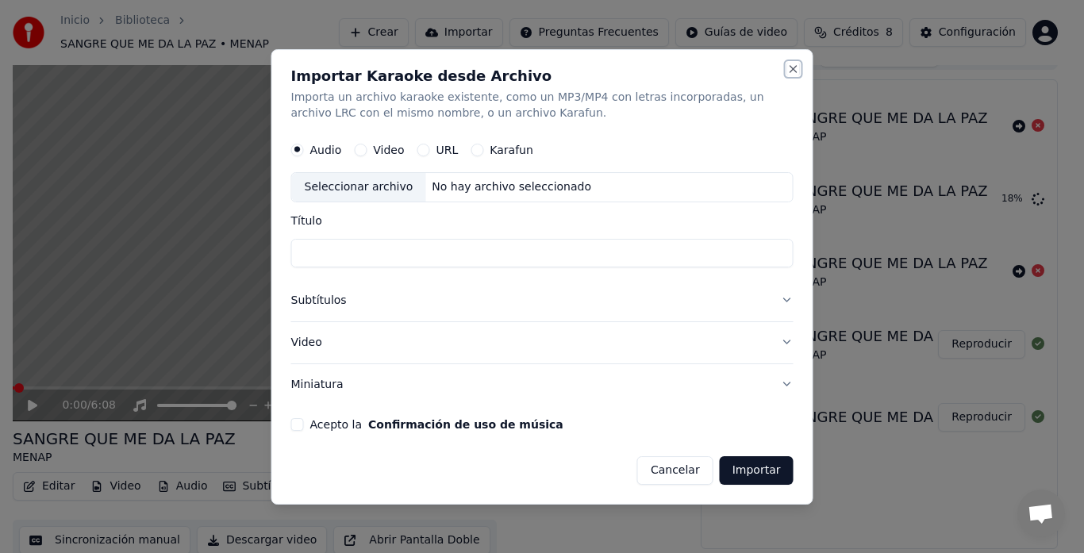
click at [795, 72] on button "Close" at bounding box center [793, 69] width 13 height 13
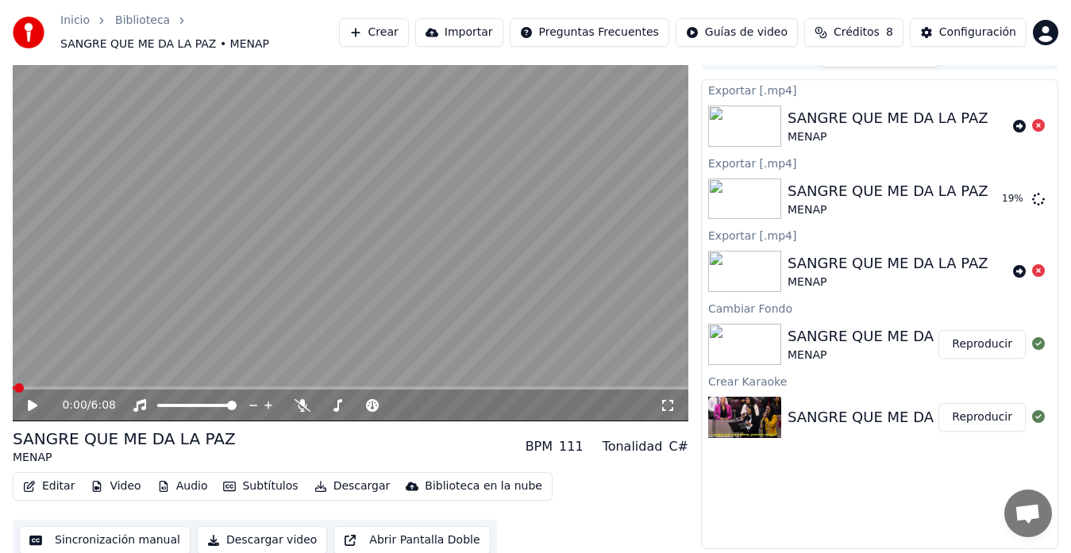
click at [1049, 21] on html "Inicio Biblioteca SANGRE QUE ME DA LA PAZ • MENAP Crear Importar Preguntas Frec…" at bounding box center [535, 252] width 1071 height 553
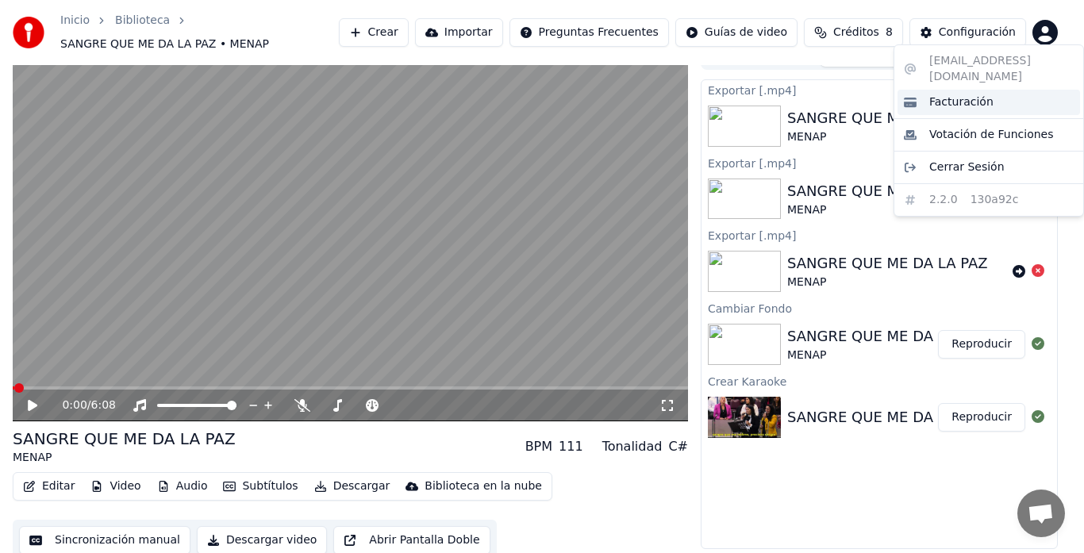
click at [973, 94] on span "Facturación" at bounding box center [962, 102] width 64 height 16
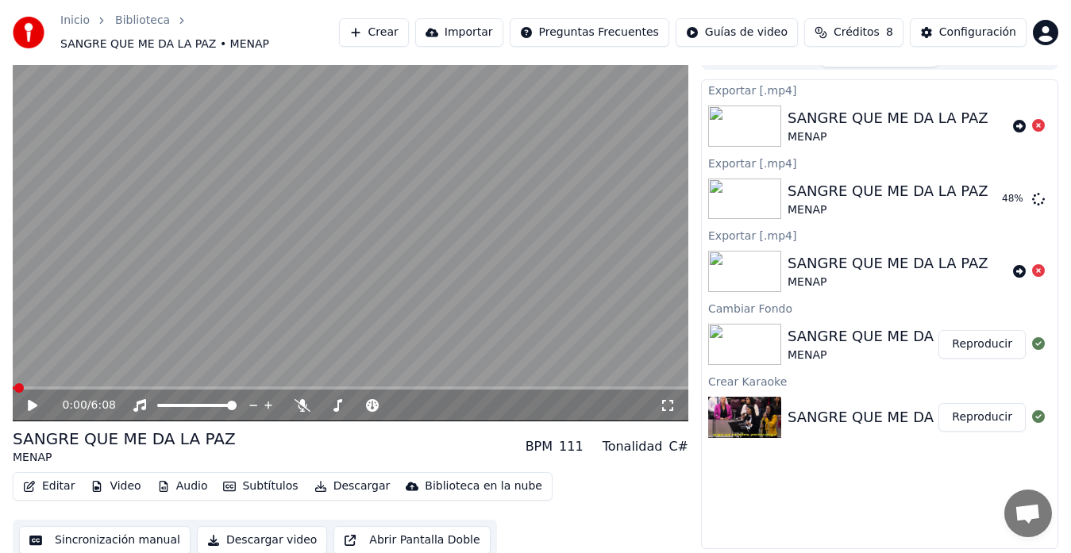
click at [1045, 26] on html "Inicio Biblioteca SANGRE QUE ME DA LA PAZ • MENAP Crear Importar Preguntas Frec…" at bounding box center [535, 252] width 1071 height 553
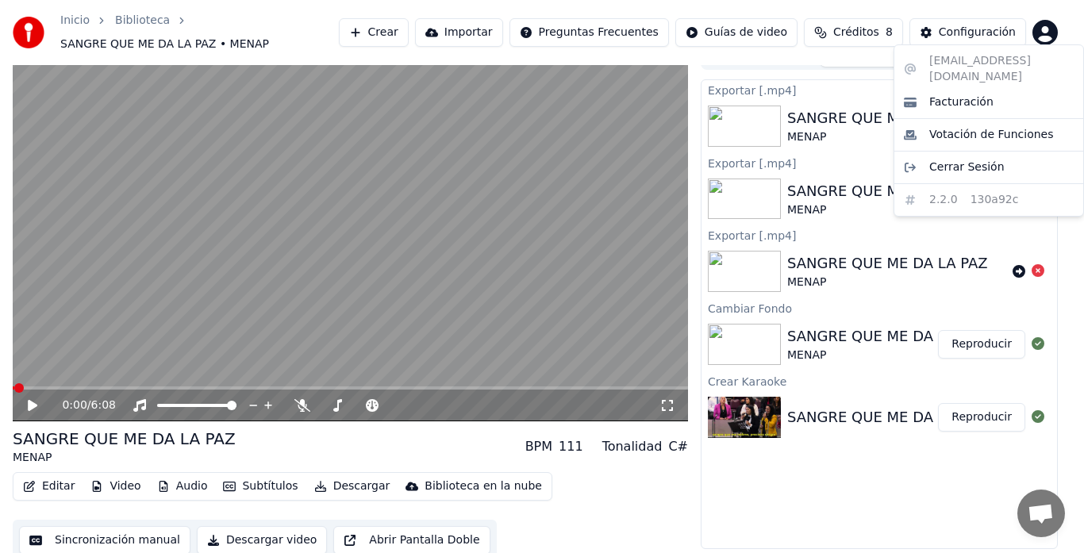
click at [983, 29] on html "Inicio Biblioteca SANGRE QUE ME DA LA PAZ • MENAP Crear Importar Preguntas Frec…" at bounding box center [542, 252] width 1084 height 553
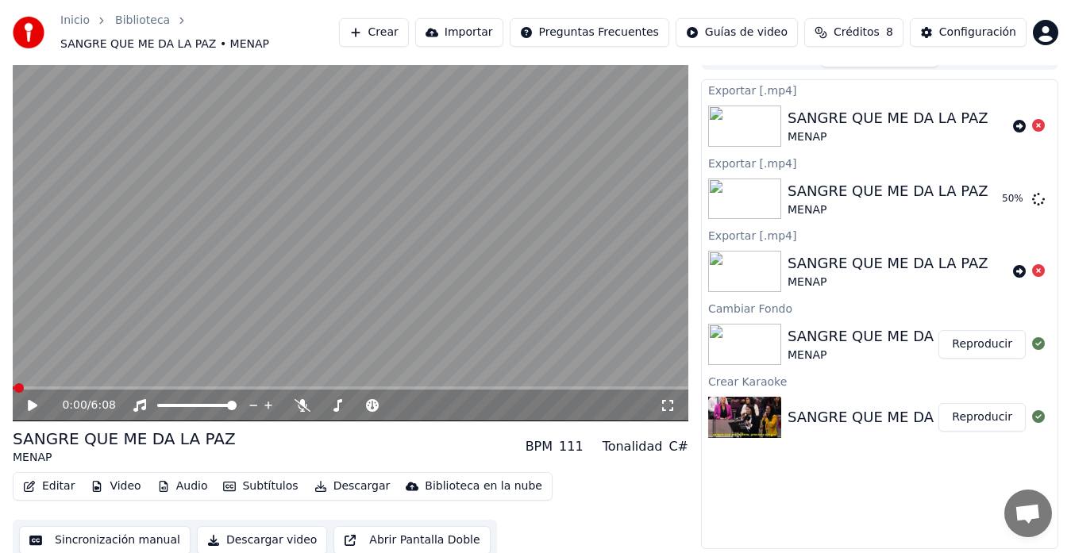
click at [983, 29] on div "Configuración" at bounding box center [977, 33] width 77 height 16
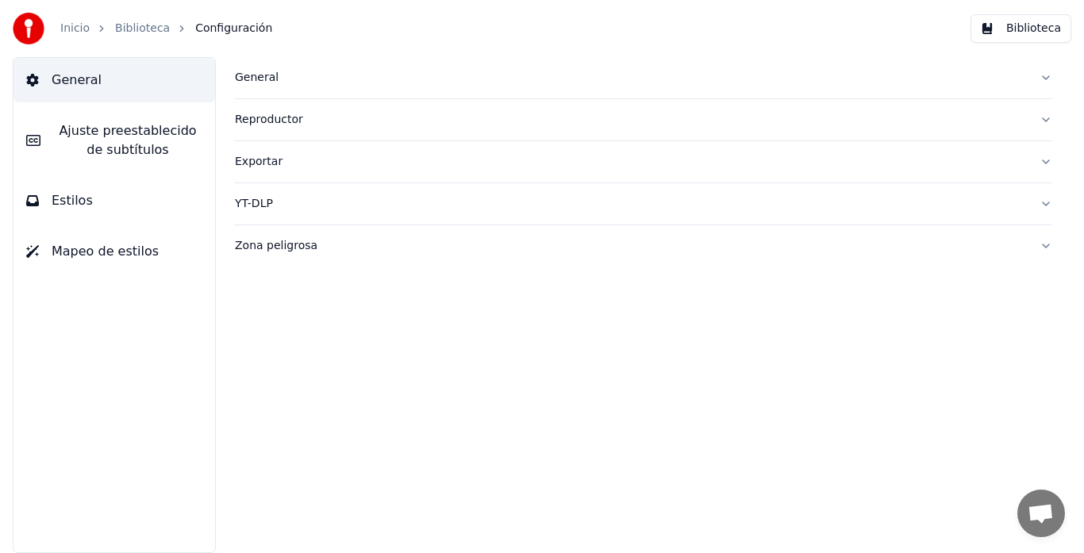
click at [264, 64] on button "General" at bounding box center [644, 77] width 818 height 41
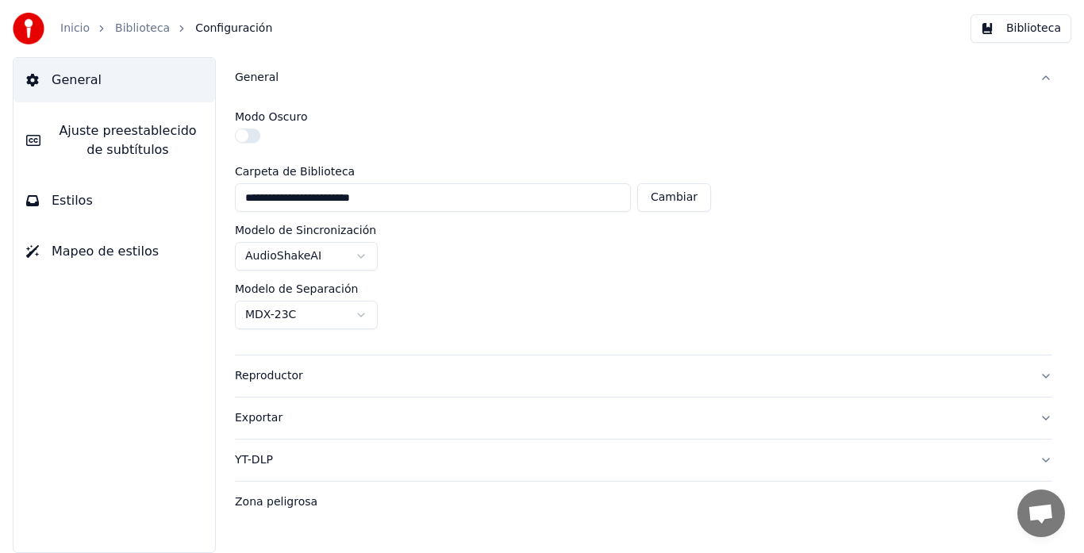
click at [258, 77] on div "General" at bounding box center [631, 78] width 792 height 16
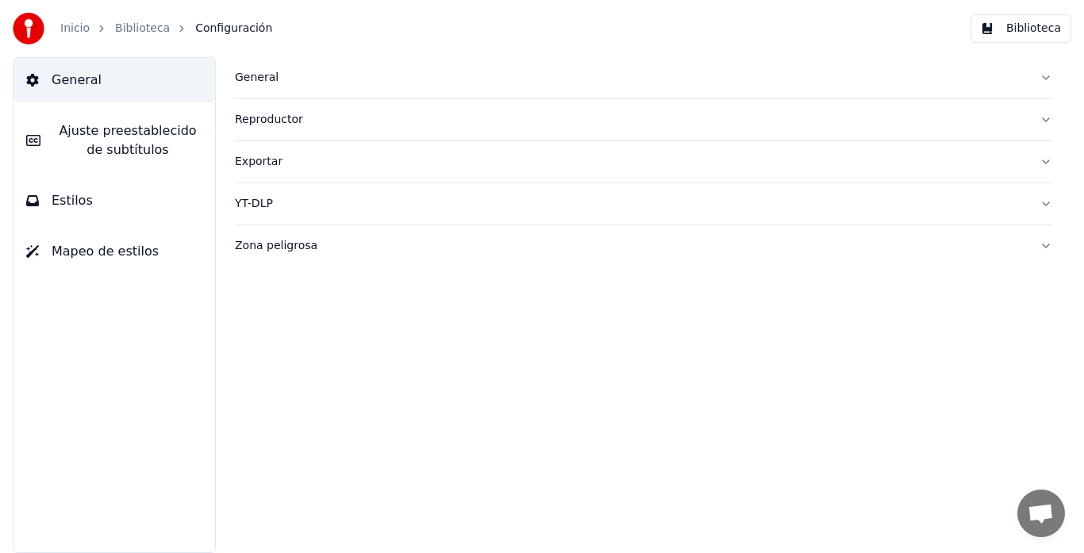
click at [67, 29] on link "Inicio" at bounding box center [74, 29] width 29 height 16
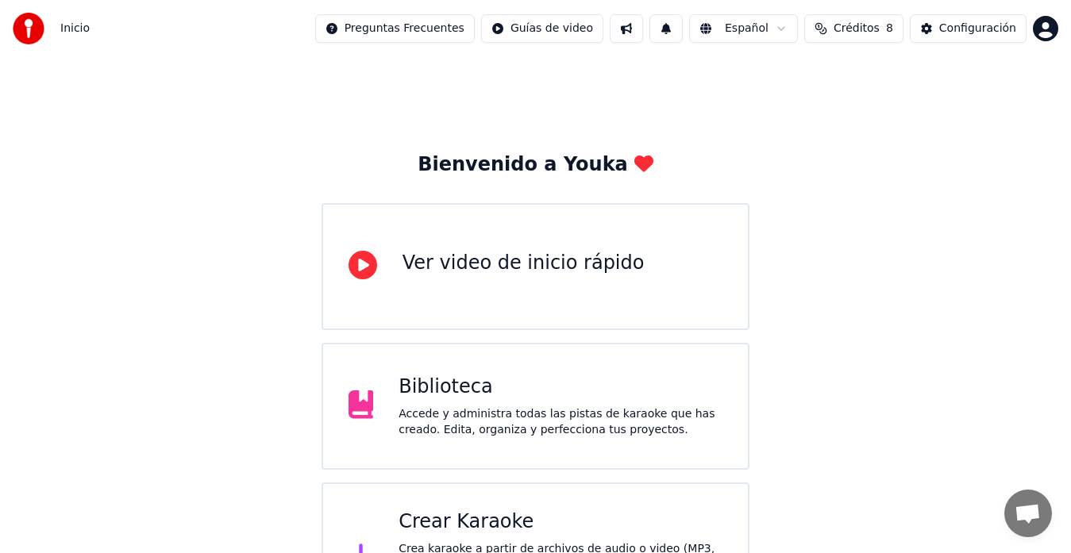
click at [462, 424] on div "Accede y administra todas las pistas de karaoke que has creado. Edita, organiza…" at bounding box center [561, 422] width 324 height 32
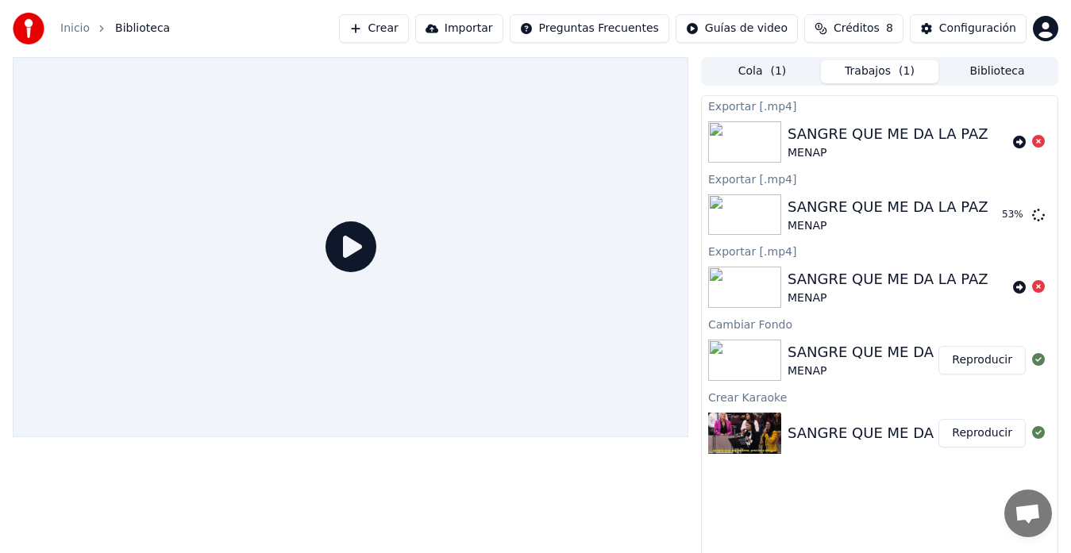
click at [832, 34] on button "Créditos 8" at bounding box center [853, 28] width 99 height 29
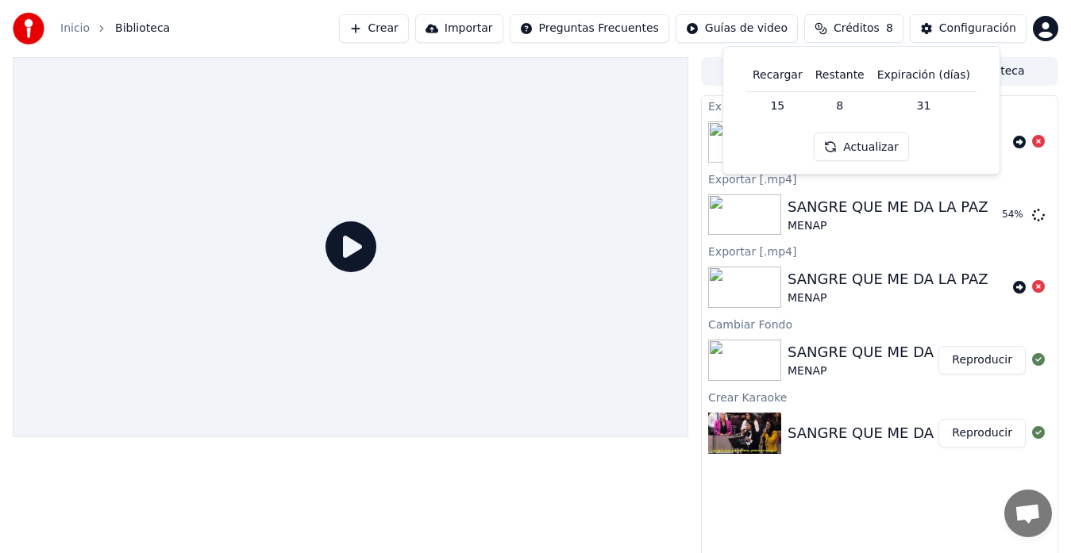
click at [879, 144] on button "Actualizar" at bounding box center [861, 147] width 94 height 29
click at [788, 83] on th "Recargar" at bounding box center [777, 76] width 63 height 32
click at [784, 116] on td "15" at bounding box center [777, 105] width 63 height 29
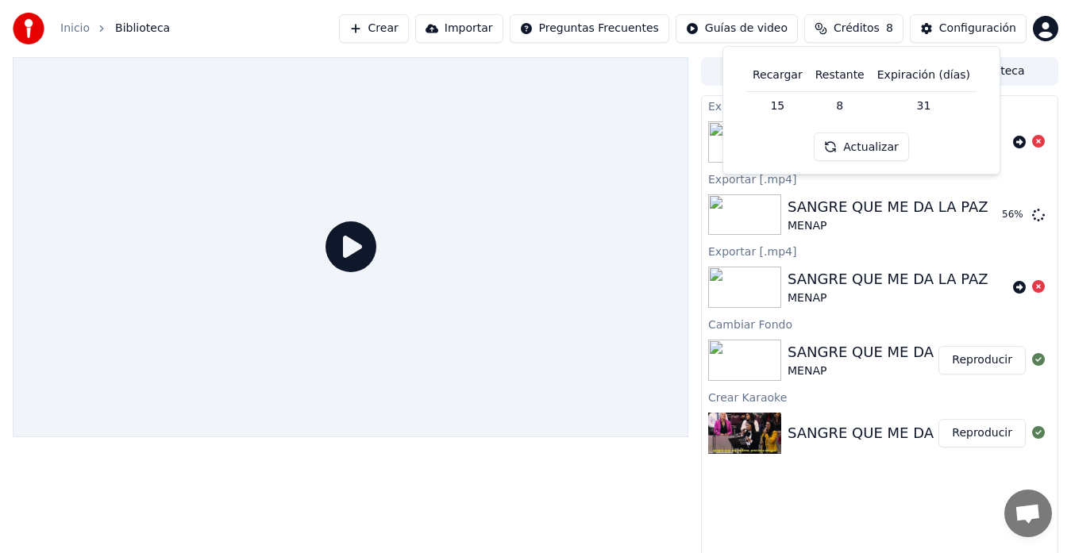
click at [848, 29] on span "Créditos" at bounding box center [857, 29] width 46 height 16
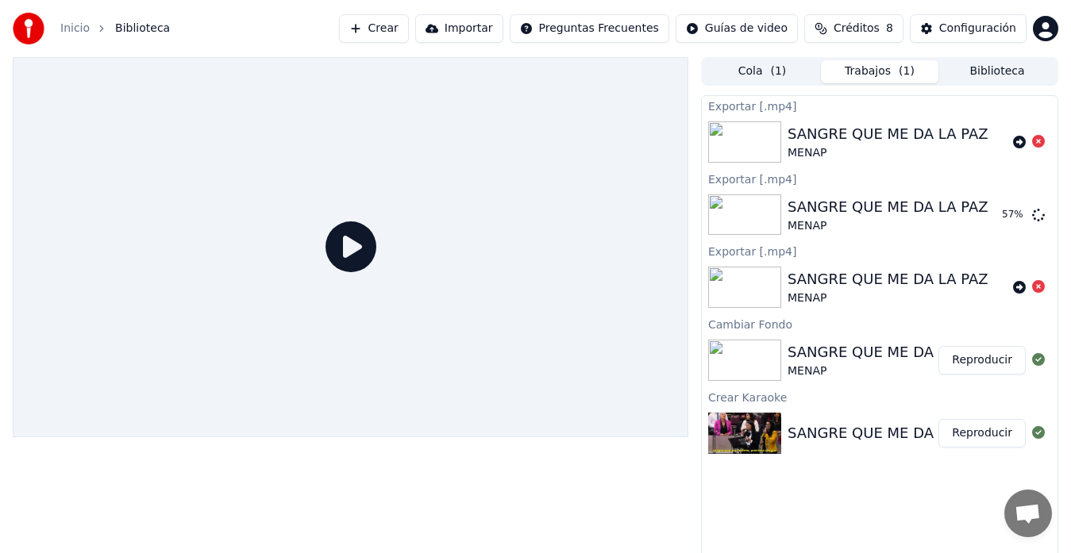
click at [53, 28] on div at bounding box center [33, 29] width 41 height 32
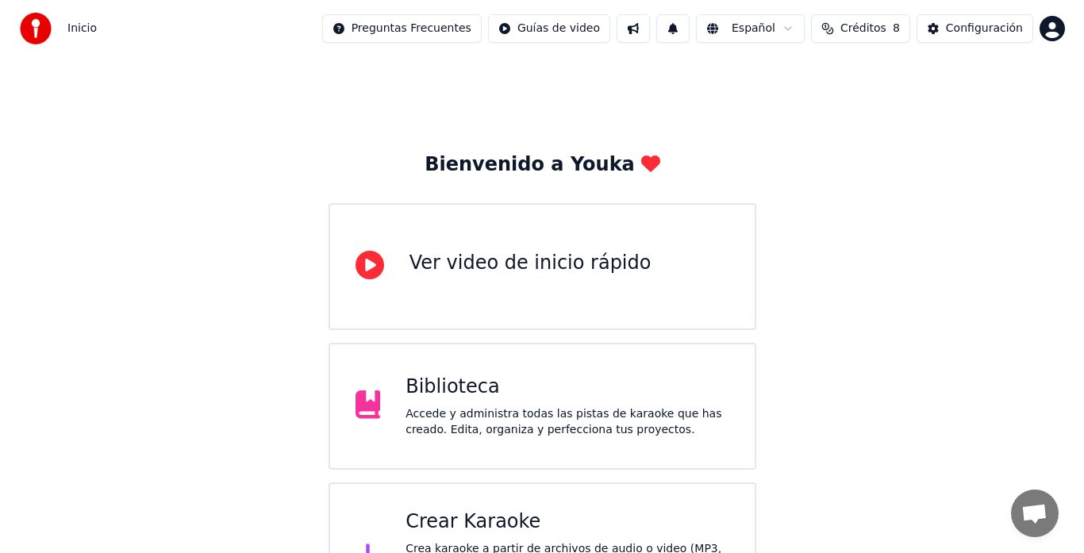
scroll to position [63, 0]
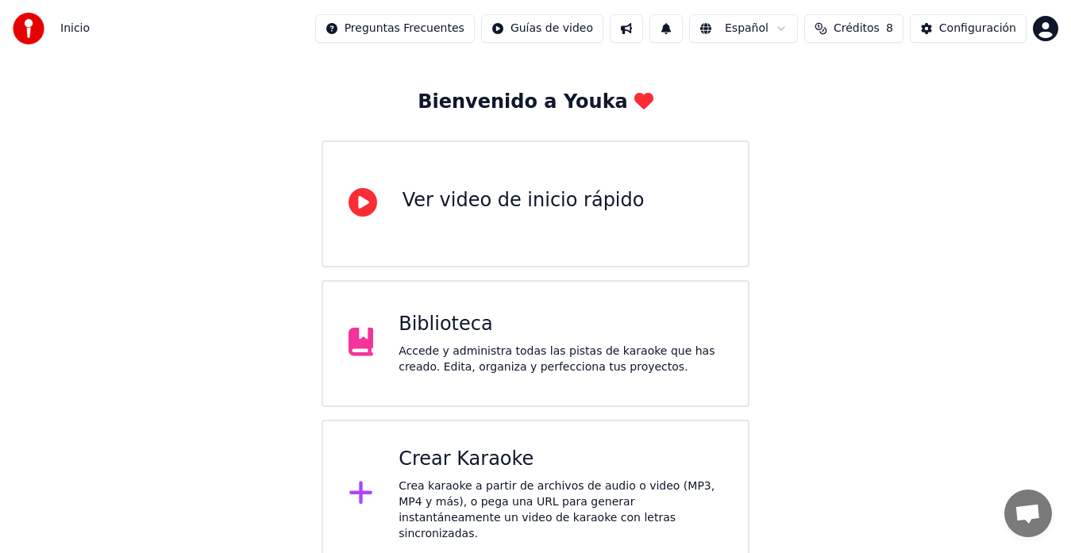
click at [419, 494] on div "Crea karaoke a partir de archivos de audio o video (MP3, MP4 y más), o pega una…" at bounding box center [561, 511] width 324 height 64
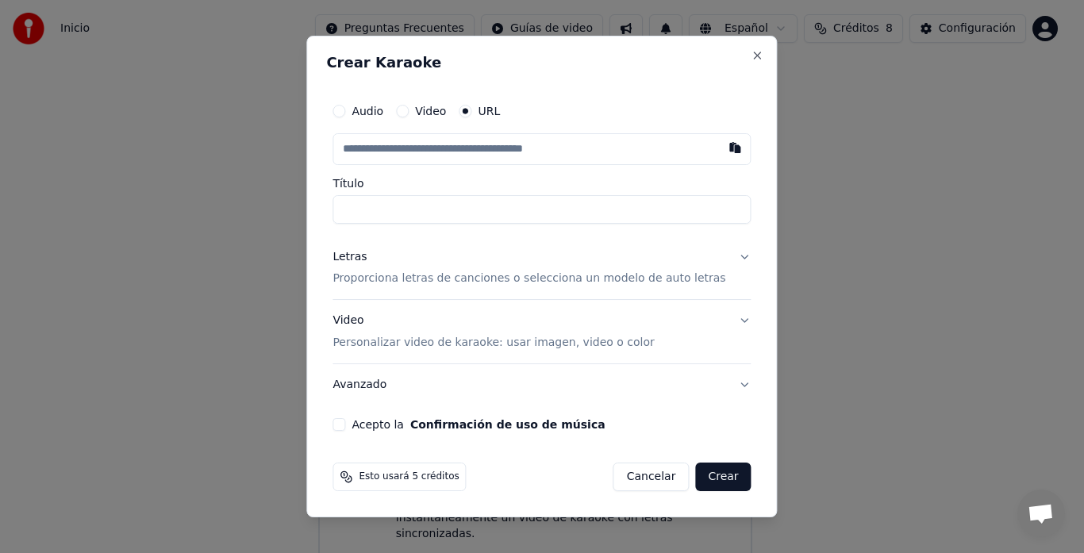
click at [430, 154] on input "text" at bounding box center [542, 149] width 418 height 32
paste input "**********"
type input "**********"
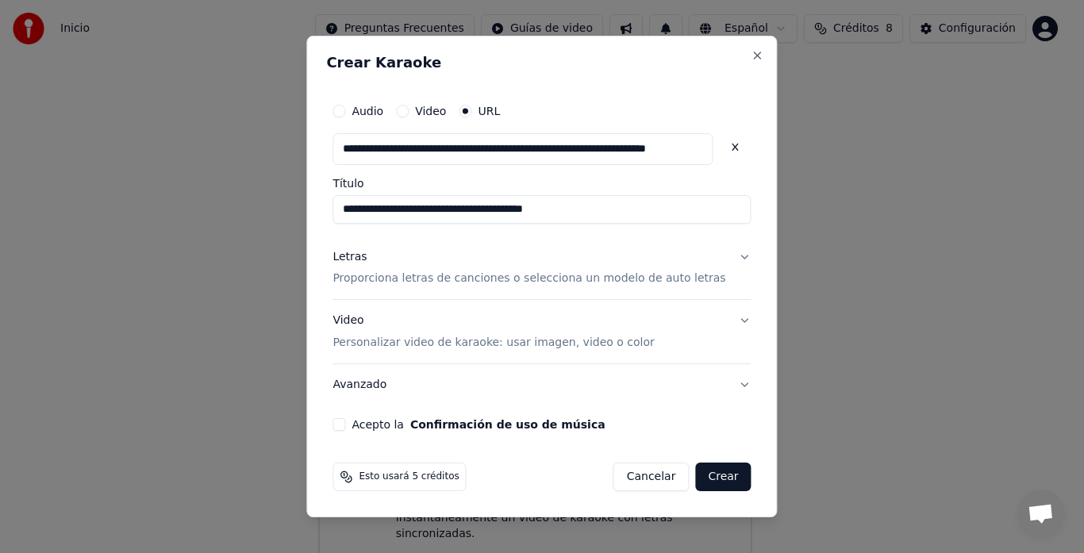
click at [510, 279] on p "Proporciona letras de canciones o selecciona un modelo de auto letras" at bounding box center [529, 279] width 393 height 16
type input "**********"
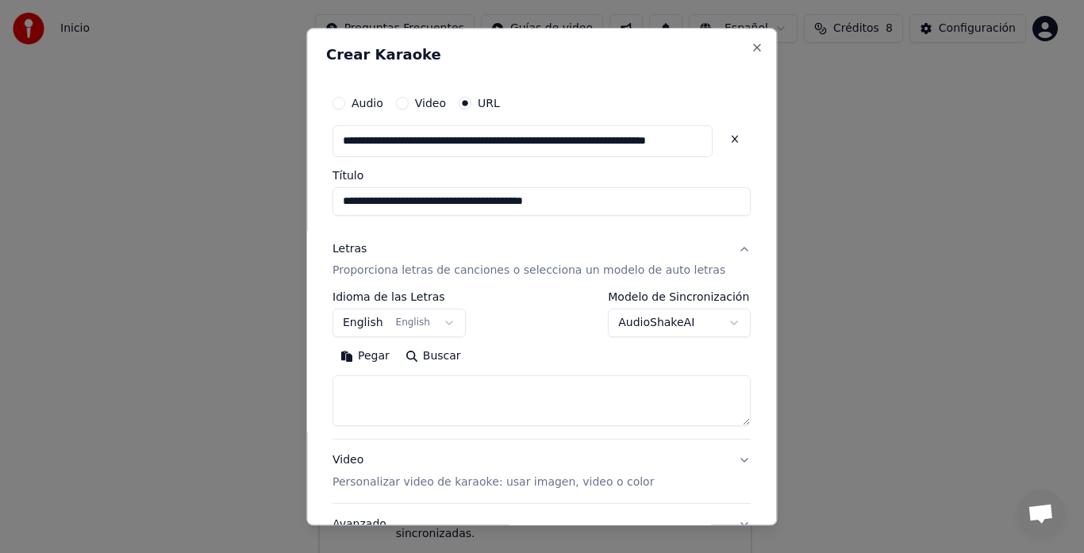
scroll to position [0, 0]
click at [653, 324] on button "AudioShakeAI" at bounding box center [680, 324] width 143 height 29
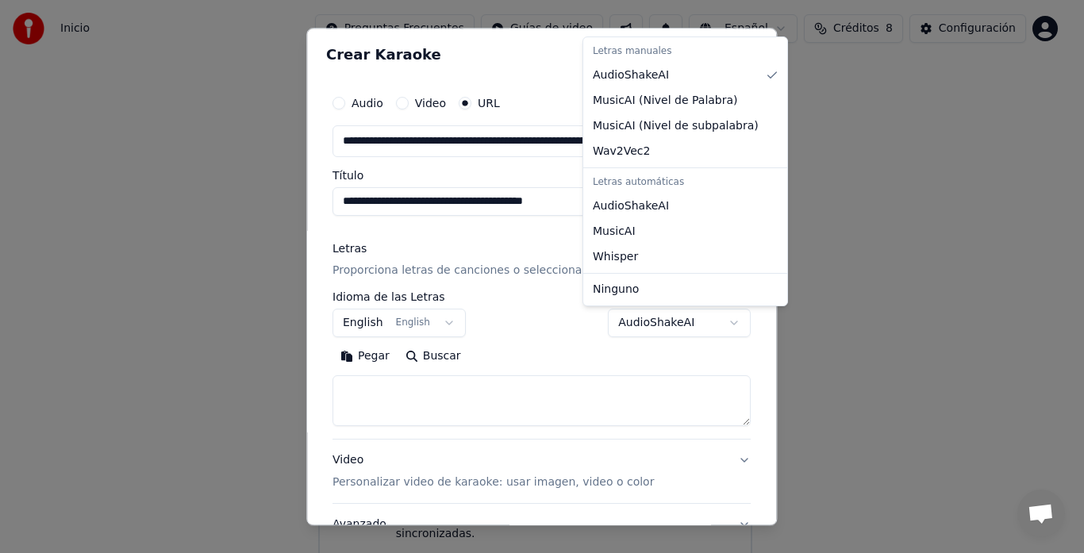
select select "**********"
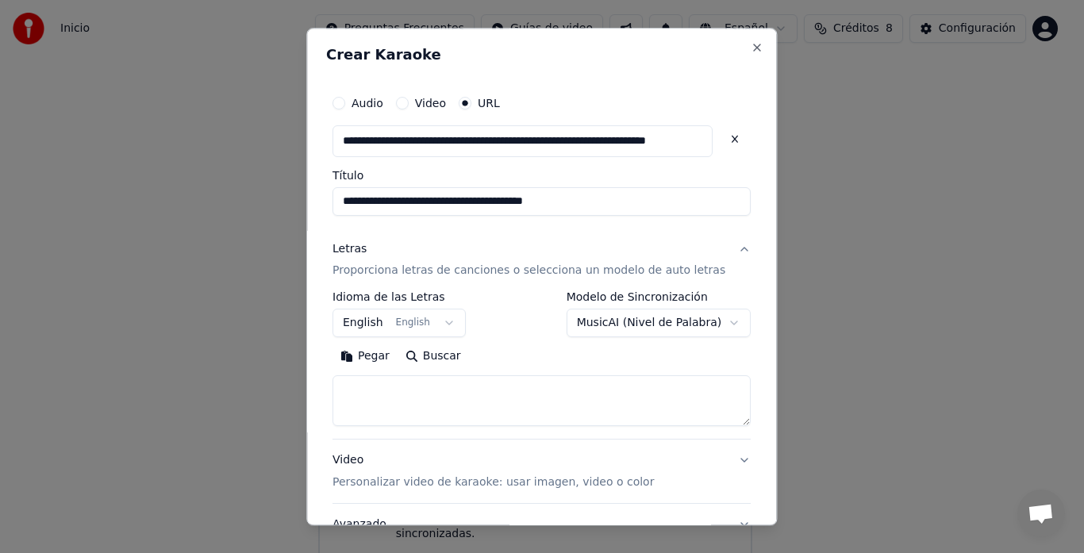
click at [441, 326] on button "English English" at bounding box center [399, 324] width 133 height 29
click at [453, 326] on button "English English" at bounding box center [399, 324] width 133 height 29
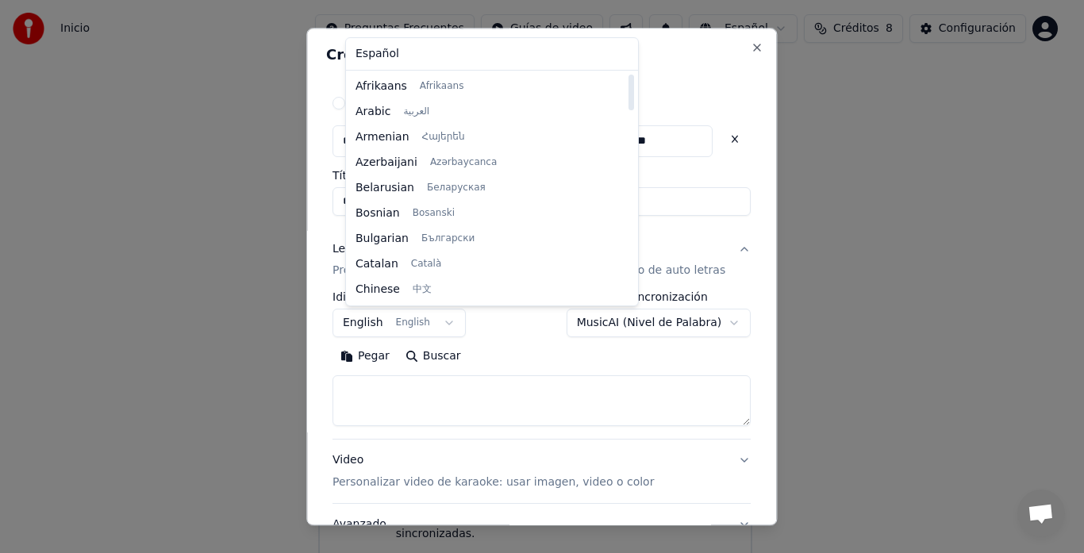
select select "**"
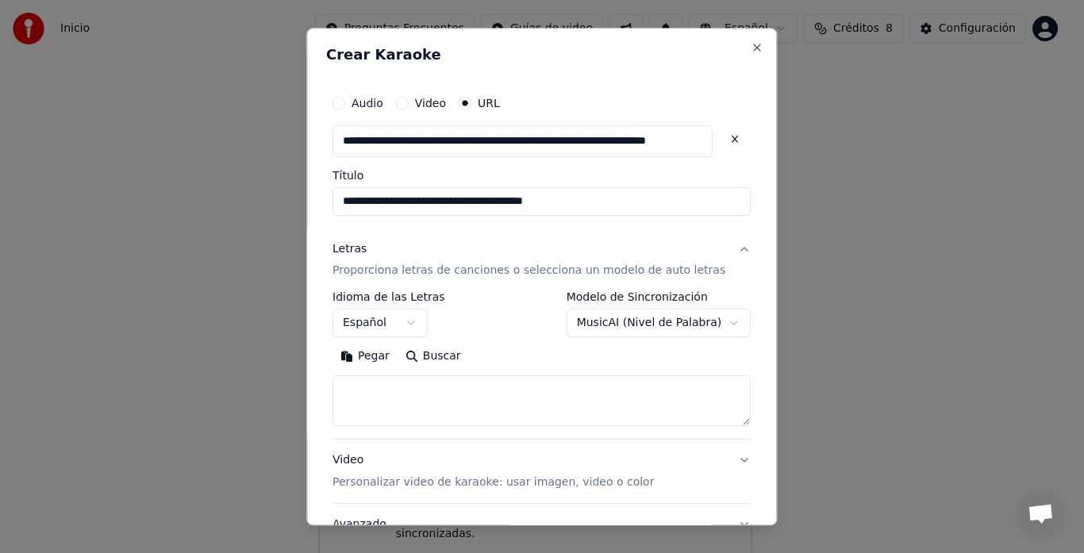
click at [433, 361] on button "Buscar" at bounding box center [433, 357] width 71 height 25
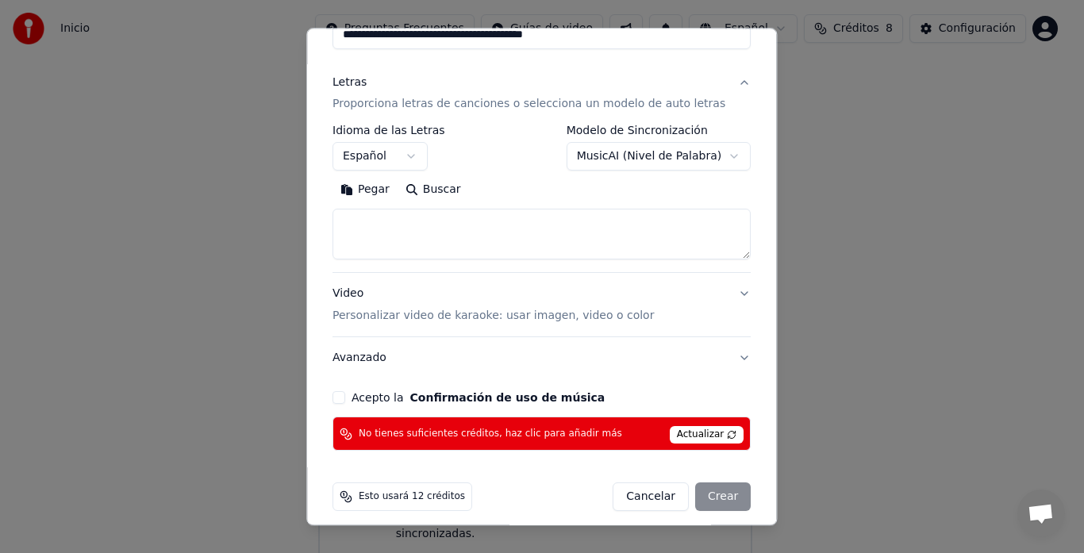
scroll to position [168, 0]
click at [460, 194] on button "Buscar" at bounding box center [433, 189] width 71 height 25
click at [456, 221] on textarea at bounding box center [542, 234] width 418 height 51
click at [345, 399] on button "Acepto la Confirmación de uso de música" at bounding box center [339, 397] width 13 height 13
click at [359, 399] on div "Acepto la Confirmación de uso de música" at bounding box center [542, 397] width 418 height 13
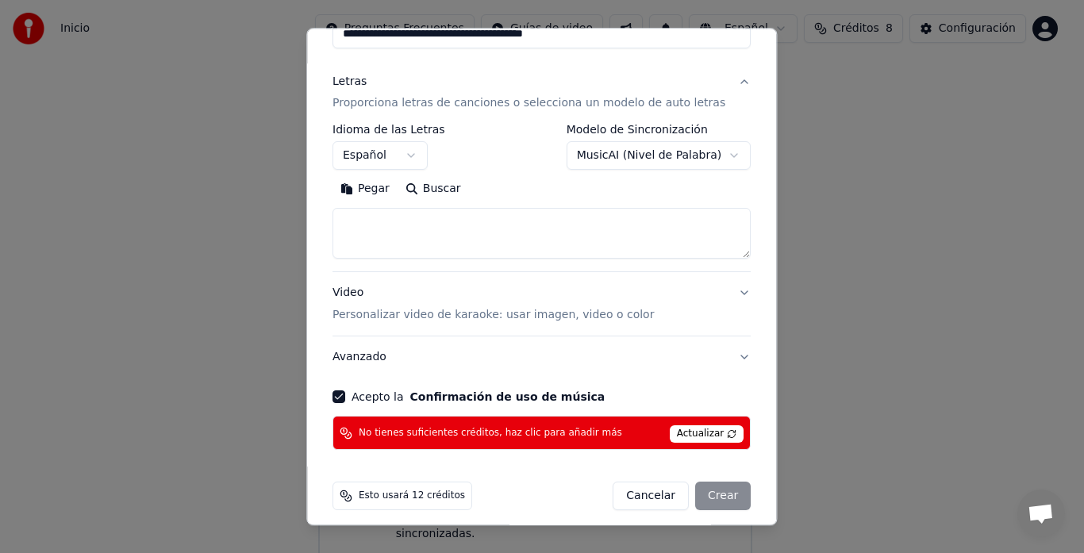
click at [714, 291] on button "Video Personalizar video de karaoke: usar imagen, video o color" at bounding box center [542, 305] width 418 height 64
click at [666, 323] on button "Video Personalizar video de karaoke: usar imagen, video o color" at bounding box center [542, 305] width 418 height 64
click at [713, 293] on button "Video Personalizar video de karaoke: usar imagen, video o color" at bounding box center [542, 305] width 418 height 64
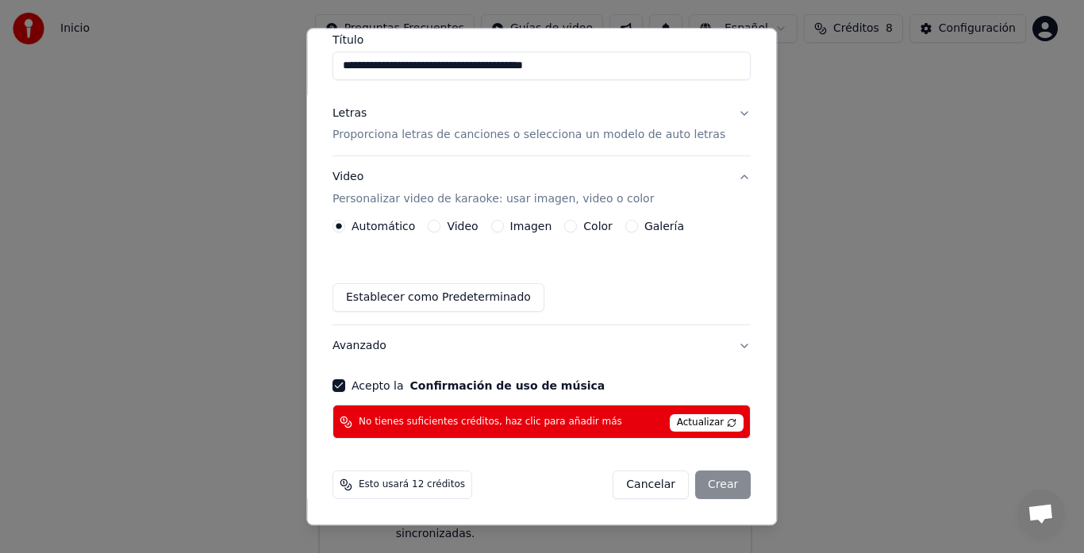
scroll to position [119, 0]
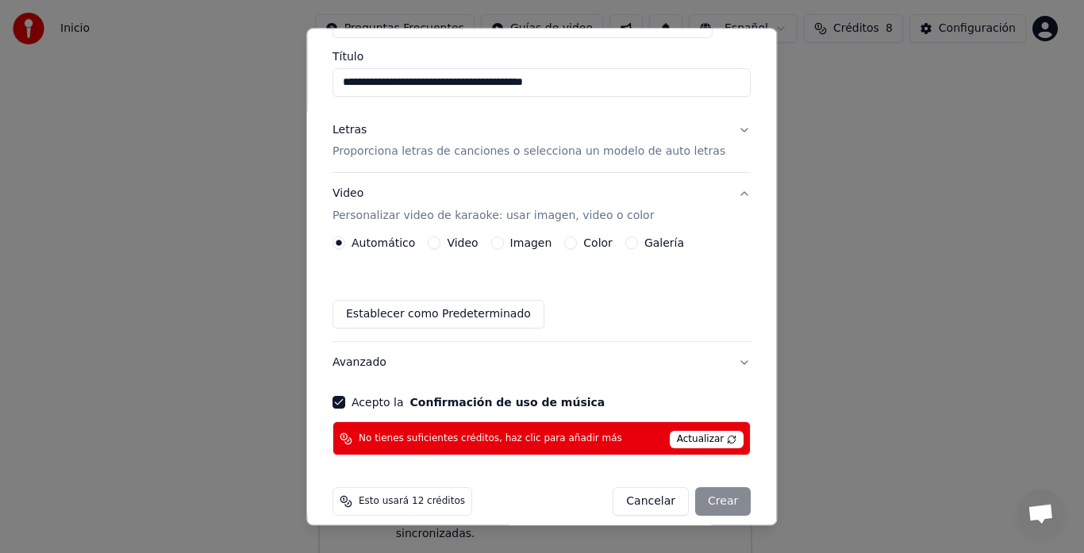
click at [718, 131] on button "Letras Proporciona letras de canciones o selecciona un modelo de auto letras" at bounding box center [542, 142] width 418 height 64
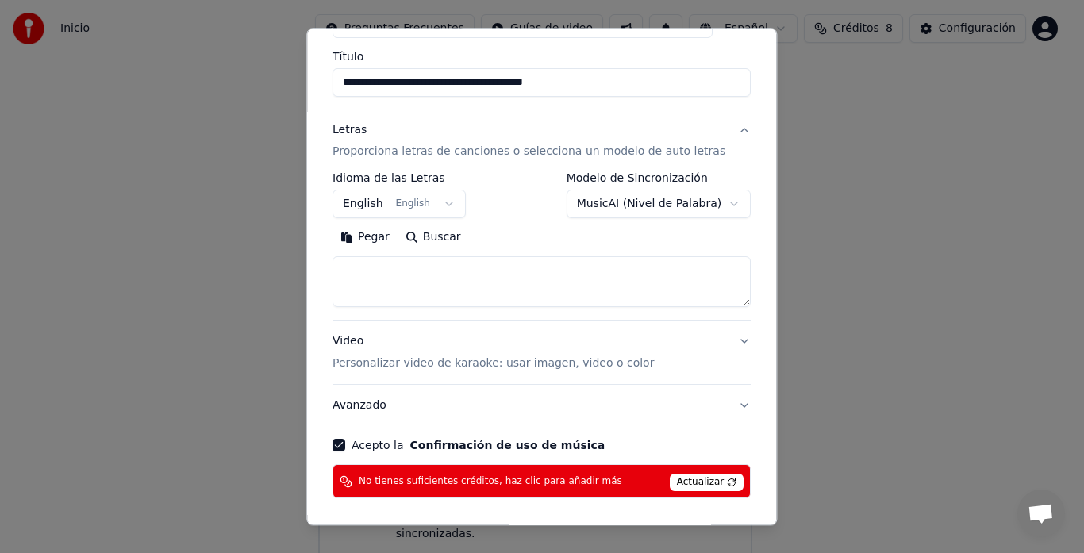
click at [673, 205] on body "**********" at bounding box center [535, 253] width 1071 height 632
click at [700, 205] on body "**********" at bounding box center [535, 253] width 1071 height 632
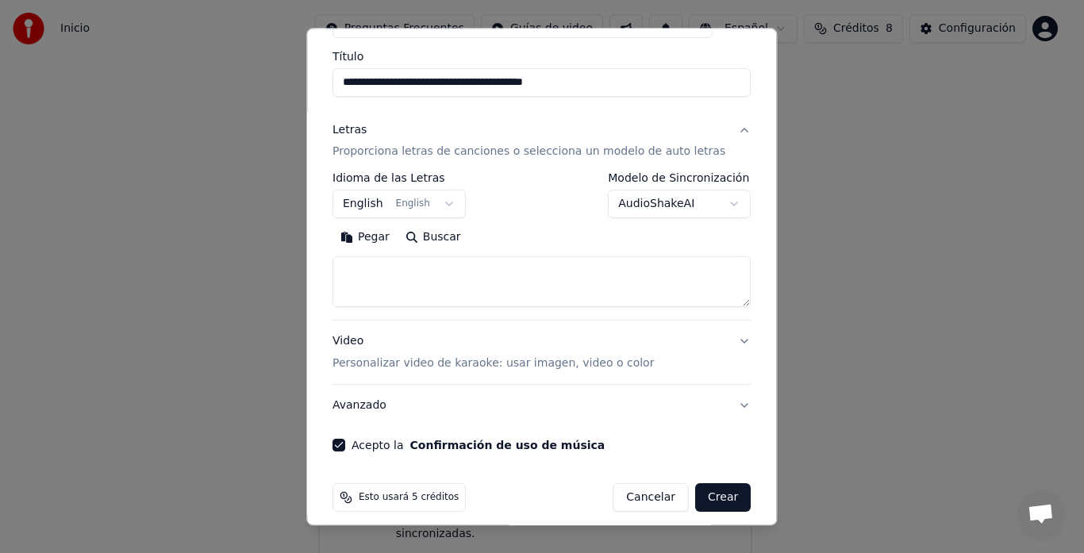
click at [695, 201] on button "AudioShakeAI" at bounding box center [680, 205] width 143 height 29
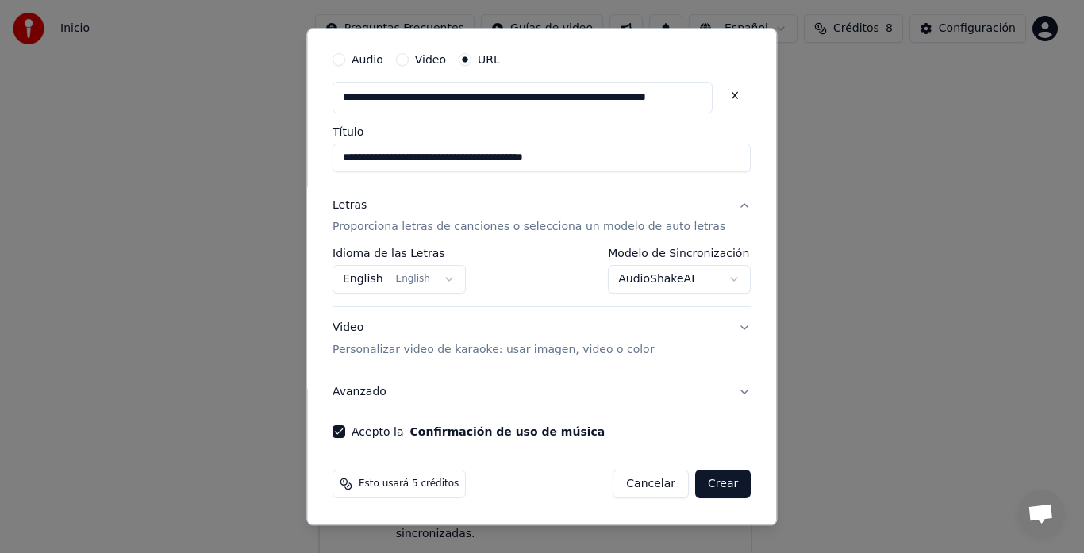
scroll to position [44, 0]
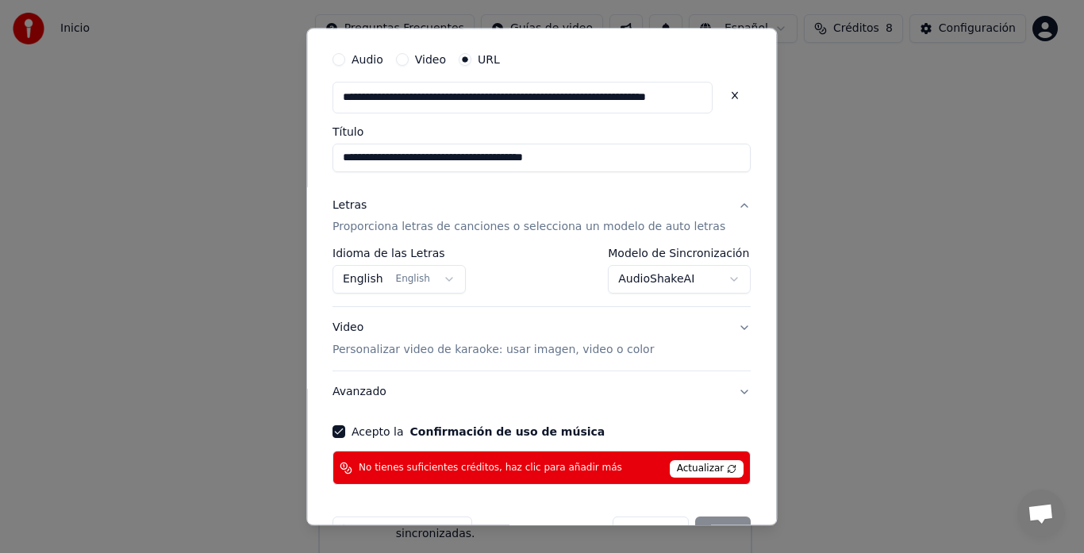
click at [710, 281] on button "AudioShakeAI" at bounding box center [680, 280] width 143 height 29
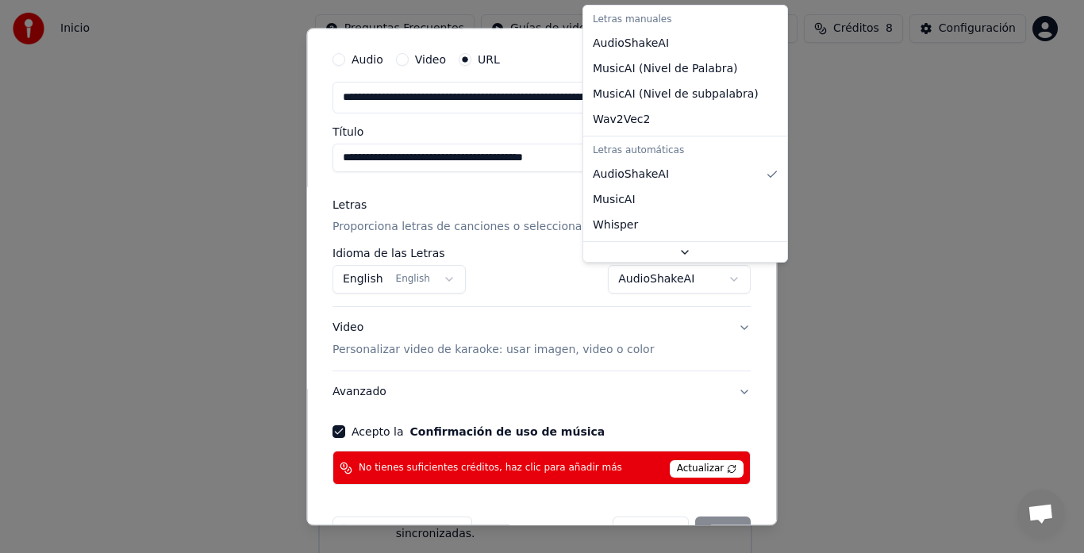
scroll to position [31, 0]
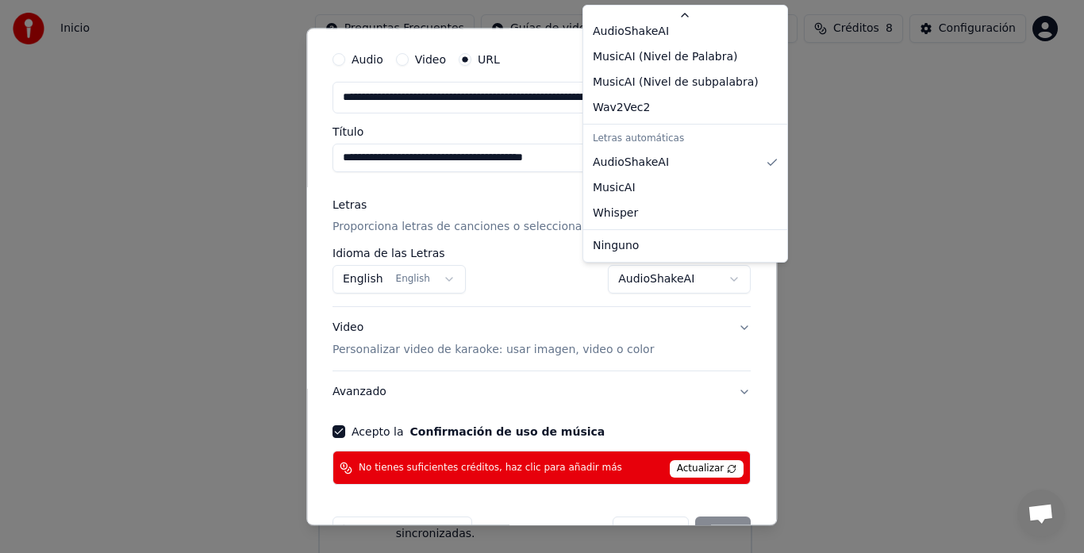
select select "****"
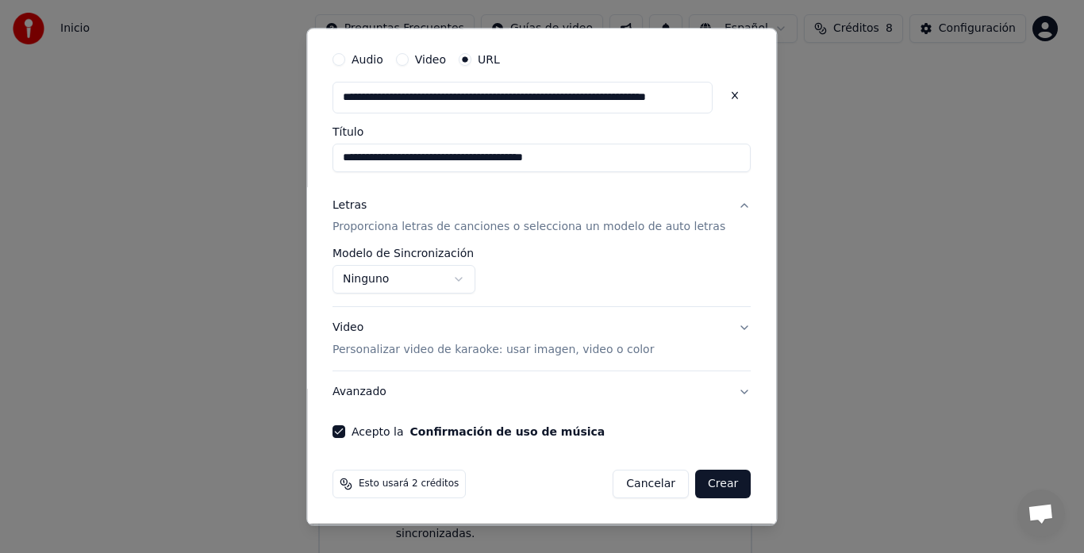
click at [471, 275] on body "**********" at bounding box center [535, 253] width 1071 height 632
click at [372, 394] on button "Avanzado" at bounding box center [542, 392] width 418 height 41
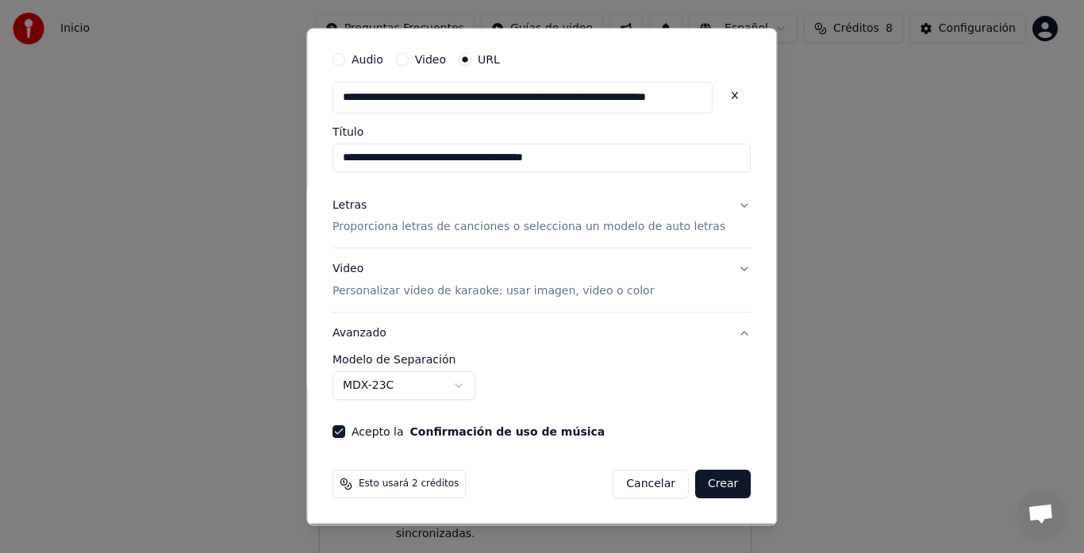
click at [463, 387] on button "MDX-23C" at bounding box center [404, 386] width 143 height 29
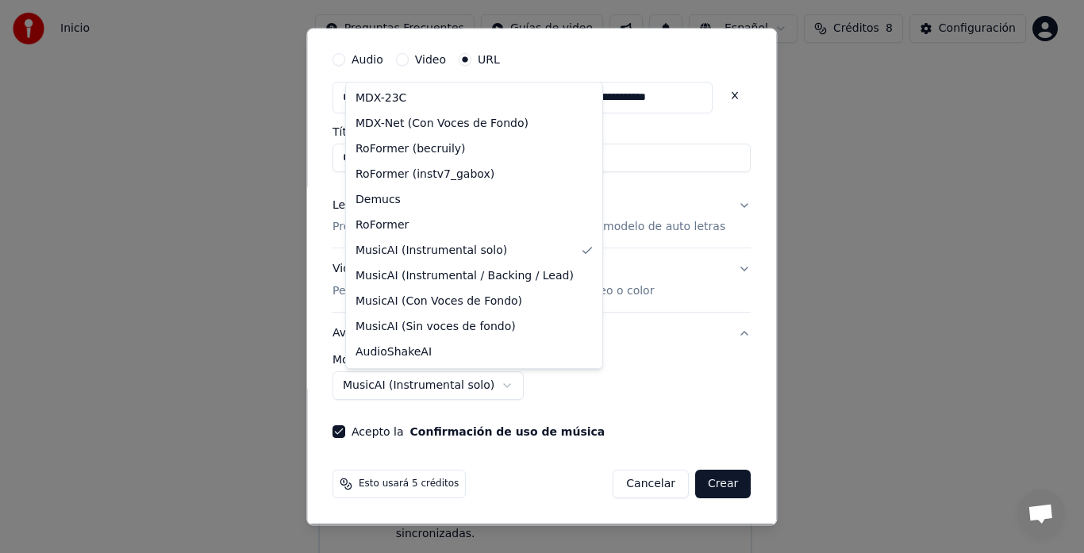
click at [346, 391] on body "**********" at bounding box center [535, 253] width 1071 height 632
select select "******"
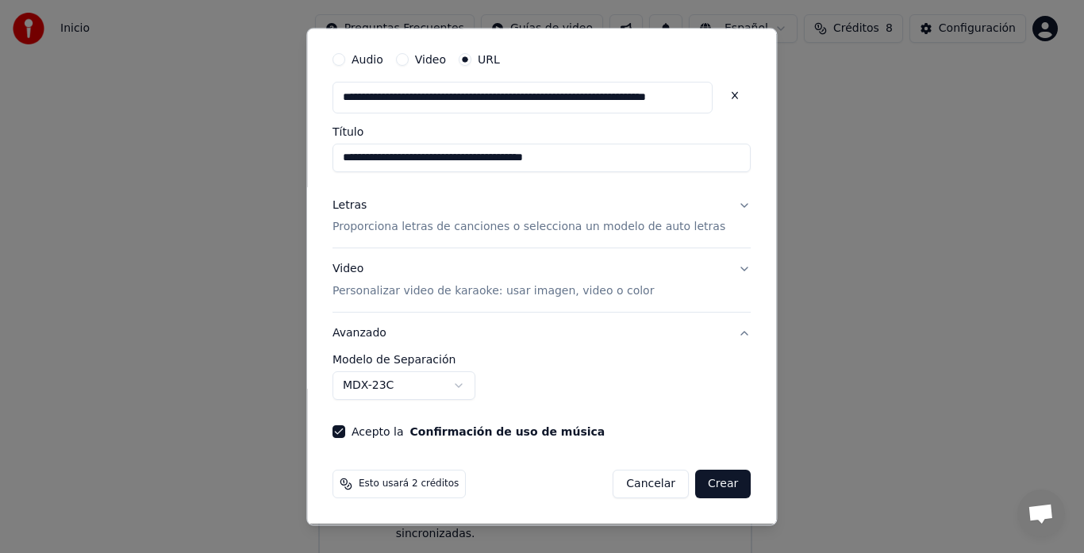
click at [714, 197] on button "Letras Proporciona letras de canciones o selecciona un modelo de auto letras" at bounding box center [542, 217] width 418 height 64
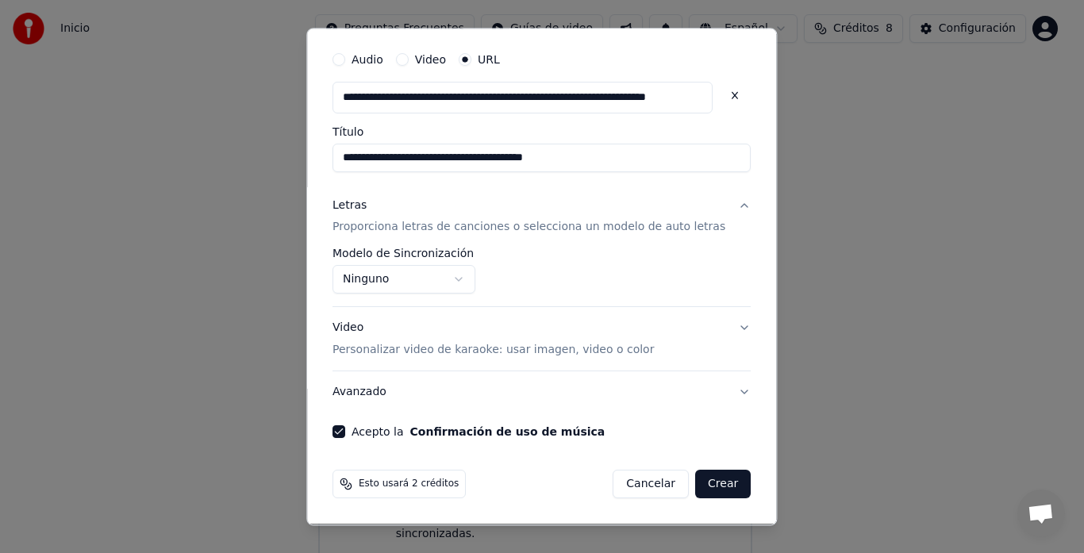
click at [468, 276] on body "**********" at bounding box center [535, 253] width 1071 height 632
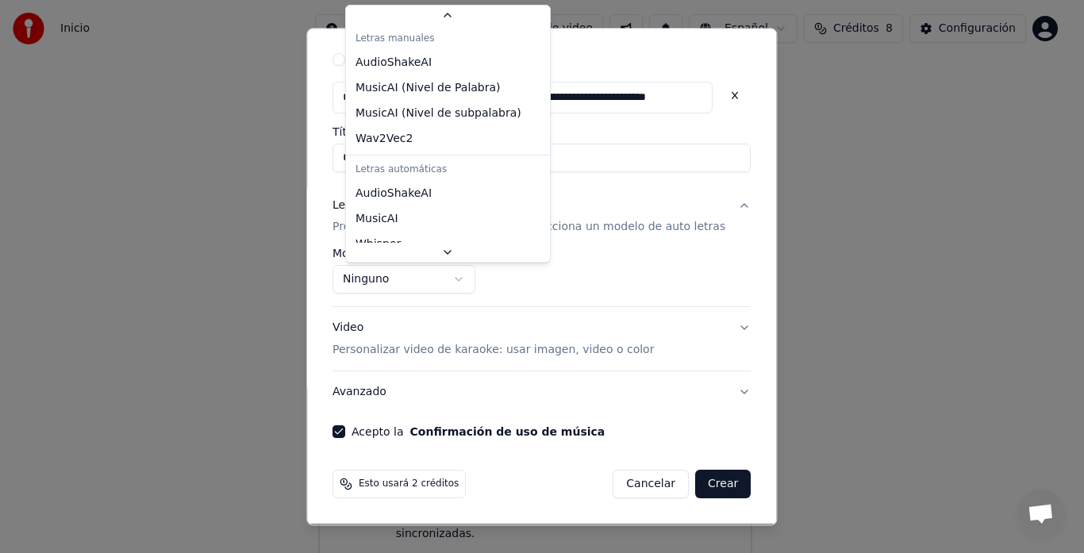
scroll to position [47, 0]
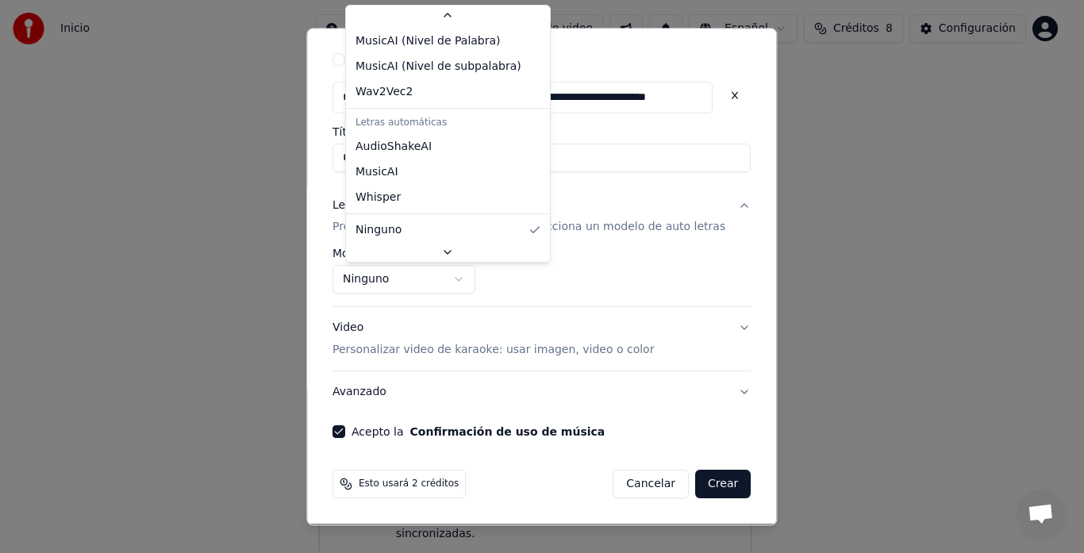
select select "**********"
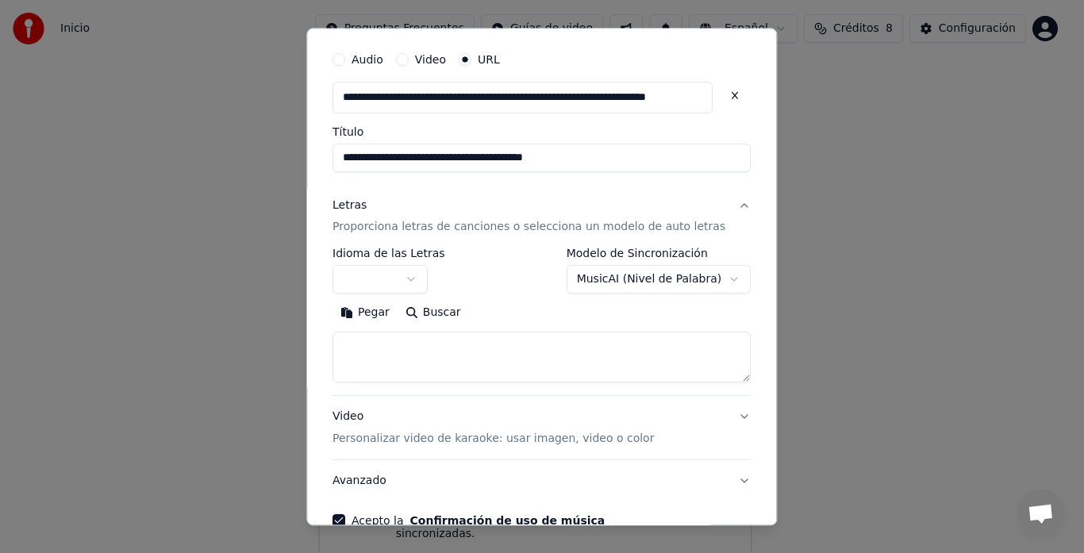
click at [414, 279] on body "**********" at bounding box center [535, 253] width 1071 height 632
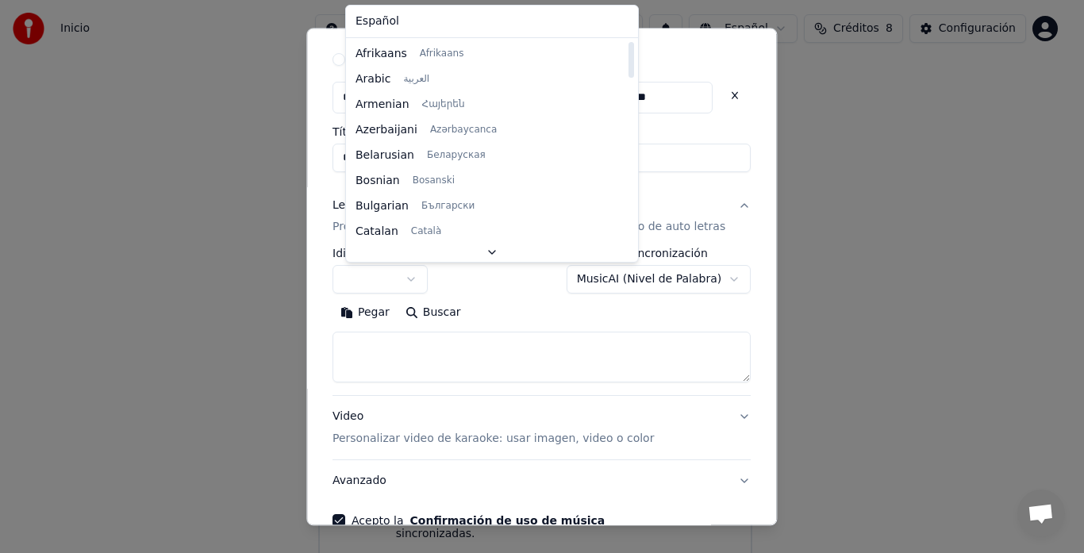
select select "**"
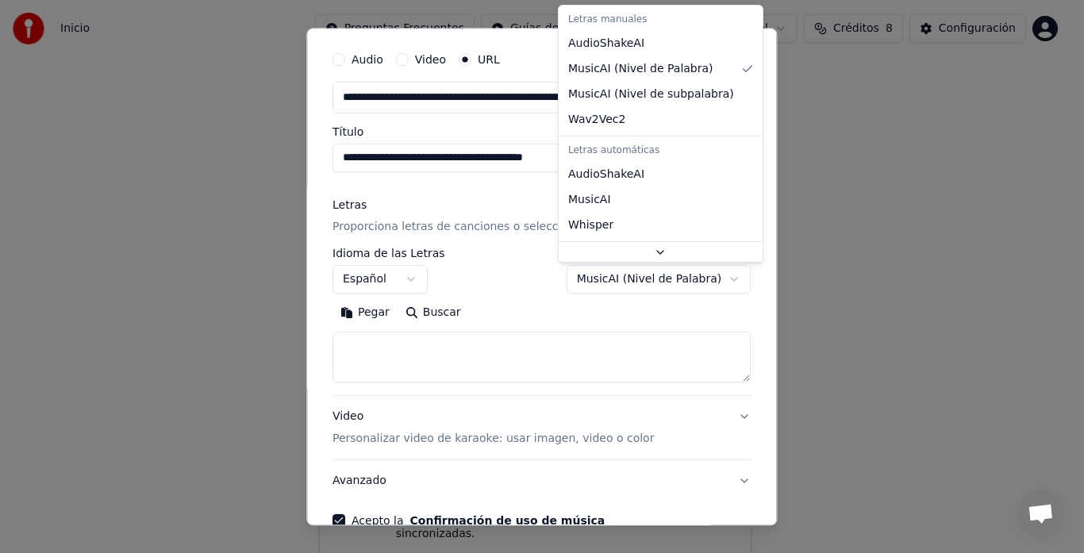
click at [707, 278] on body "**********" at bounding box center [535, 253] width 1071 height 632
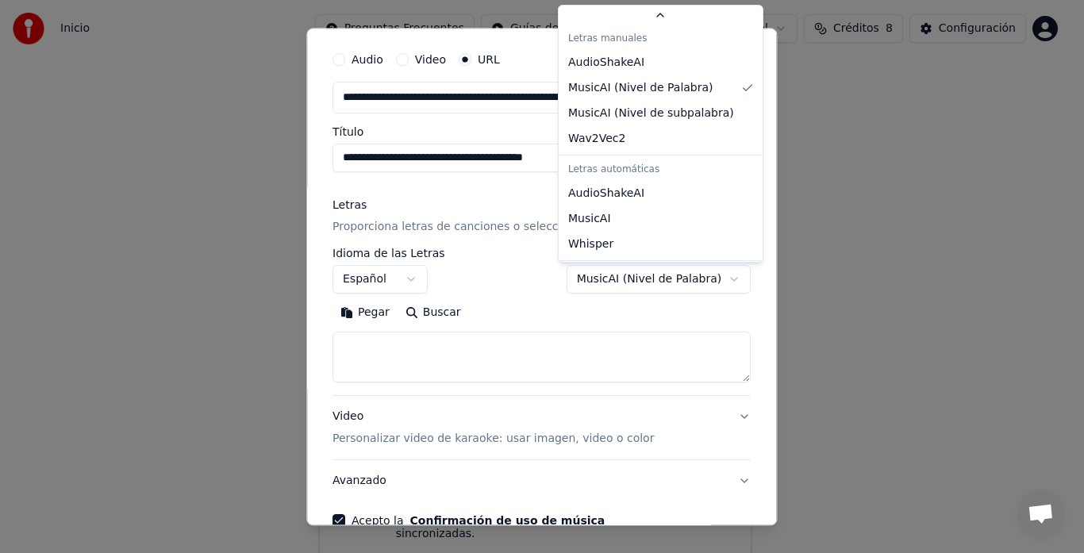
scroll to position [31, 0]
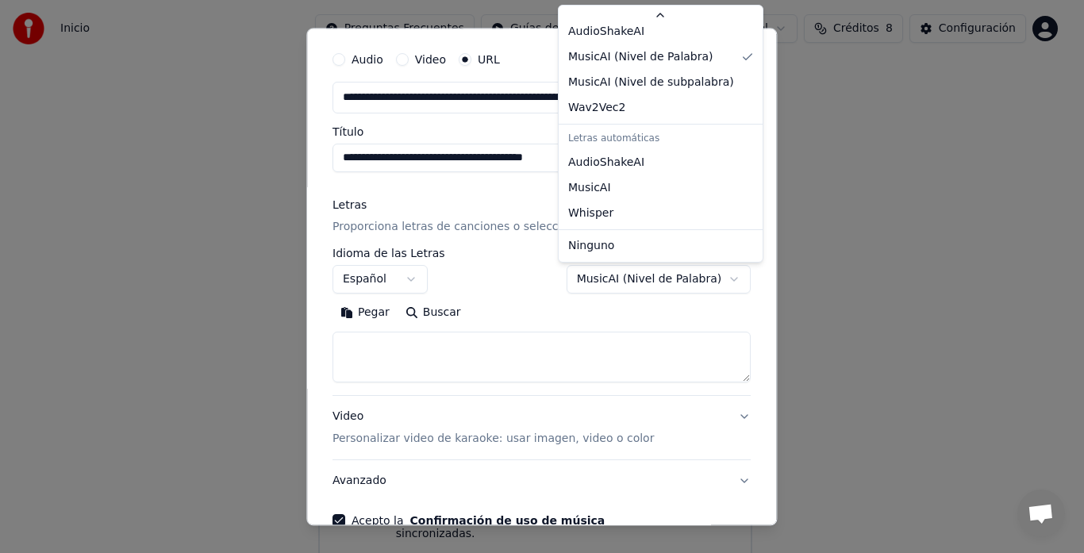
select select "****"
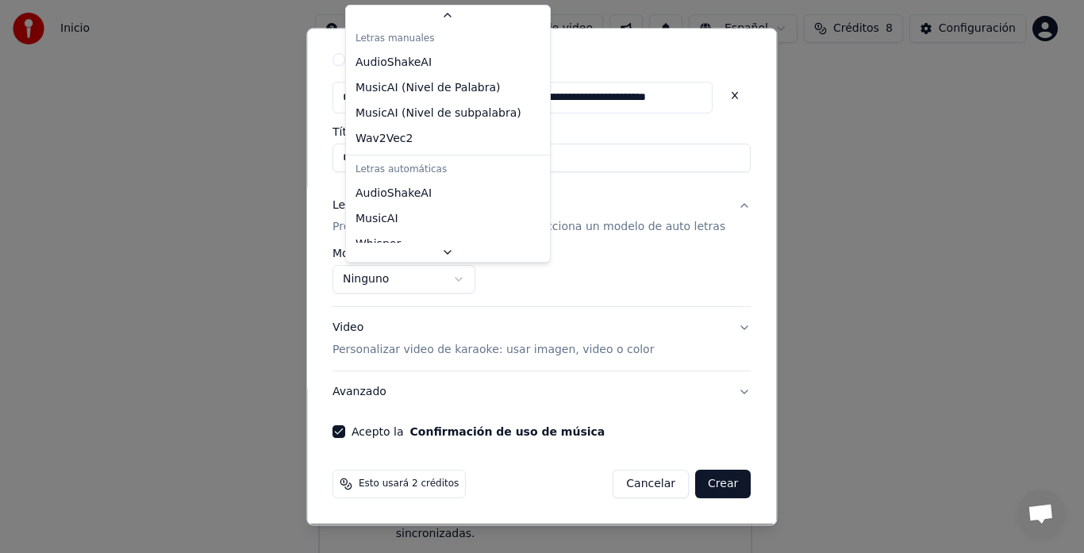
click at [472, 273] on body "**********" at bounding box center [535, 253] width 1071 height 632
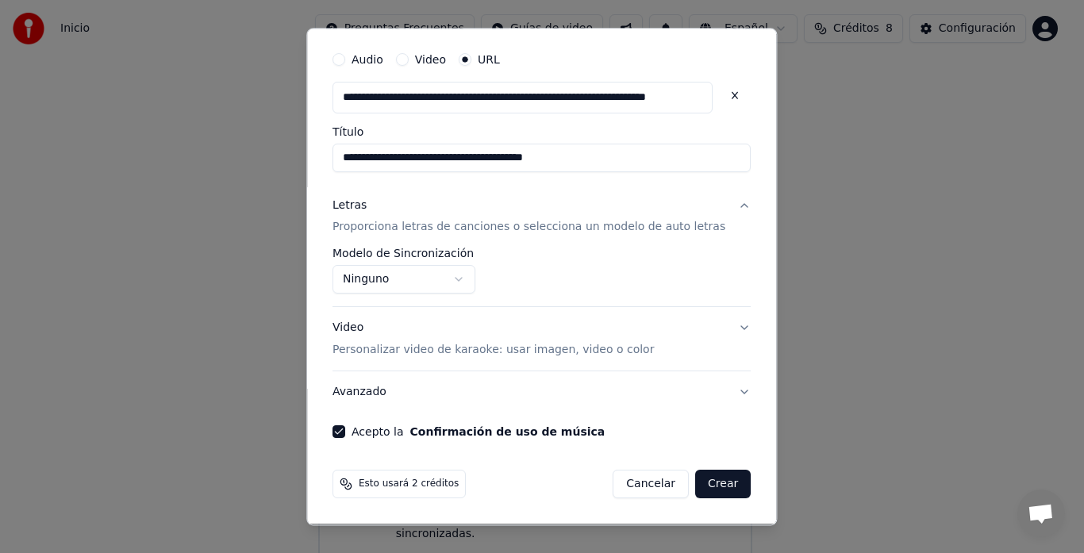
click at [472, 273] on body "**********" at bounding box center [535, 253] width 1071 height 632
click at [665, 337] on button "Video Personalizar video de karaoke: usar imagen, video o color" at bounding box center [542, 340] width 418 height 64
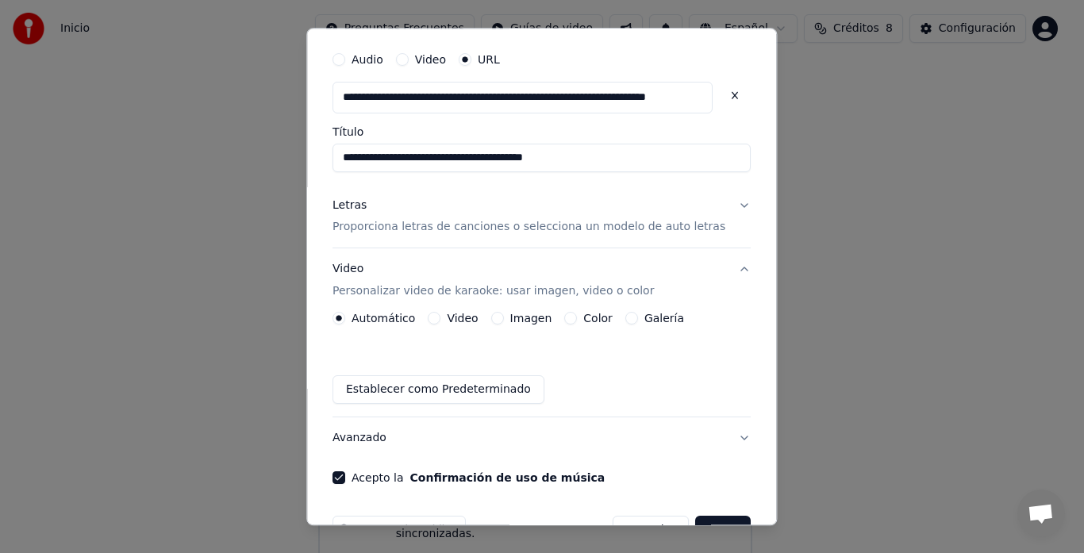
click at [452, 314] on div "Video" at bounding box center [454, 319] width 50 height 13
click at [441, 317] on button "Video" at bounding box center [435, 319] width 13 height 13
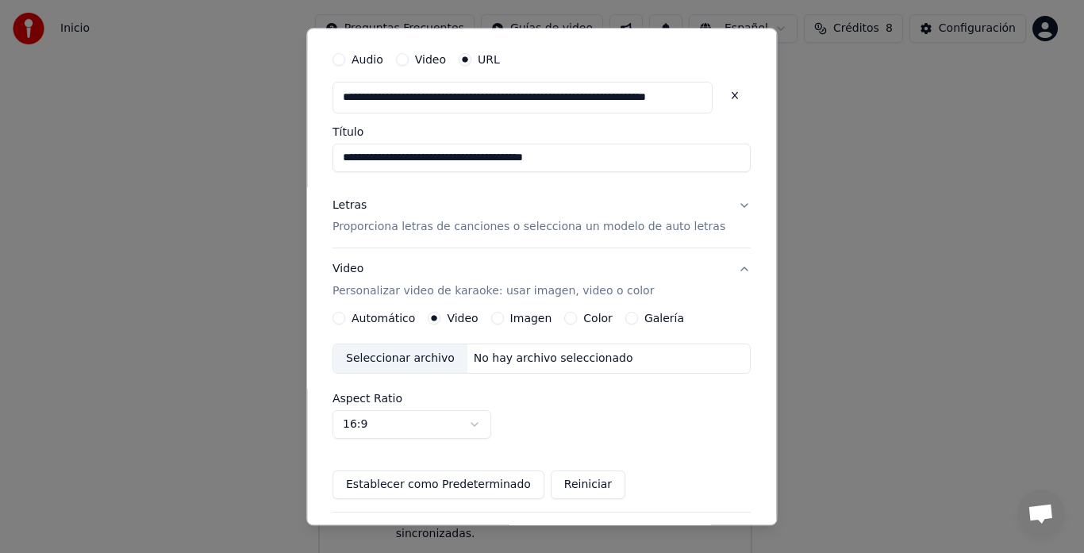
click at [437, 317] on circle "button" at bounding box center [435, 319] width 6 height 6
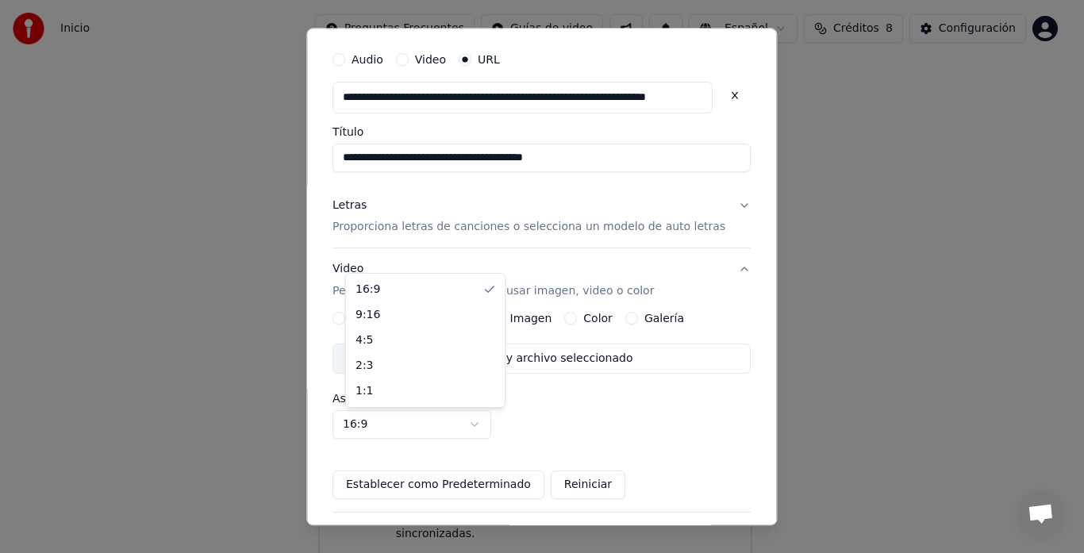
click at [486, 422] on body "**********" at bounding box center [535, 253] width 1071 height 632
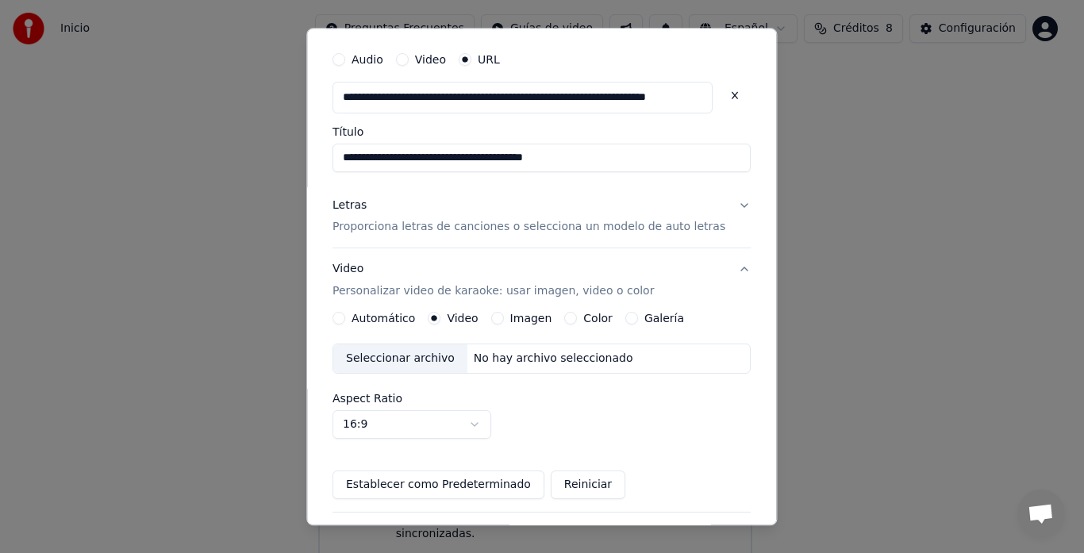
click at [486, 422] on body "**********" at bounding box center [535, 253] width 1071 height 632
click at [640, 357] on div "Seleccionar archivo No hay archivo seleccionado" at bounding box center [542, 360] width 418 height 30
click at [557, 368] on div "Seleccionar archivo No hay archivo seleccionado" at bounding box center [542, 360] width 418 height 30
click at [368, 318] on label "Automático" at bounding box center [384, 319] width 64 height 11
click at [345, 318] on button "Automático" at bounding box center [339, 319] width 13 height 13
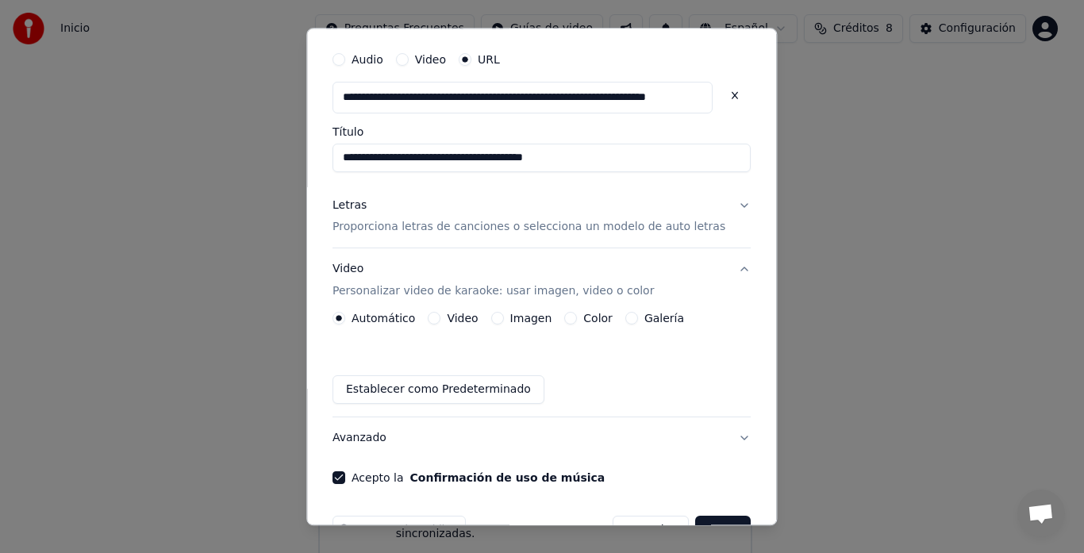
scroll to position [89, 0]
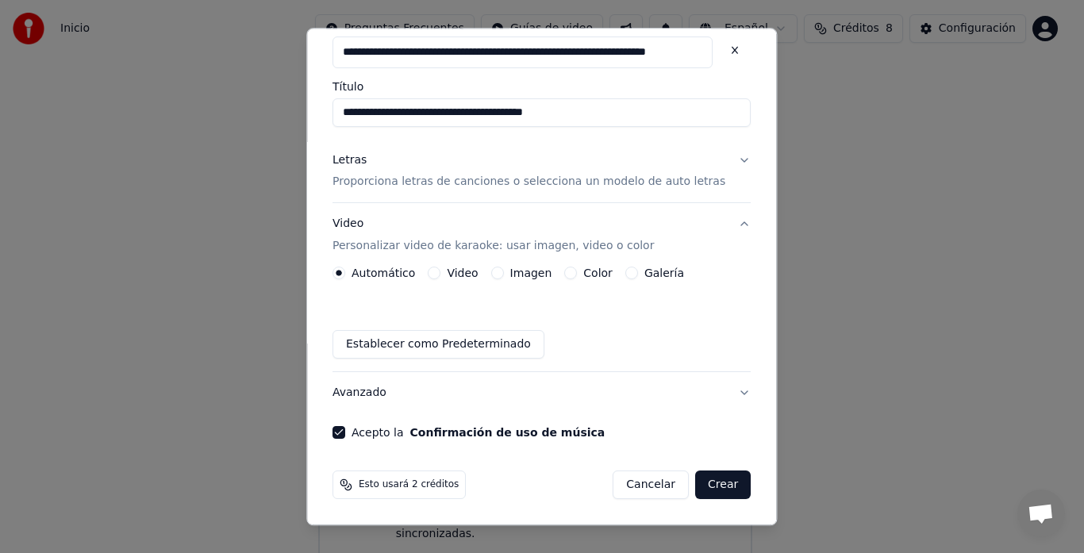
click at [710, 483] on button "Crear" at bounding box center [723, 486] width 56 height 29
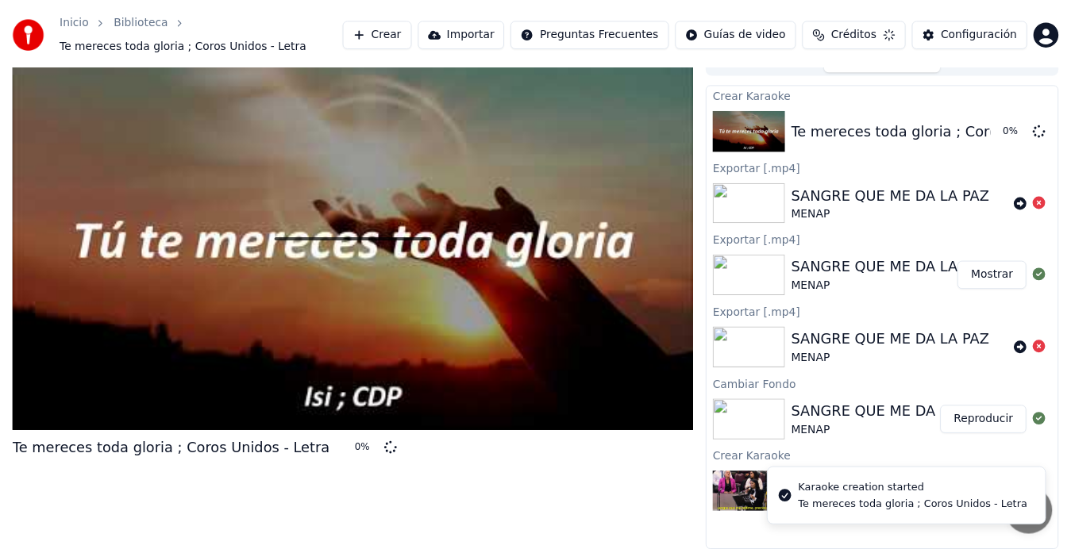
scroll to position [20, 0]
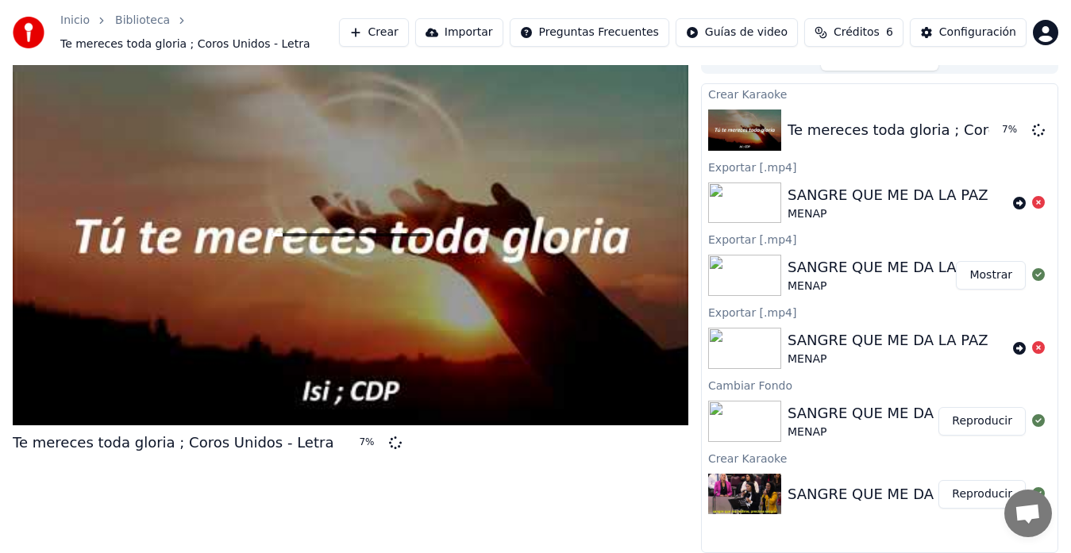
click at [907, 188] on div "SANGRE QUE ME DA LA PAZ" at bounding box center [887, 195] width 201 height 22
click at [795, 194] on div "SANGRE QUE ME DA LA PAZ" at bounding box center [887, 195] width 201 height 22
click at [991, 272] on button "Mostrar" at bounding box center [991, 275] width 70 height 29
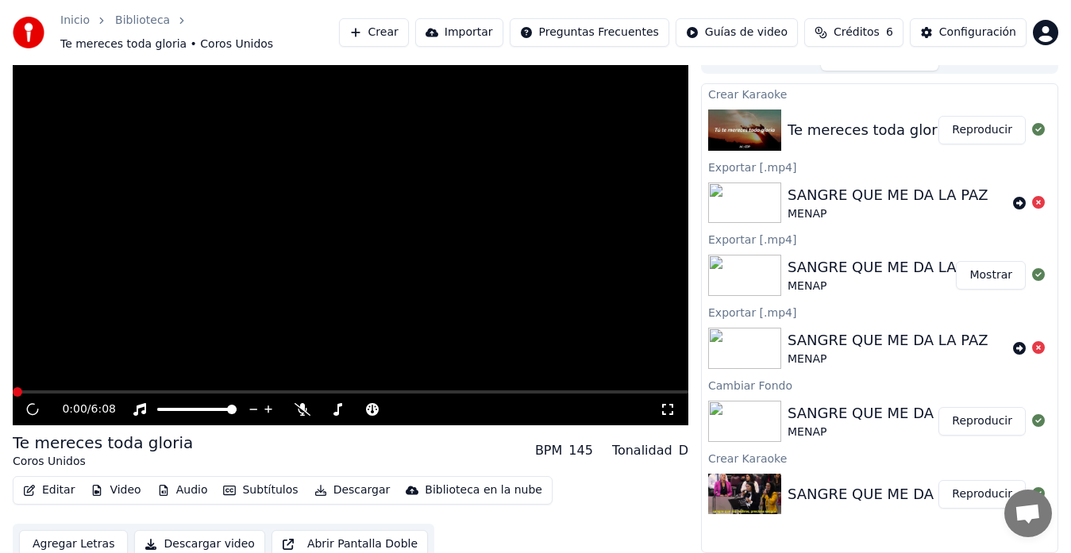
scroll to position [12, 0]
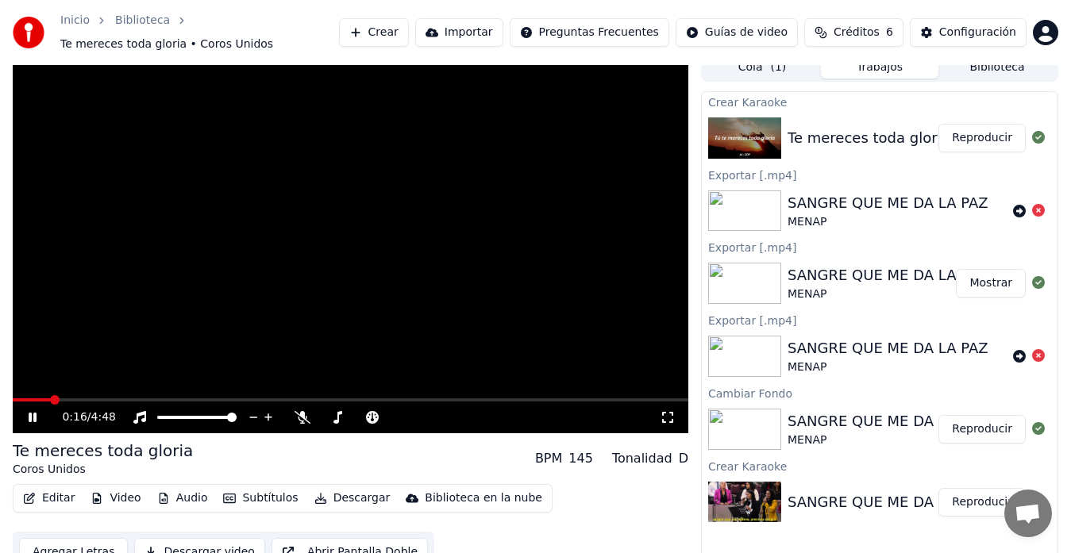
click at [667, 411] on icon at bounding box center [668, 417] width 16 height 13
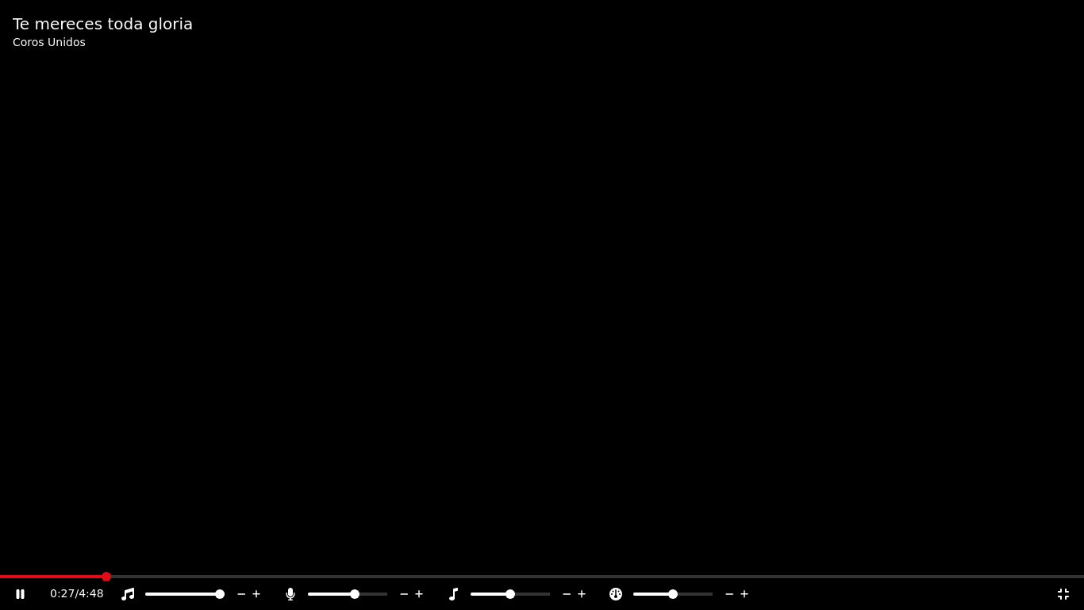
click at [354, 553] on span at bounding box center [355, 594] width 10 height 10
click at [402, 498] on video at bounding box center [542, 305] width 1084 height 610
click at [308, 553] on span at bounding box center [313, 594] width 10 height 10
click at [22, 553] on icon at bounding box center [21, 593] width 10 height 11
click at [140, 553] on video at bounding box center [542, 305] width 1084 height 610
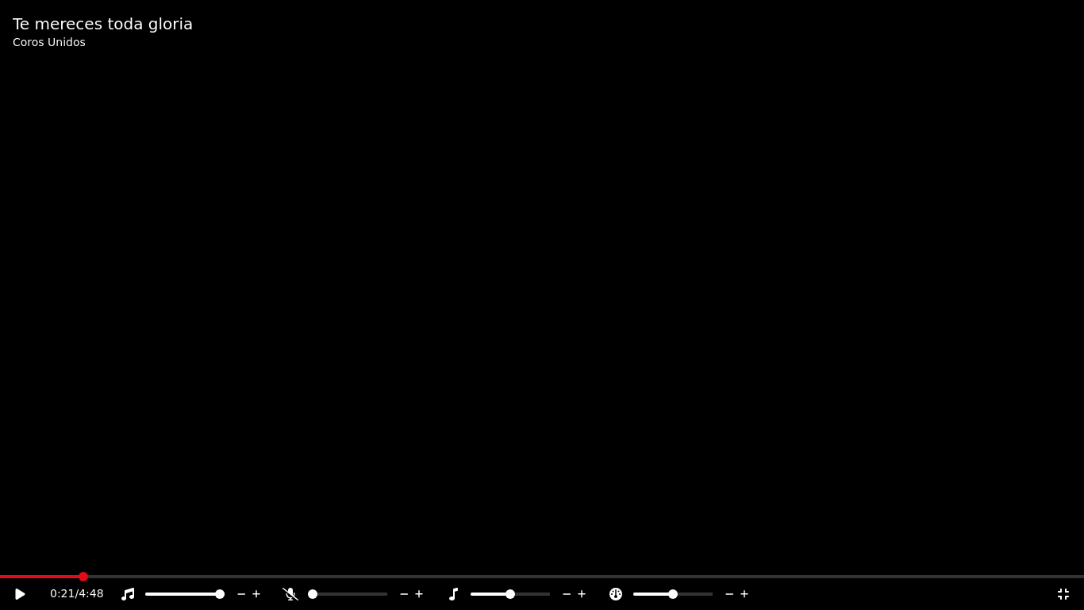
click at [79, 553] on span at bounding box center [84, 577] width 10 height 10
click at [22, 553] on icon at bounding box center [21, 593] width 10 height 11
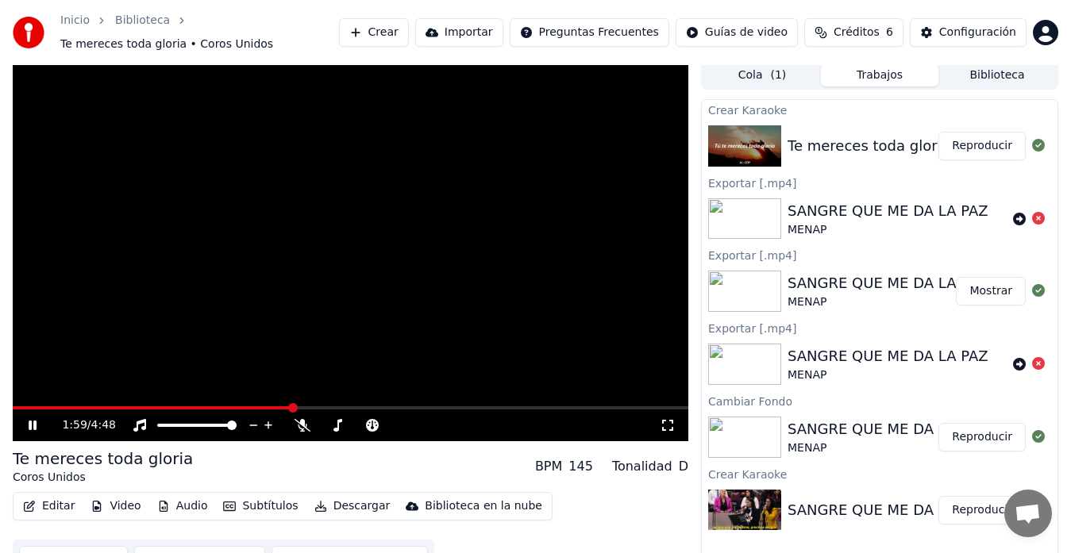
click at [31, 422] on icon at bounding box center [33, 426] width 8 height 10
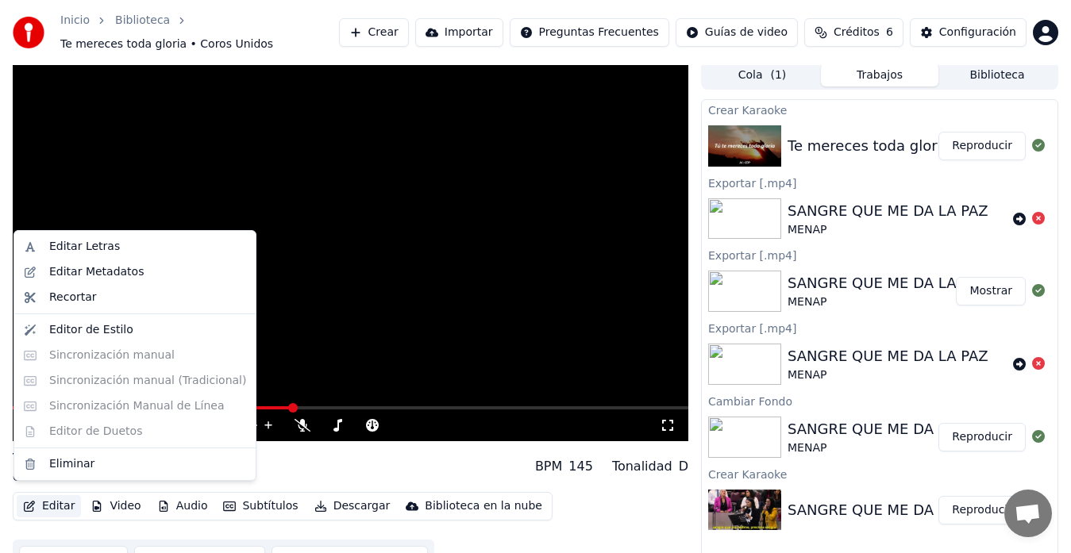
click at [36, 496] on button "Editar" at bounding box center [49, 506] width 64 height 22
click at [113, 329] on div "Editor de Estilo" at bounding box center [91, 330] width 84 height 16
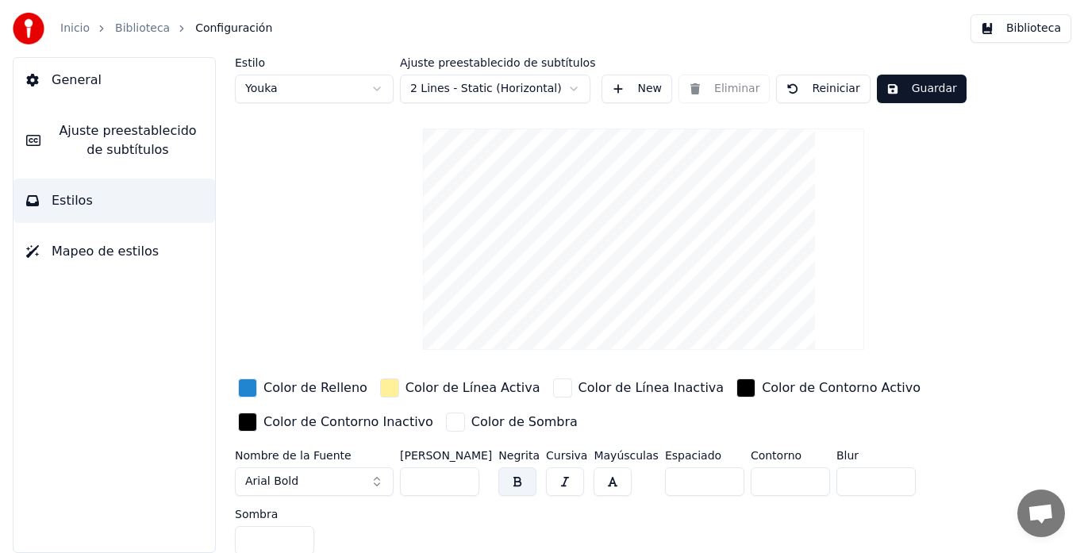
click at [156, 136] on span "Ajuste preestablecido de subtítulos" at bounding box center [127, 140] width 149 height 38
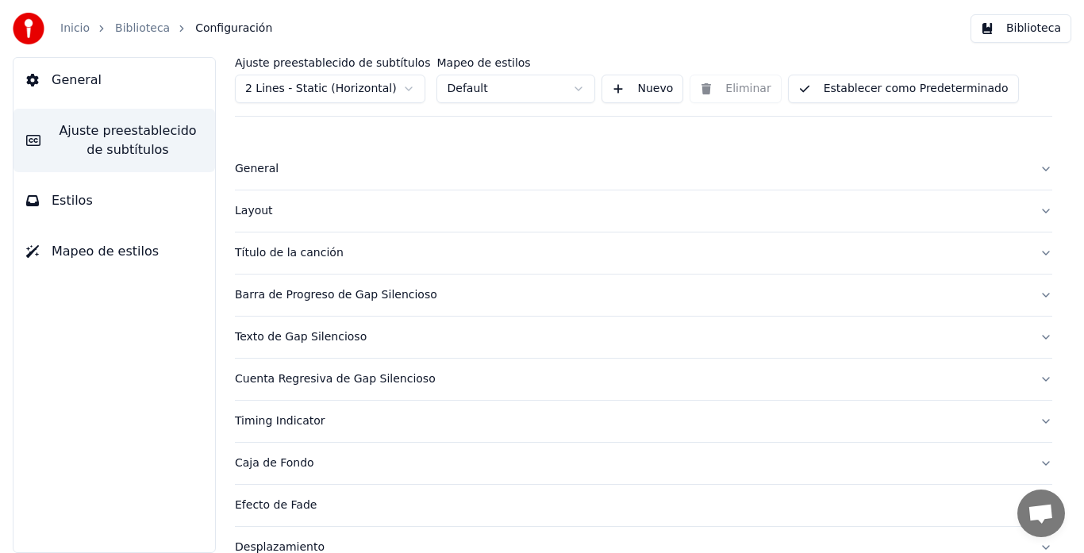
click at [93, 85] on span "General" at bounding box center [77, 80] width 50 height 19
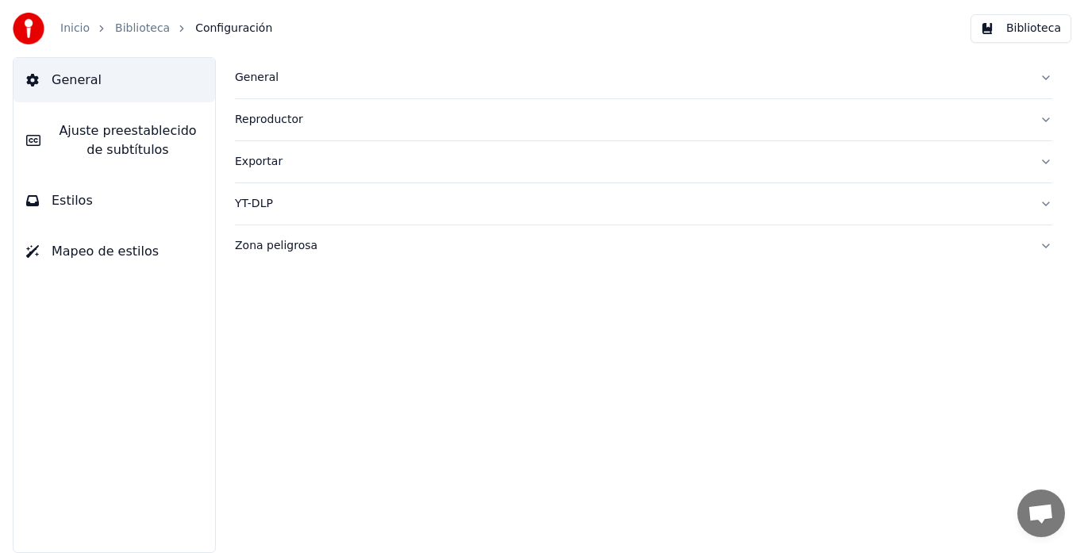
click at [62, 191] on button "Estilos" at bounding box center [114, 201] width 202 height 44
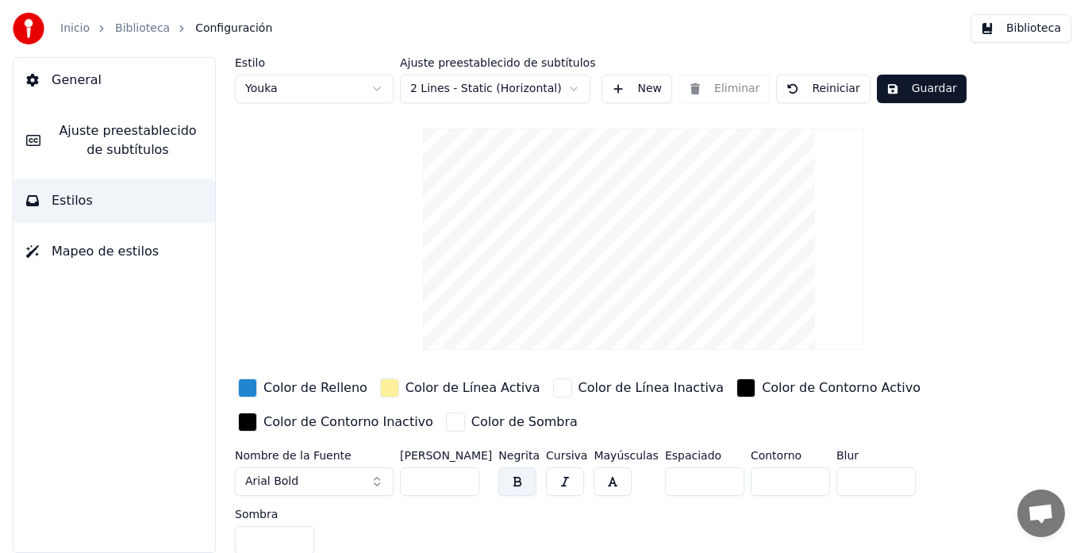
click at [614, 85] on button "New" at bounding box center [637, 89] width 71 height 29
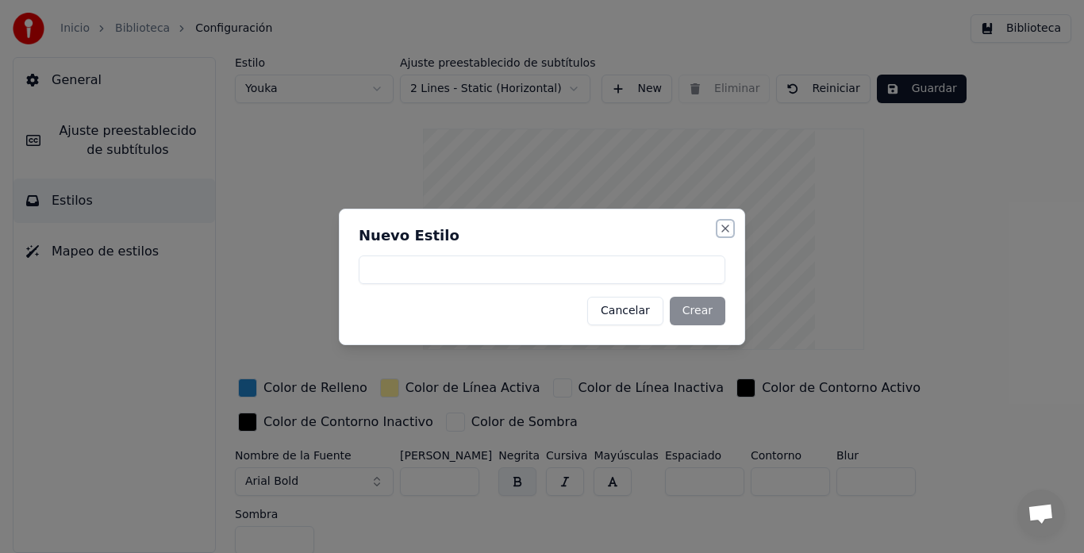
click at [726, 229] on button "Close" at bounding box center [725, 228] width 13 height 13
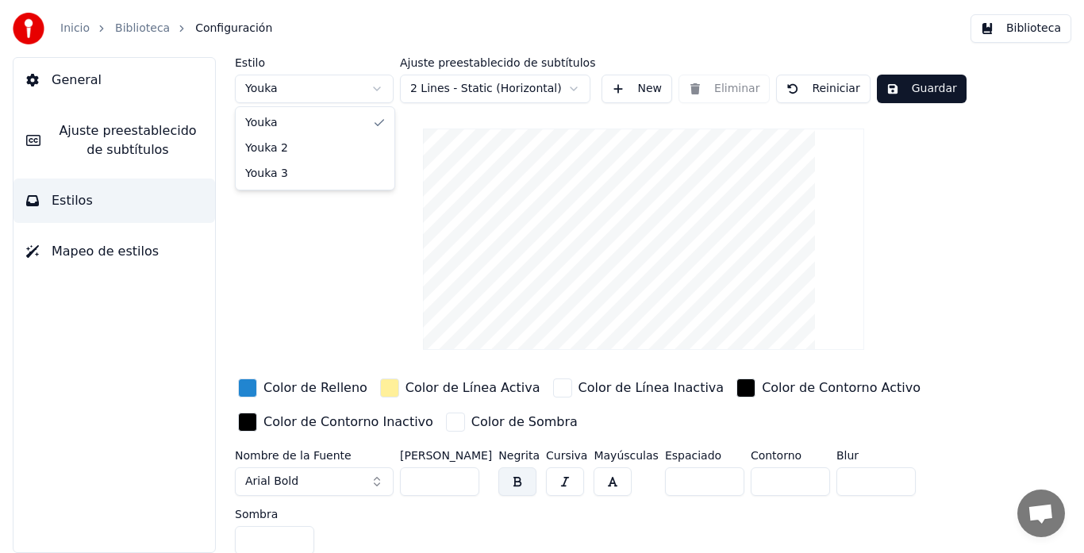
click at [365, 90] on html "Inicio Biblioteca Configuración Biblioteca General Ajuste preestablecido de sub…" at bounding box center [542, 276] width 1084 height 553
click at [381, 90] on html "Inicio Biblioteca Configuración Biblioteca General Ajuste preestablecido de sub…" at bounding box center [542, 276] width 1084 height 553
click at [514, 86] on html "Inicio Biblioteca Configuración Biblioteca General Ajuste preestablecido de sub…" at bounding box center [542, 276] width 1084 height 553
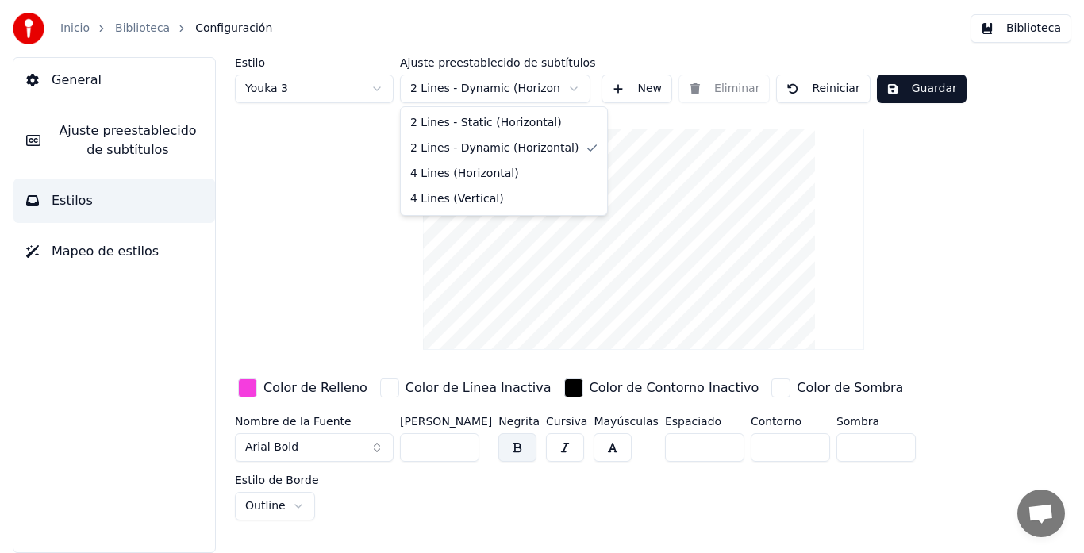
click at [524, 85] on html "Inicio Biblioteca Configuración Biblioteca General Ajuste preestablecido de sub…" at bounding box center [542, 276] width 1084 height 553
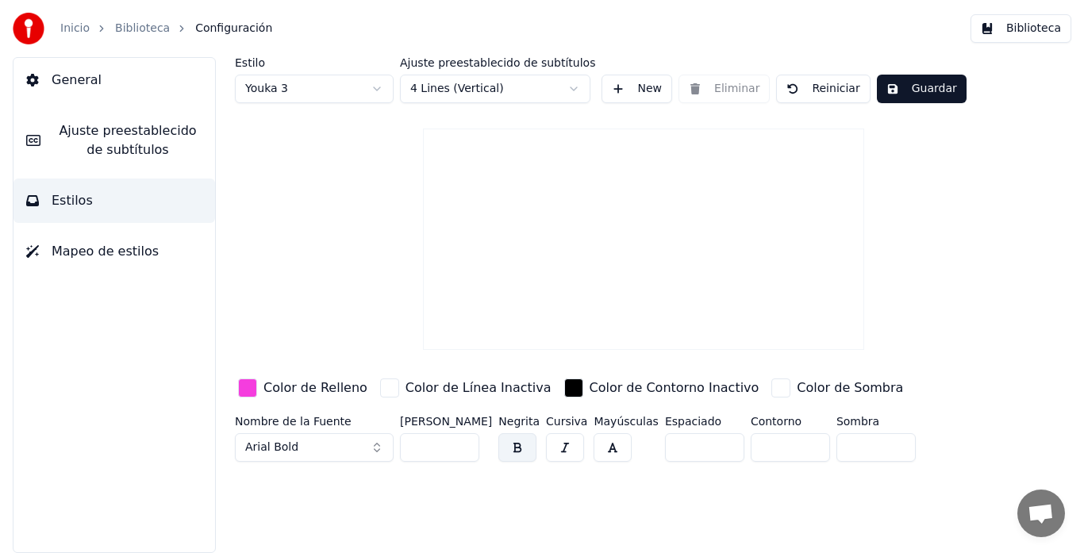
click at [553, 89] on html "Inicio Biblioteca Configuración Biblioteca General Ajuste preestablecido de sub…" at bounding box center [542, 276] width 1084 height 553
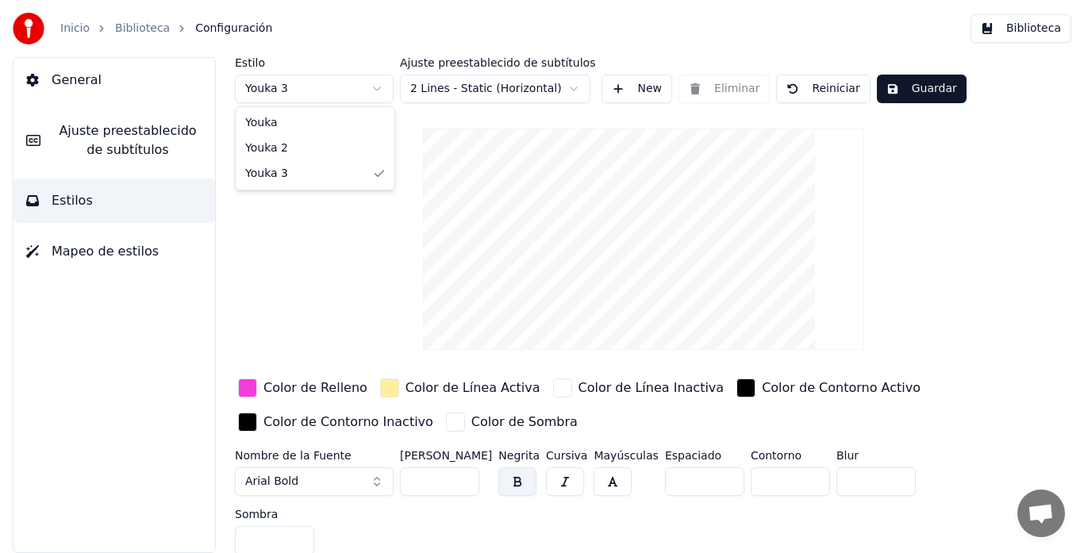
click at [350, 83] on html "Inicio Biblioteca Configuración Biblioteca General Ajuste preestablecido de sub…" at bounding box center [542, 276] width 1084 height 553
click at [109, 241] on button "Mapeo de estilos" at bounding box center [114, 251] width 202 height 44
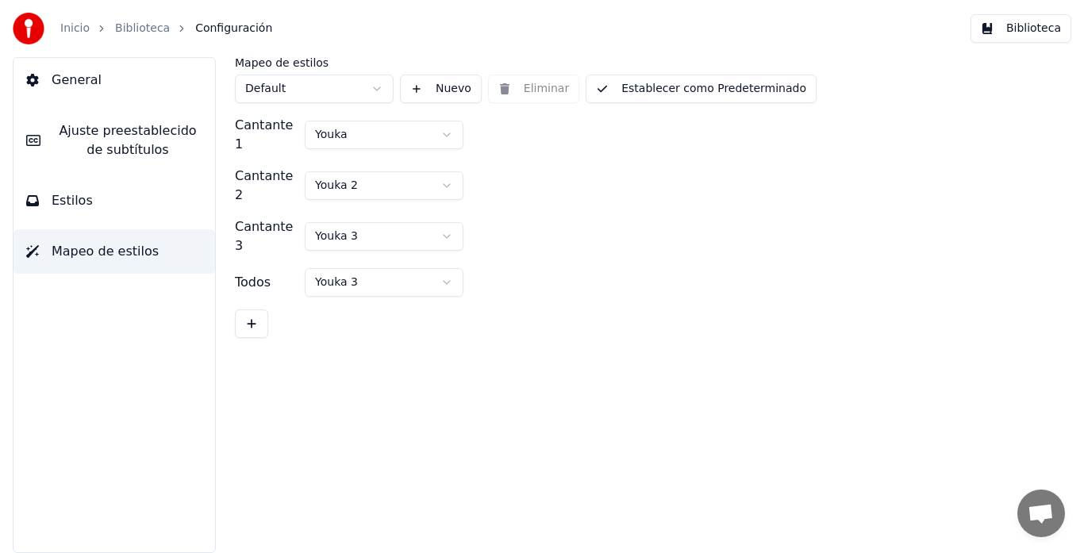
click at [92, 122] on span "Ajuste preestablecido de subtítulos" at bounding box center [127, 140] width 149 height 38
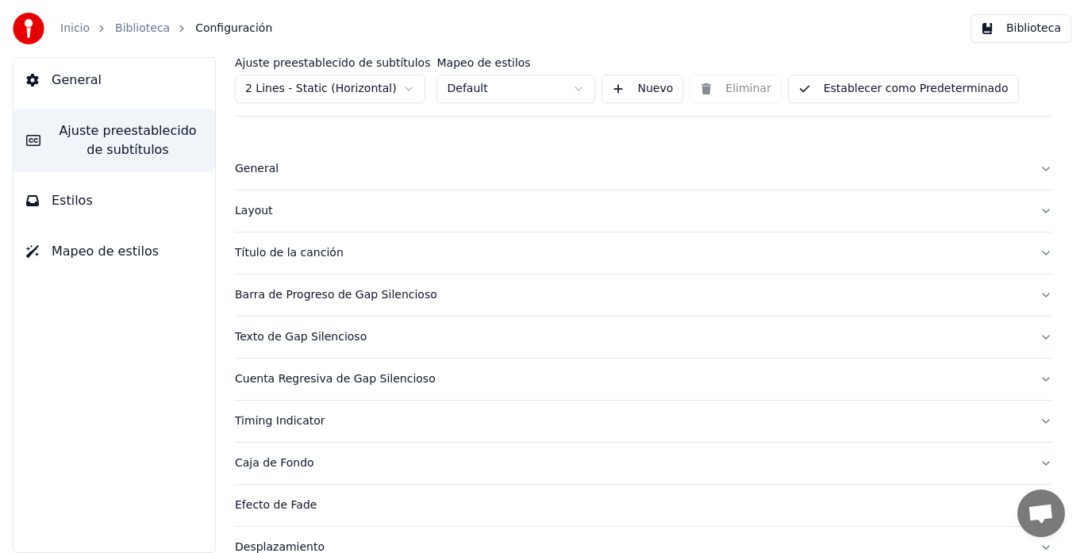
click at [122, 30] on link "Biblioteca" at bounding box center [142, 29] width 55 height 16
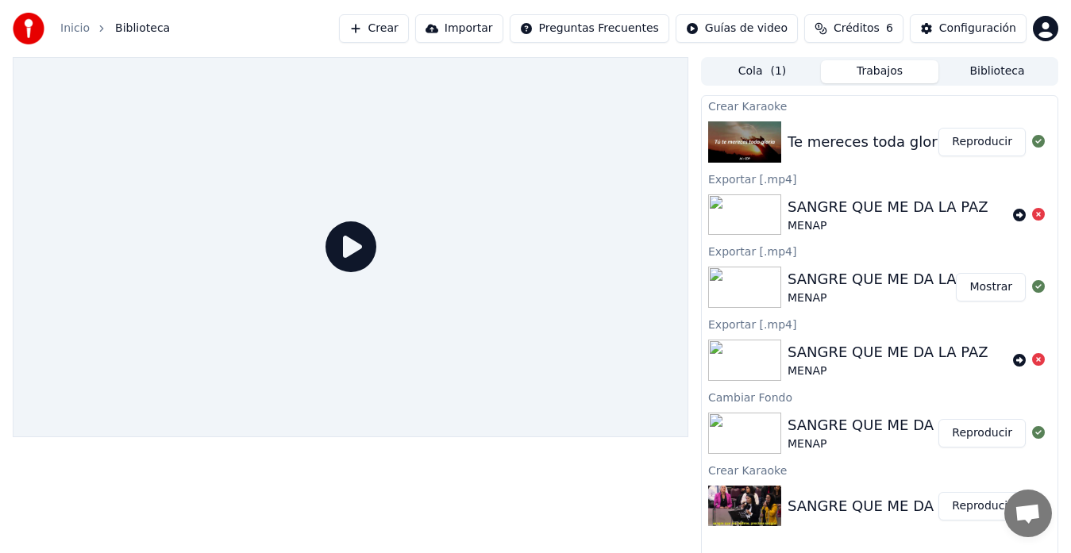
click at [776, 133] on img at bounding box center [744, 141] width 73 height 41
click at [955, 143] on button "Reproducir" at bounding box center [981, 142] width 87 height 29
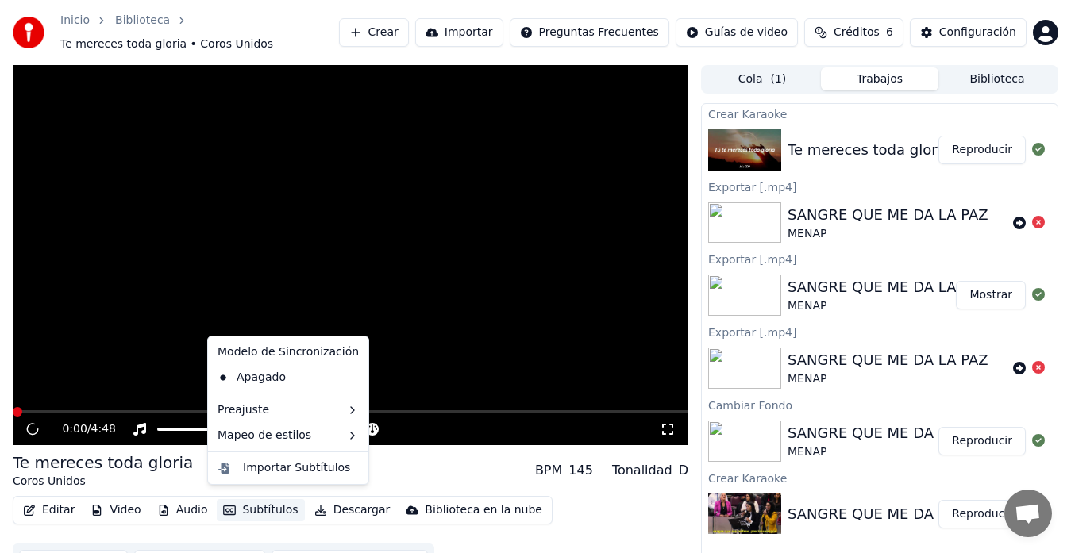
click at [259, 499] on button "Subtítulos" at bounding box center [260, 510] width 87 height 22
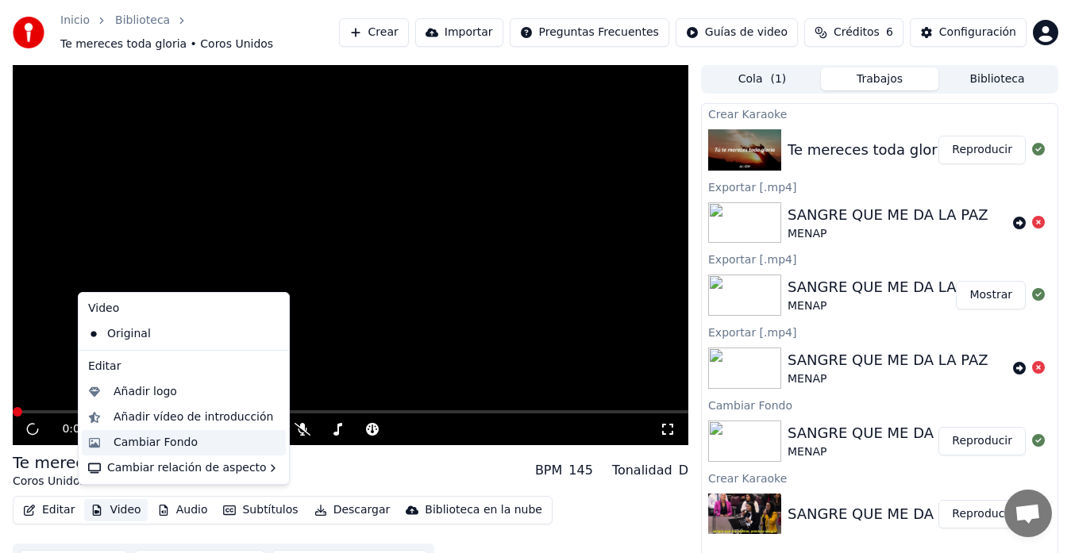
click at [152, 442] on div "Cambiar Fondo" at bounding box center [156, 443] width 84 height 16
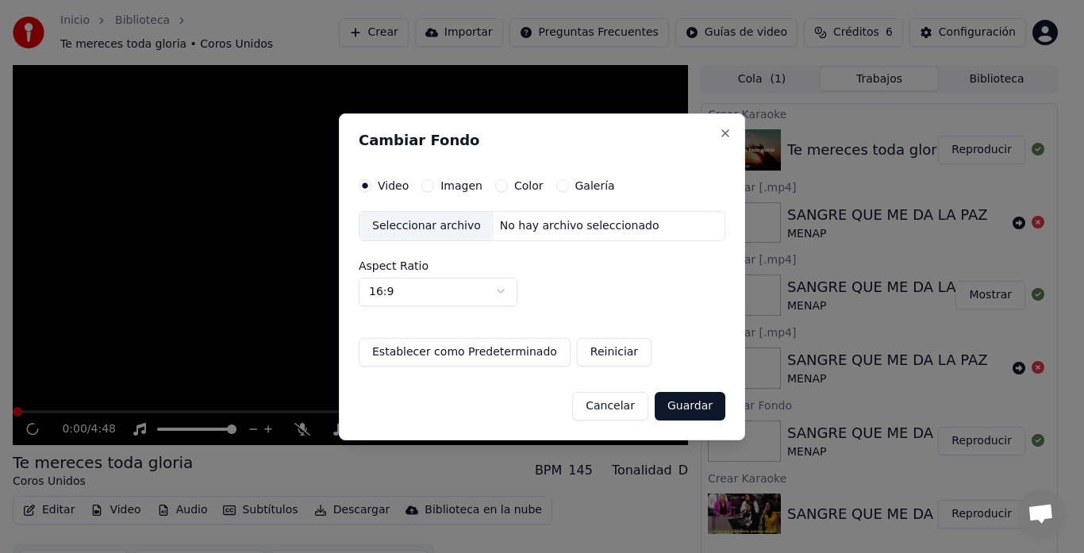
click at [460, 227] on div "Seleccionar archivo" at bounding box center [427, 226] width 134 height 29
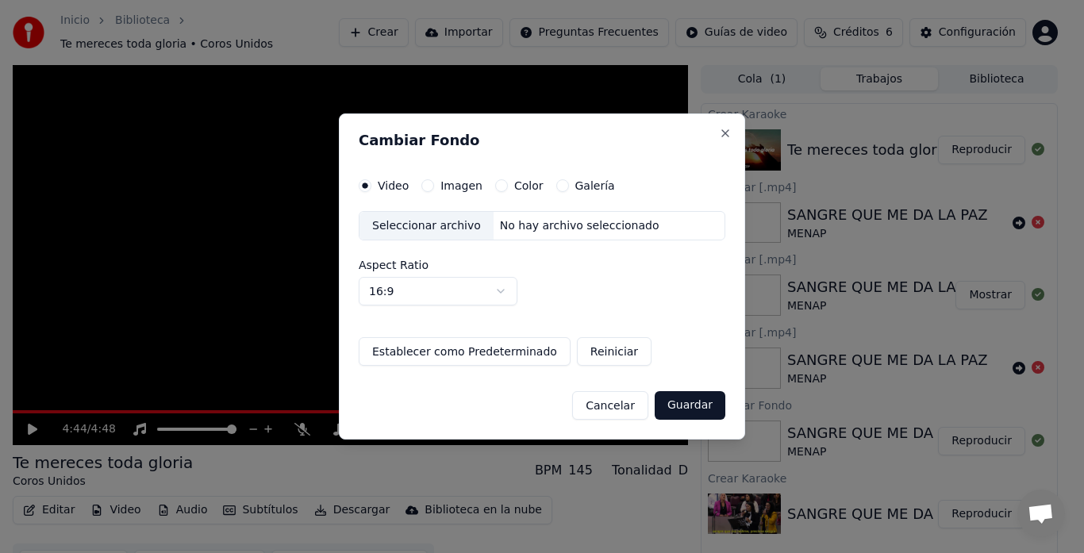
click at [426, 187] on button "Imagen" at bounding box center [428, 185] width 13 height 13
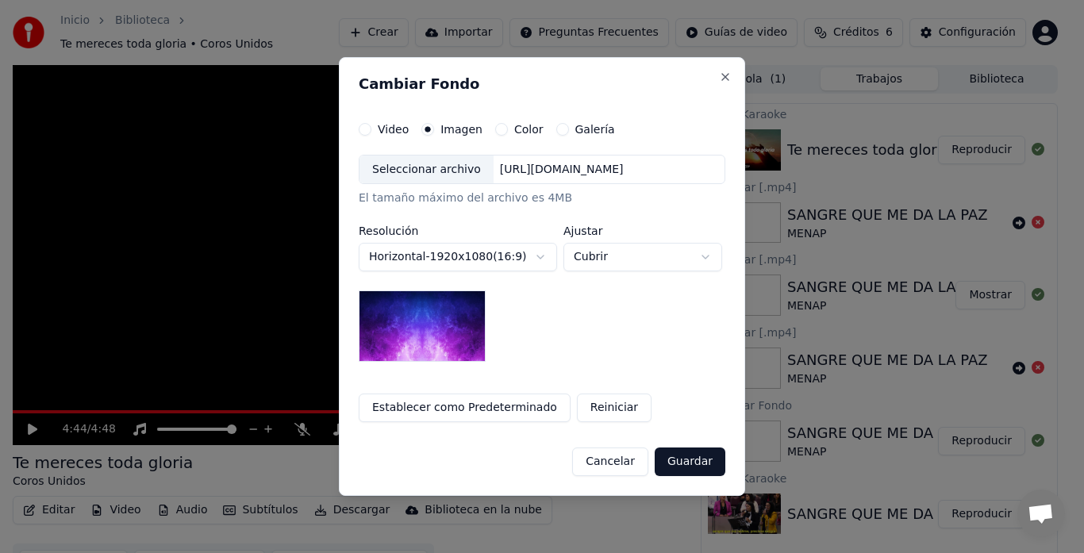
click at [426, 187] on div "Seleccionar archivo [URL][DOMAIN_NAME] El tamaño máximo del archivo es 4MB" at bounding box center [542, 181] width 367 height 52
click at [437, 185] on div "Seleccionar archivo [URL][DOMAIN_NAME] El tamaño máximo del archivo es 4MB" at bounding box center [542, 181] width 367 height 52
click at [425, 186] on div "Seleccionar archivo [URL][DOMAIN_NAME] El tamaño máximo del archivo es 4MB" at bounding box center [542, 181] width 367 height 52
click at [556, 125] on div "Galería" at bounding box center [585, 129] width 59 height 13
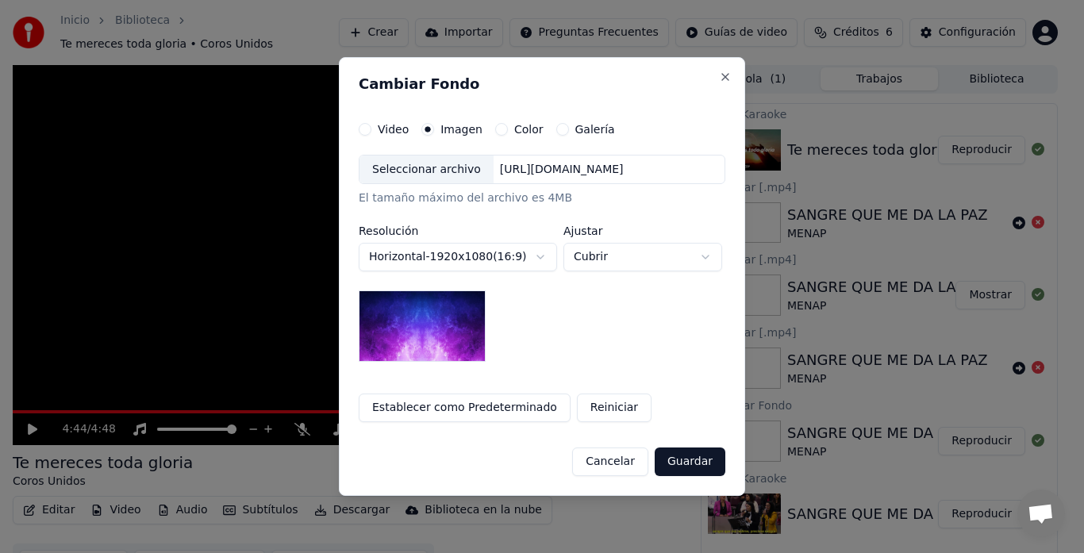
click at [556, 129] on button "Galería" at bounding box center [562, 129] width 13 height 13
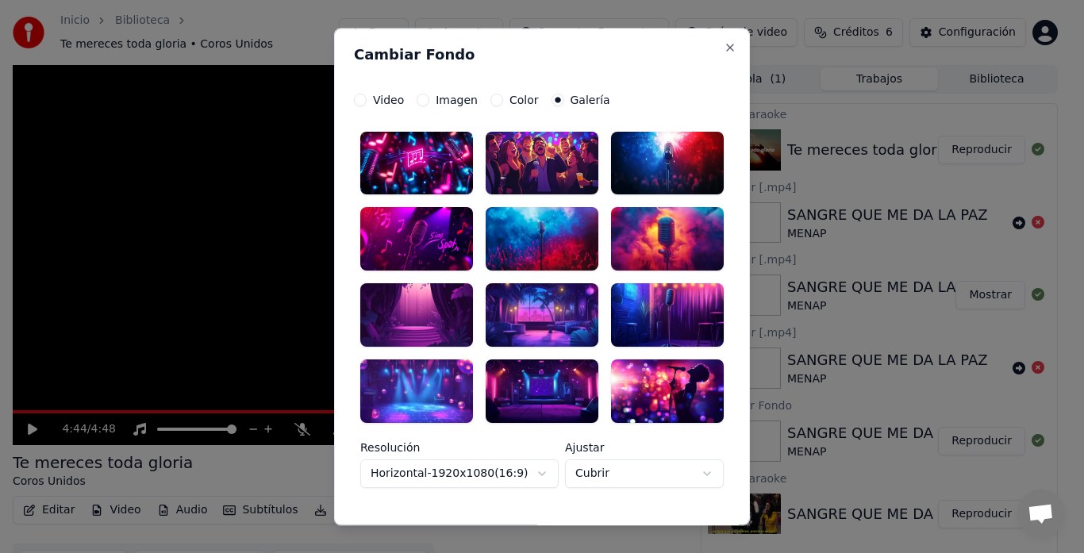
click at [418, 99] on button "Imagen" at bounding box center [423, 100] width 13 height 13
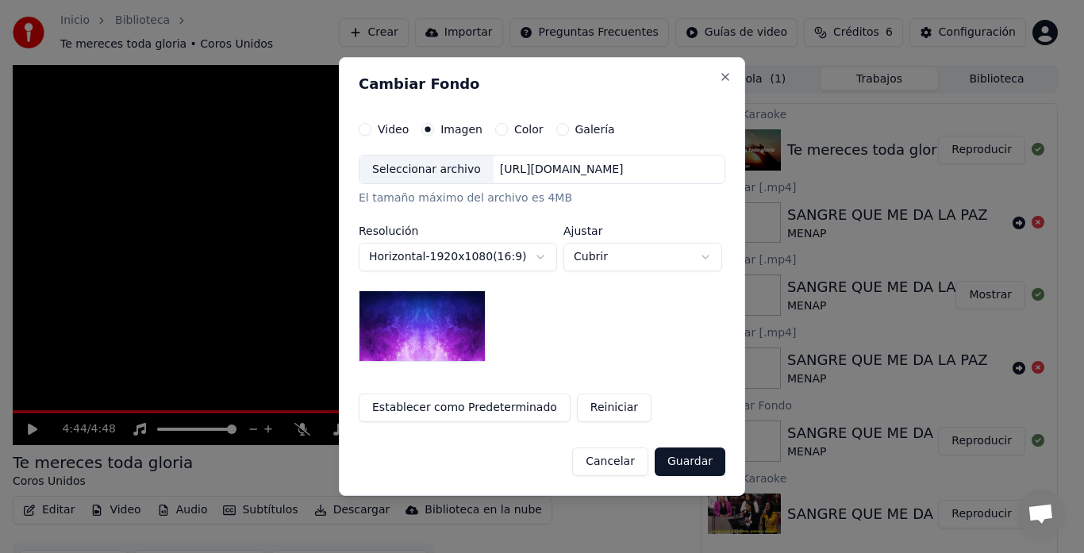
click at [545, 163] on div "[URL][DOMAIN_NAME]" at bounding box center [562, 170] width 137 height 16
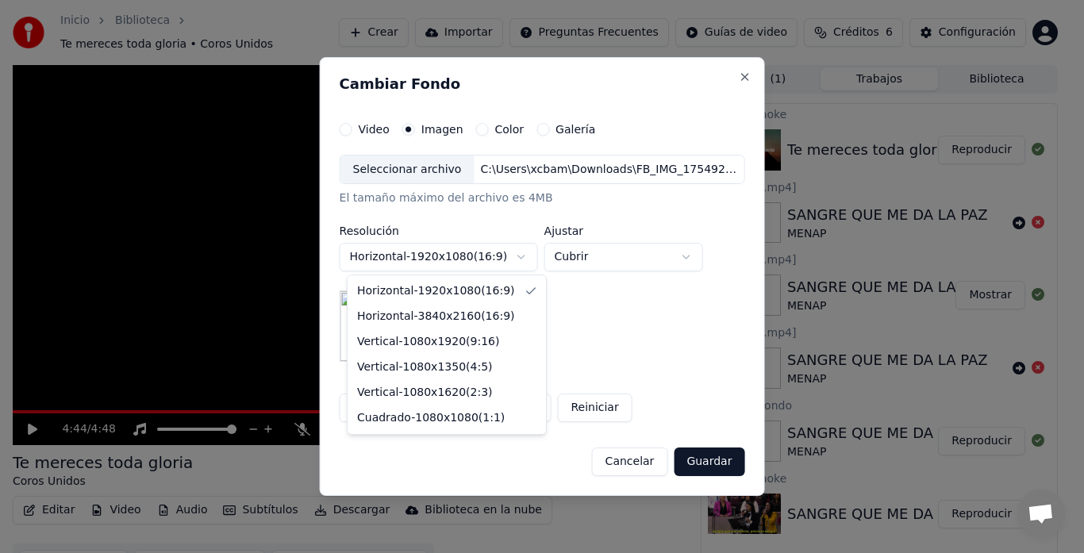
click at [528, 255] on body "**********" at bounding box center [535, 276] width 1071 height 553
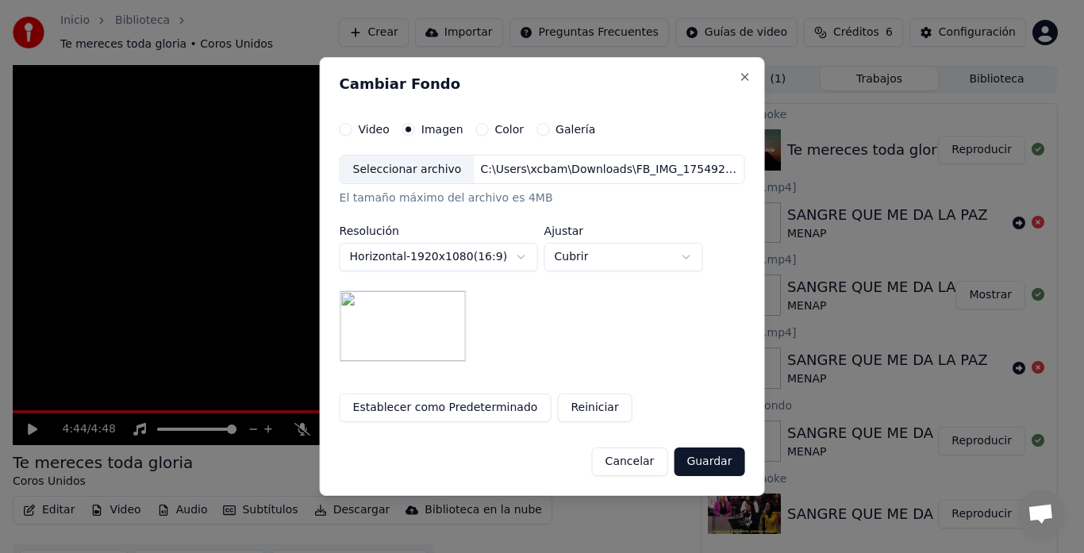
click at [528, 255] on body "**********" at bounding box center [535, 276] width 1071 height 553
click at [605, 254] on body "**********" at bounding box center [535, 276] width 1071 height 553
click at [649, 247] on body "**********" at bounding box center [535, 276] width 1071 height 553
click at [645, 241] on div "Ajustar Rellenar ****** ******** ********" at bounding box center [624, 248] width 159 height 46
click at [646, 255] on body "**********" at bounding box center [535, 276] width 1071 height 553
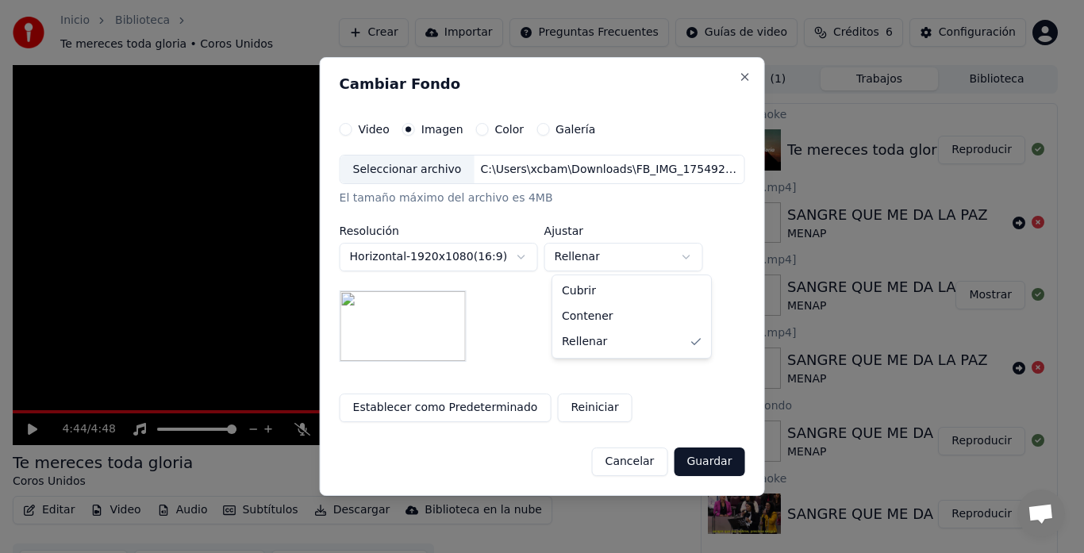
select select "*****"
click at [503, 407] on button "Establecer como Predeterminado" at bounding box center [446, 408] width 212 height 29
click at [713, 462] on button "Guardar" at bounding box center [709, 462] width 71 height 29
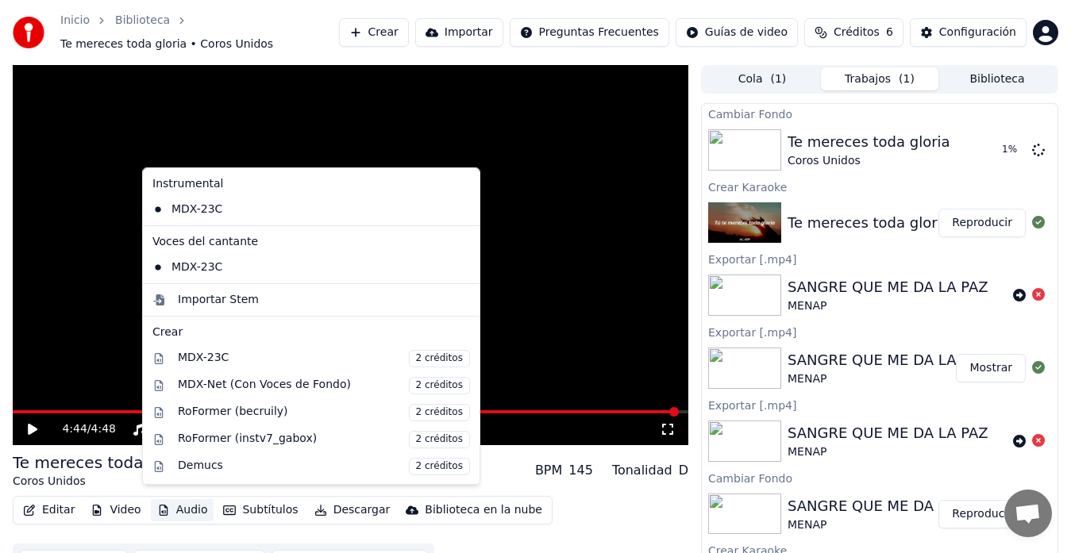
click at [159, 509] on button "Audio" at bounding box center [183, 510] width 64 height 22
click at [973, 142] on button "Reproducir" at bounding box center [981, 150] width 87 height 29
click at [972, 142] on button "Reproducir" at bounding box center [981, 150] width 87 height 29
click at [472, 147] on video at bounding box center [351, 255] width 676 height 380
click at [952, 142] on button "Reproducir" at bounding box center [981, 150] width 87 height 29
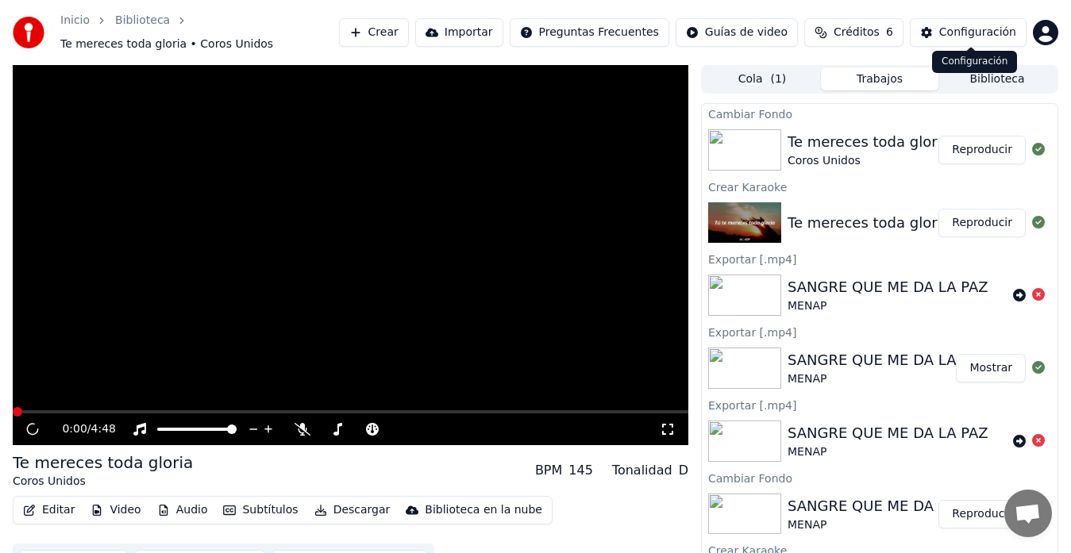
click at [959, 137] on button "Reproducir" at bounding box center [981, 150] width 87 height 29
click at [218, 452] on div "Te mereces toda gloria Coros Unidos BPM 145 Tonalidad D" at bounding box center [351, 471] width 676 height 38
drag, startPoint x: 218, startPoint y: 452, endPoint x: 130, endPoint y: 499, distance: 99.1
click at [218, 421] on div "0:00 / 4:48 Te mereces toda gloria Coros Unidos BPM 145 Tonalidad D Editar Vide…" at bounding box center [351, 325] width 676 height 520
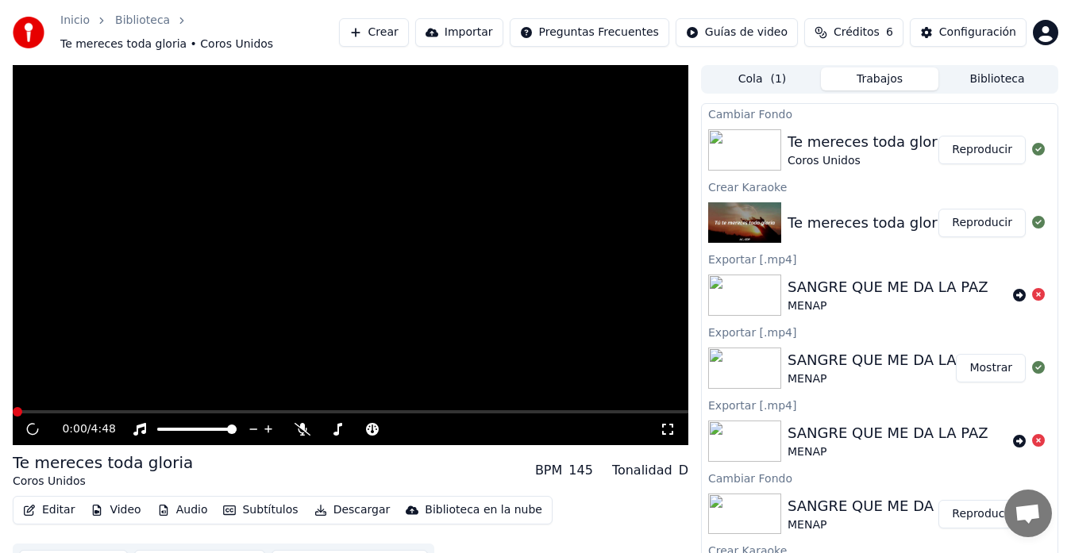
click at [156, 218] on video at bounding box center [351, 255] width 676 height 380
click at [25, 423] on icon at bounding box center [32, 428] width 21 height 21
click at [75, 29] on link "Inicio" at bounding box center [74, 21] width 29 height 16
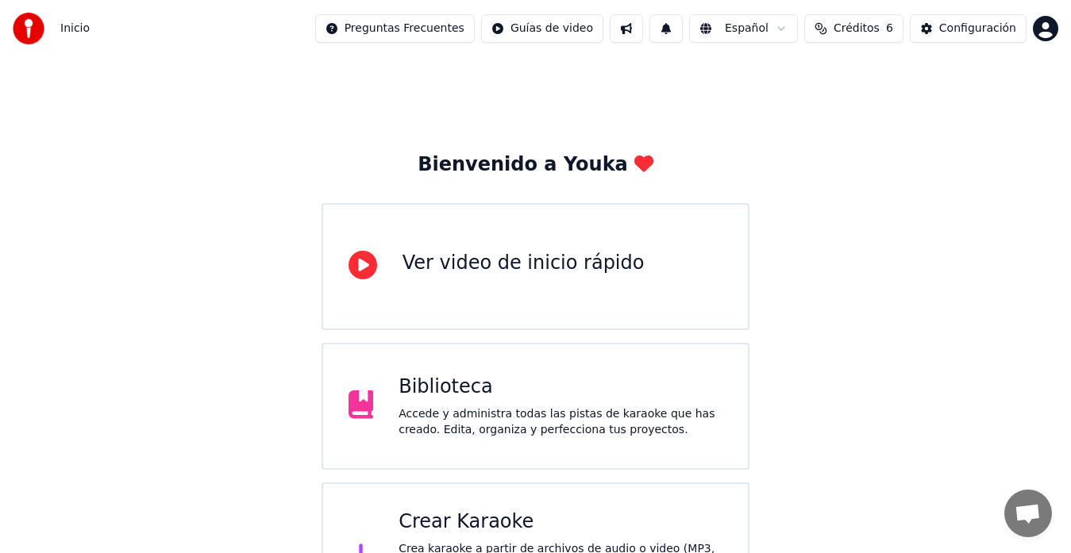
click at [473, 402] on div "Biblioteca Accede y administra todas las pistas de karaoke que has creado. Edit…" at bounding box center [561, 407] width 324 height 64
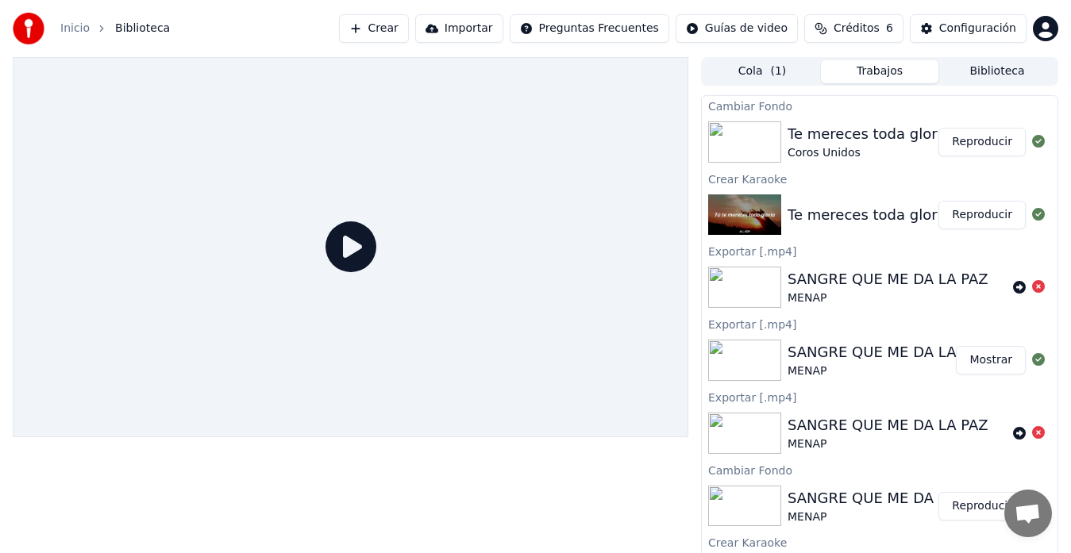
click at [965, 139] on button "Reproducir" at bounding box center [981, 142] width 87 height 29
